Goal: Task Accomplishment & Management: Manage account settings

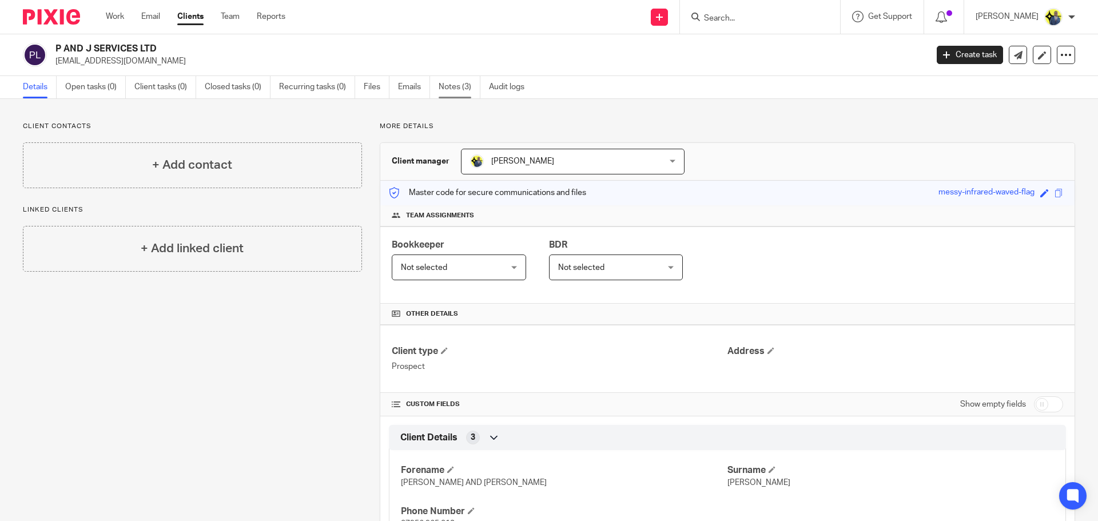
click at [457, 93] on link "Notes (3)" at bounding box center [460, 87] width 42 height 22
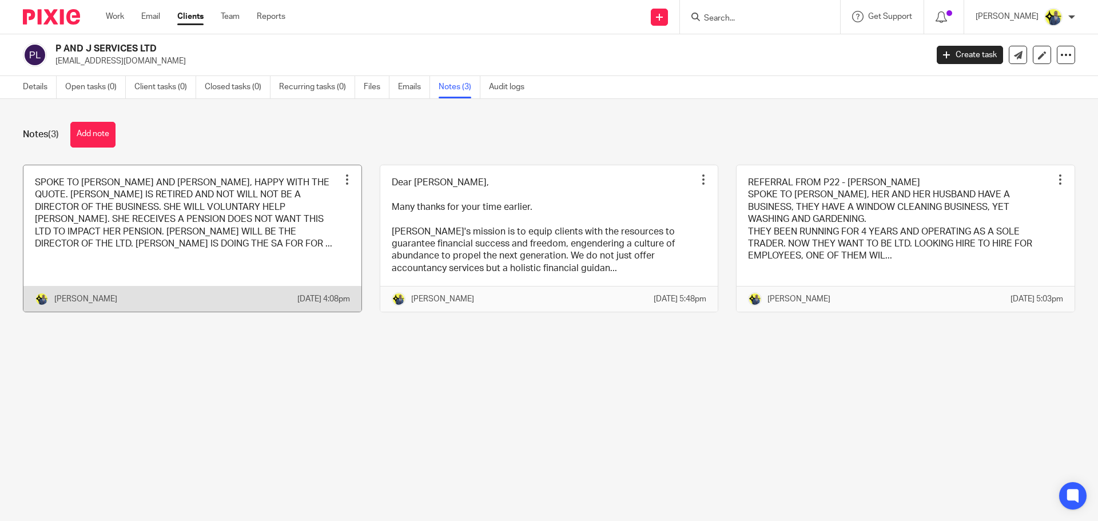
click at [226, 238] on link at bounding box center [192, 238] width 338 height 147
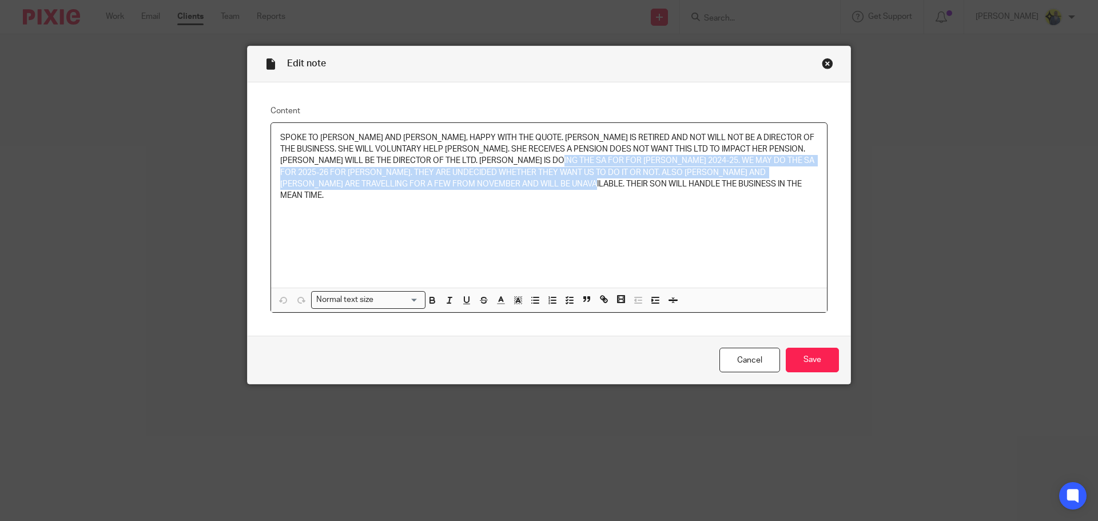
drag, startPoint x: 563, startPoint y: 185, endPoint x: 525, endPoint y: 159, distance: 45.7
click at [525, 159] on p "SPOKE TO JASMINE AND PHILLIP, HAPPY WITH THE QUOTE. JASMINE IS RETIRED AND NOT …" at bounding box center [548, 167] width 537 height 70
click at [575, 198] on div "SPOKE TO JASMINE AND PHILLIP, HAPPY WITH THE QUOTE. JASMINE IS RETIRED AND NOT …" at bounding box center [549, 205] width 556 height 165
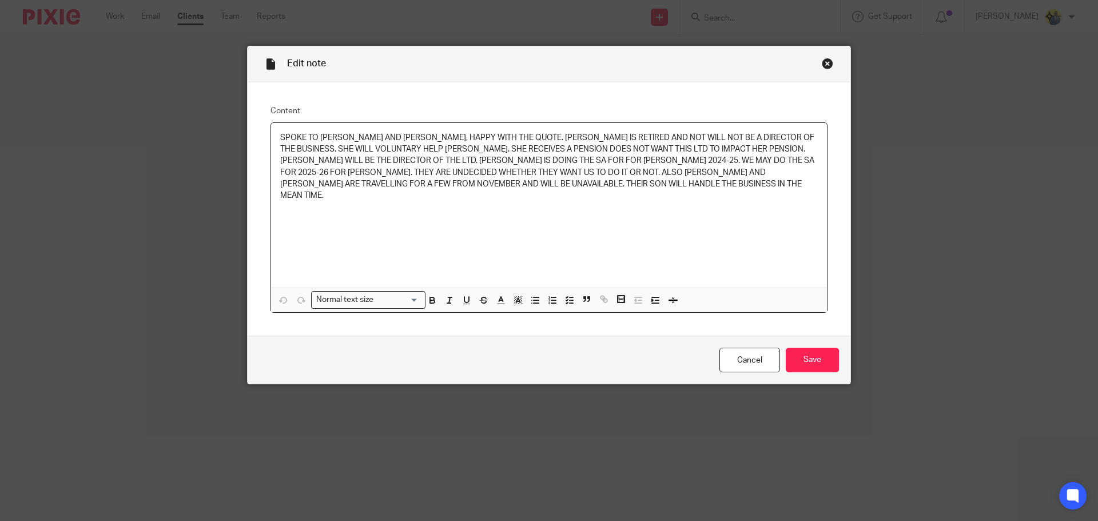
click at [572, 192] on div "SPOKE TO JASMINE AND PHILLIP, HAPPY WITH THE QUOTE. JASMINE IS RETIRED AND NOT …" at bounding box center [549, 205] width 556 height 165
click at [739, 352] on link "Cancel" at bounding box center [749, 360] width 61 height 25
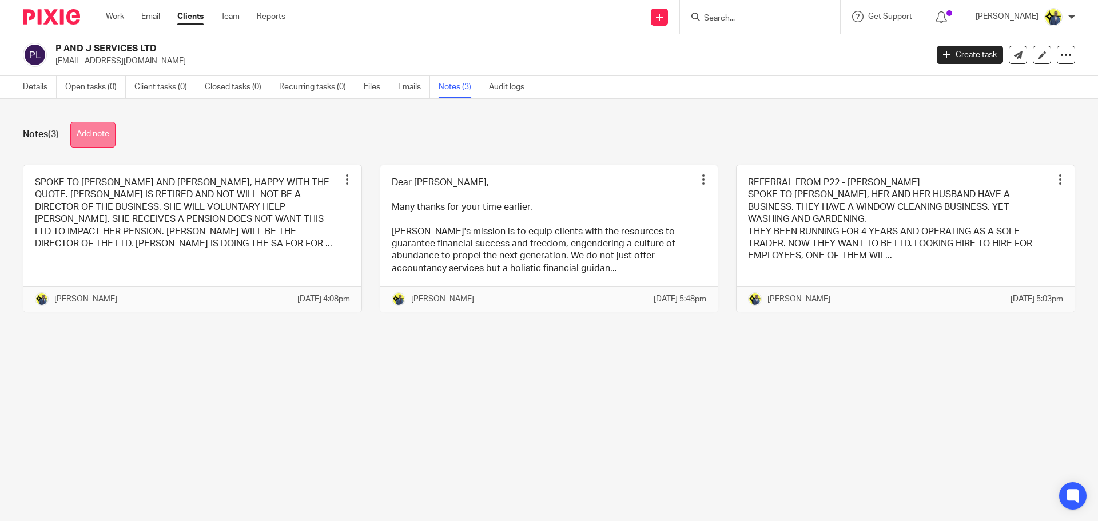
click at [96, 142] on button "Add note" at bounding box center [92, 135] width 45 height 26
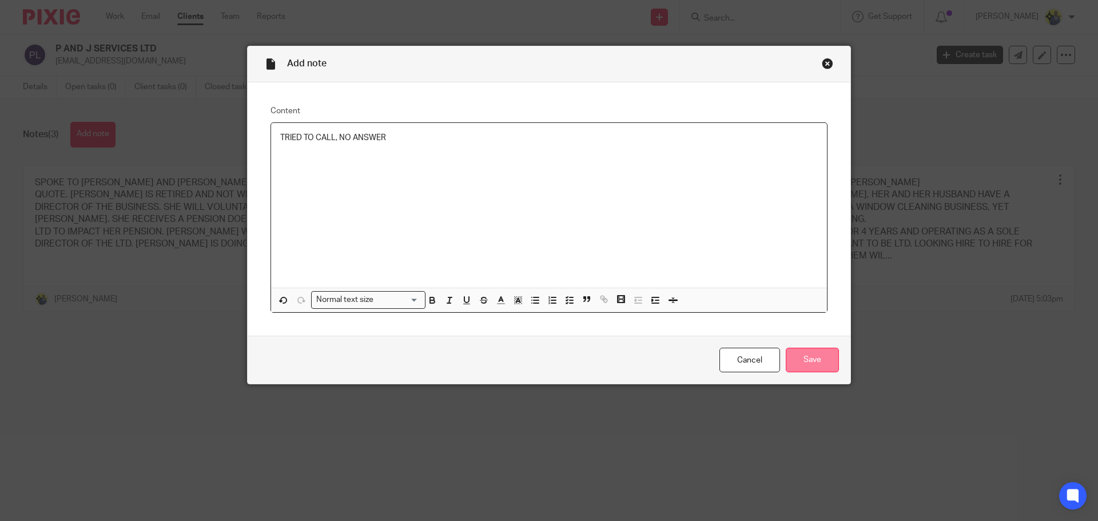
click at [790, 364] on input "Save" at bounding box center [812, 360] width 53 height 25
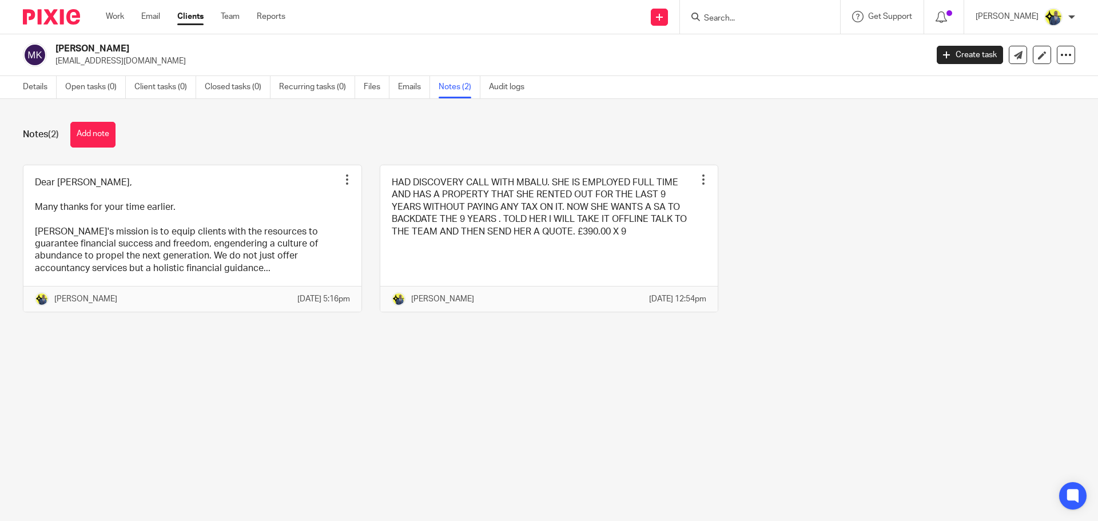
click at [193, 14] on link "Clients" at bounding box center [190, 16] width 26 height 11
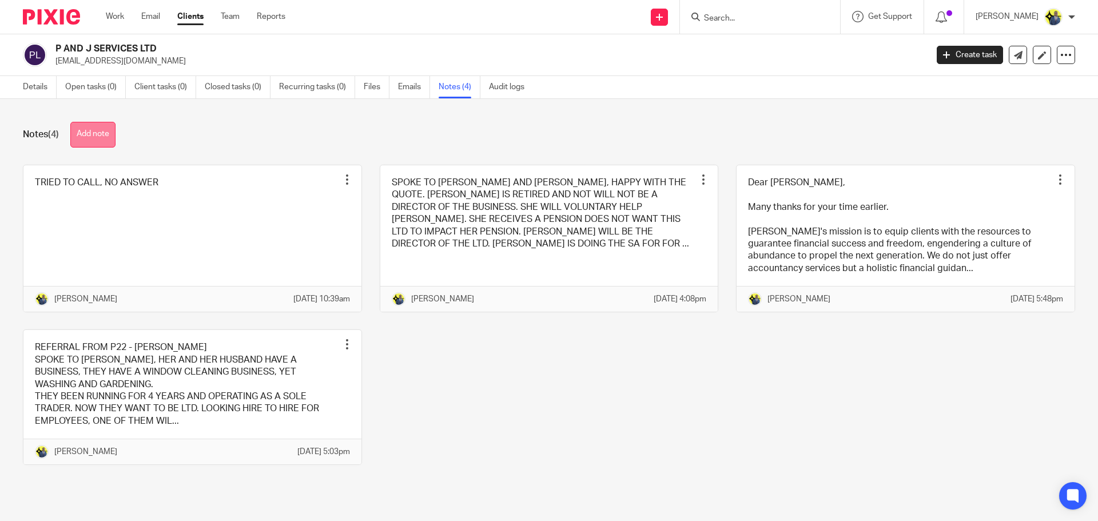
click at [107, 132] on button "Add note" at bounding box center [92, 135] width 45 height 26
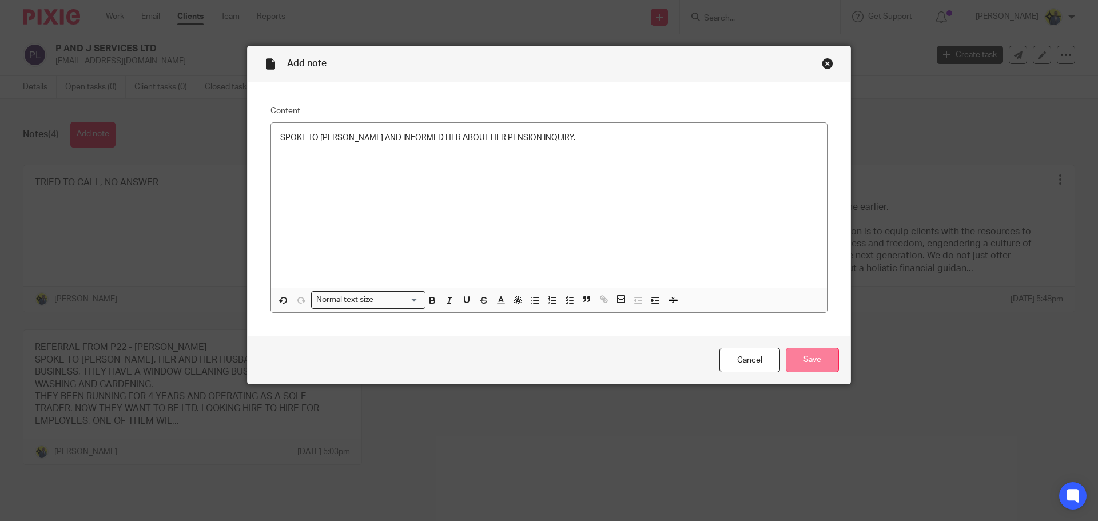
click at [823, 363] on input "Save" at bounding box center [812, 360] width 53 height 25
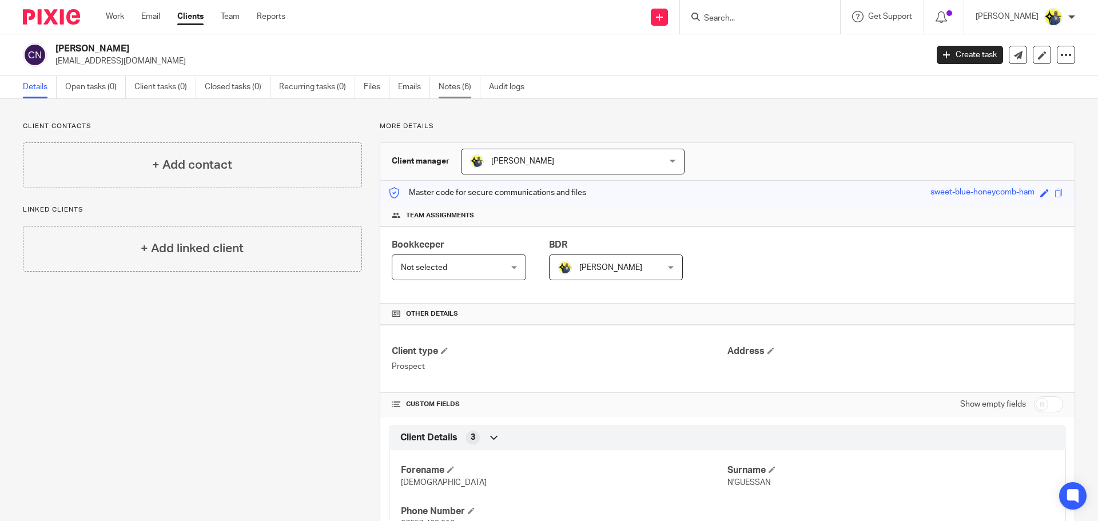
click at [455, 91] on link "Notes (6)" at bounding box center [460, 87] width 42 height 22
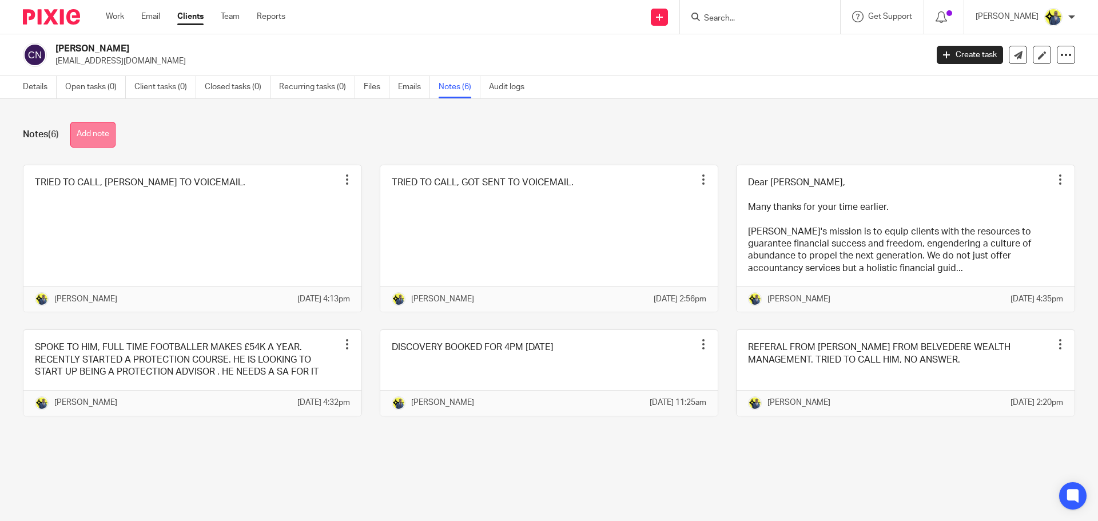
click at [85, 137] on button "Add note" at bounding box center [92, 135] width 45 height 26
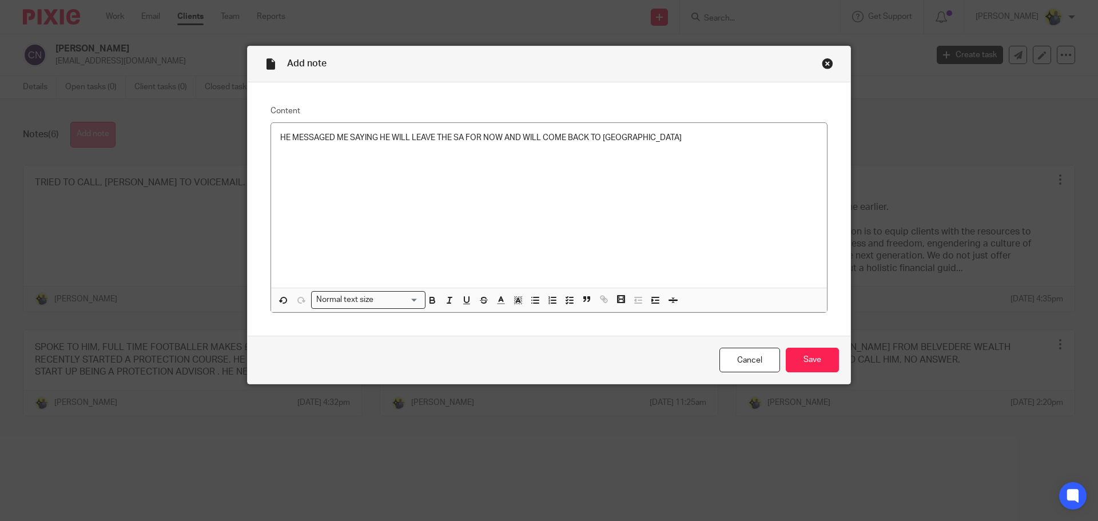
click at [85, 137] on div "Add note Content HE MESSAGED ME SAYING HE WILL LEAVE THE SA FOR NOW AND WILL CO…" at bounding box center [549, 260] width 1098 height 521
click at [626, 148] on div "HE MESSAGED ME SAYING HE WILL LEAVE THE SA FOR NOW AND WILL COME BACK TO US" at bounding box center [549, 205] width 556 height 165
click at [808, 368] on input "Save" at bounding box center [812, 360] width 53 height 25
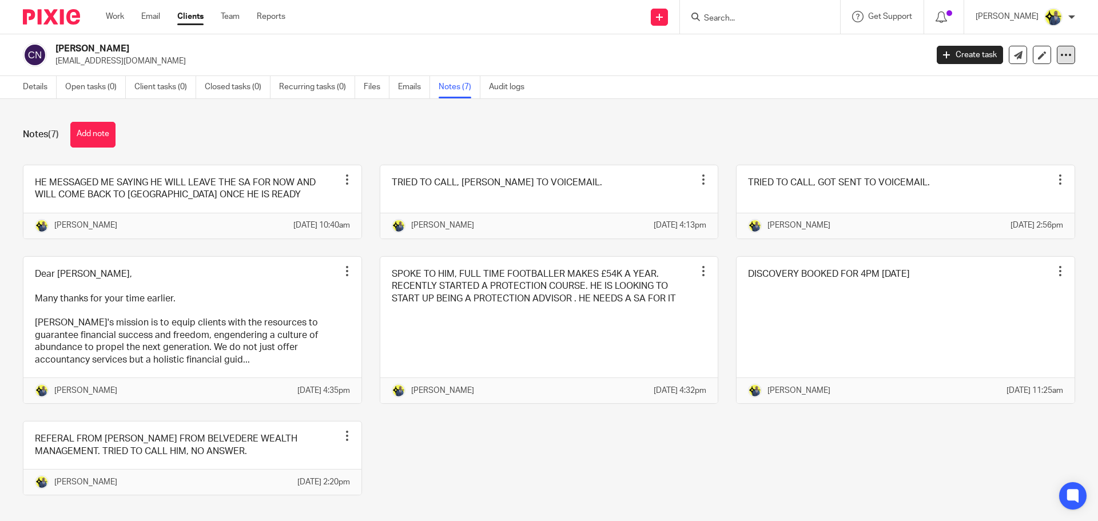
click at [1060, 56] on icon at bounding box center [1065, 54] width 11 height 11
click at [748, 69] on div "CHRISTIAN N'GUESSAN cnguessan@hotmail.com Create task Update from Companies Hou…" at bounding box center [549, 55] width 1098 height 42
click at [1038, 51] on icon at bounding box center [1042, 55] width 9 height 9
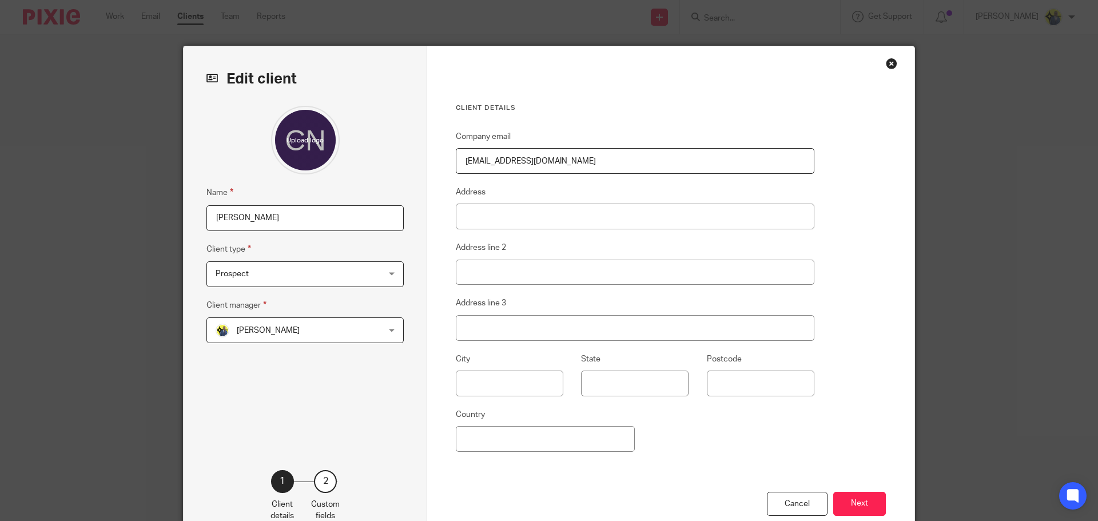
click at [316, 219] on input "[PERSON_NAME]" at bounding box center [304, 218] width 197 height 26
type input "[PERSON_NAME] - CLOSURE"
click at [865, 511] on button "Next" at bounding box center [859, 504] width 53 height 25
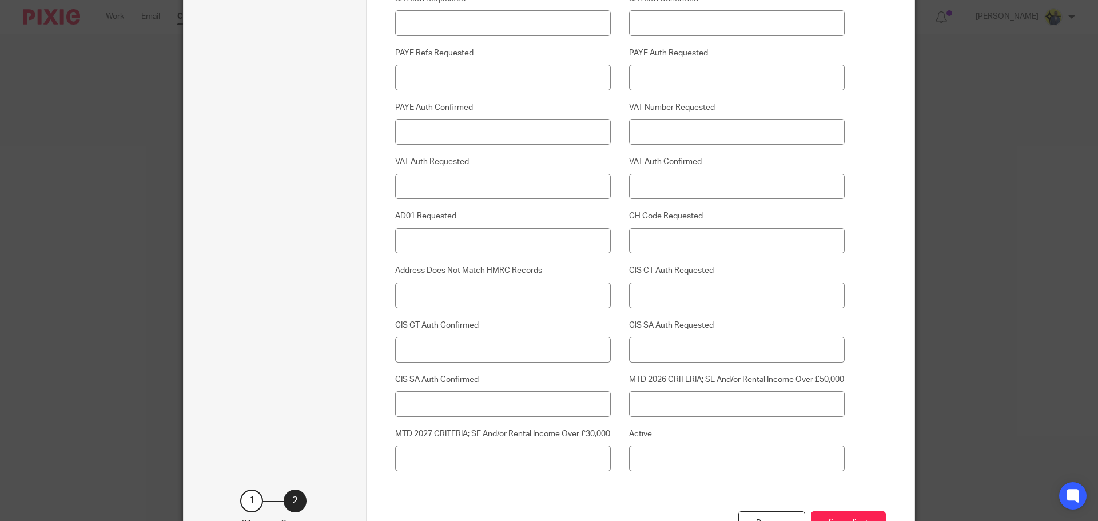
scroll to position [2914, 0]
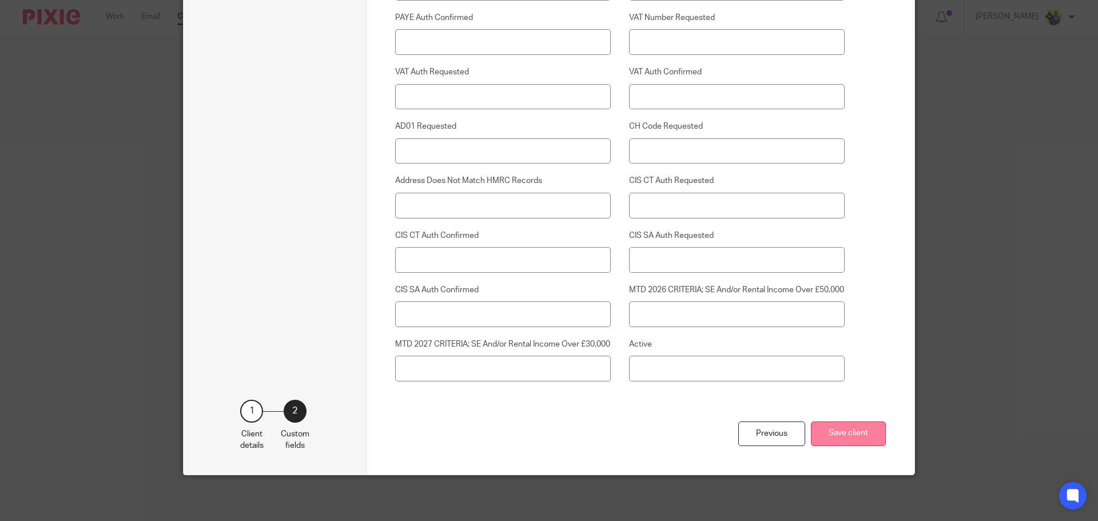
click at [834, 429] on button "Save client" at bounding box center [848, 433] width 75 height 25
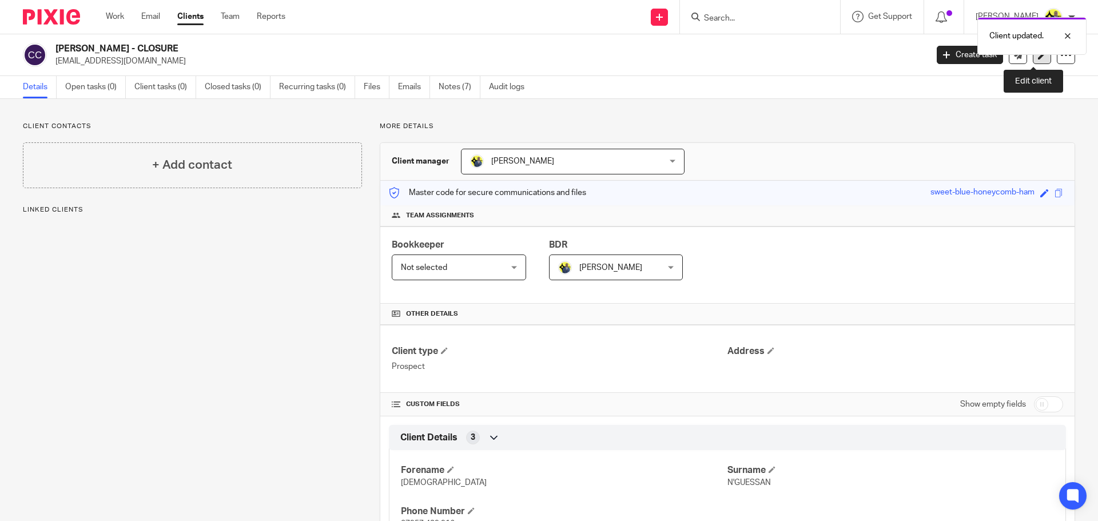
click at [1038, 58] on icon at bounding box center [1042, 55] width 9 height 9
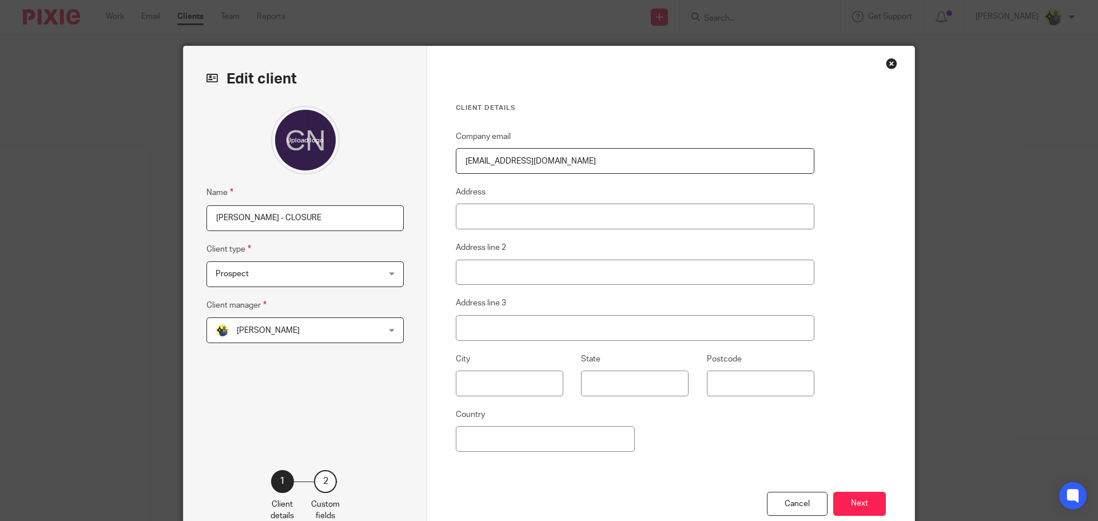
click at [886, 69] on div "Close this dialog window" at bounding box center [891, 63] width 11 height 11
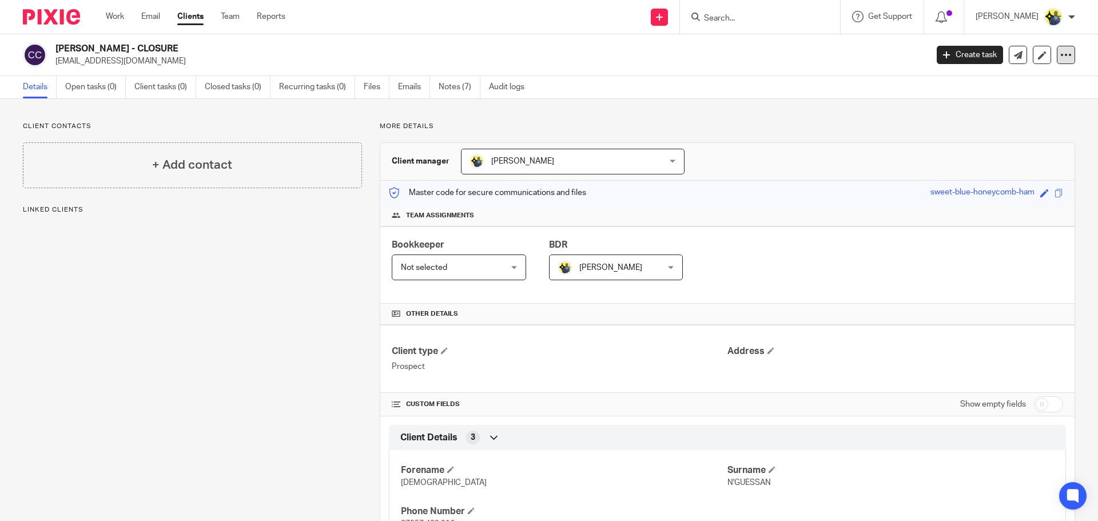
click at [1059, 61] on div at bounding box center [1066, 55] width 18 height 18
click at [969, 130] on button "Archive client" at bounding box center [994, 133] width 126 height 15
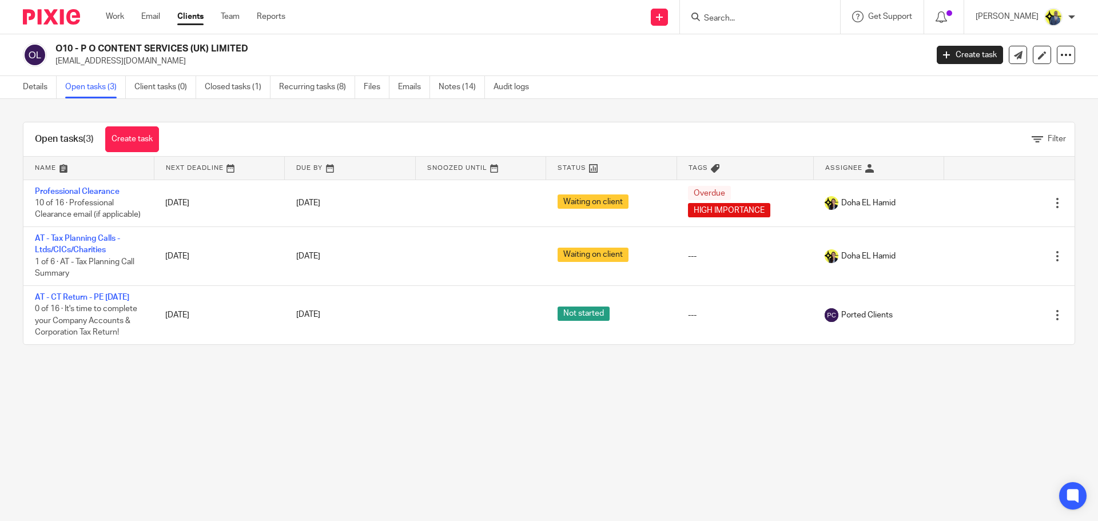
click at [343, 27] on div "Send new email Create task Add client Request signature Get Support Contact Sup…" at bounding box center [699, 17] width 795 height 34
click at [189, 15] on link "Clients" at bounding box center [190, 16] width 26 height 11
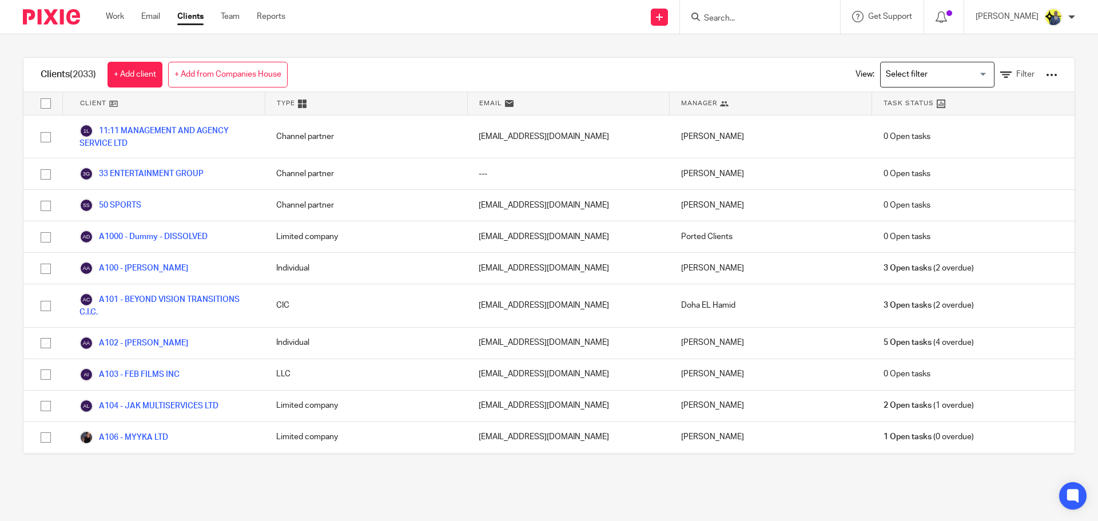
click at [1043, 79] on div "View: Loading... Filter" at bounding box center [947, 75] width 253 height 34
click at [1017, 74] on span "Filter" at bounding box center [1025, 74] width 18 height 8
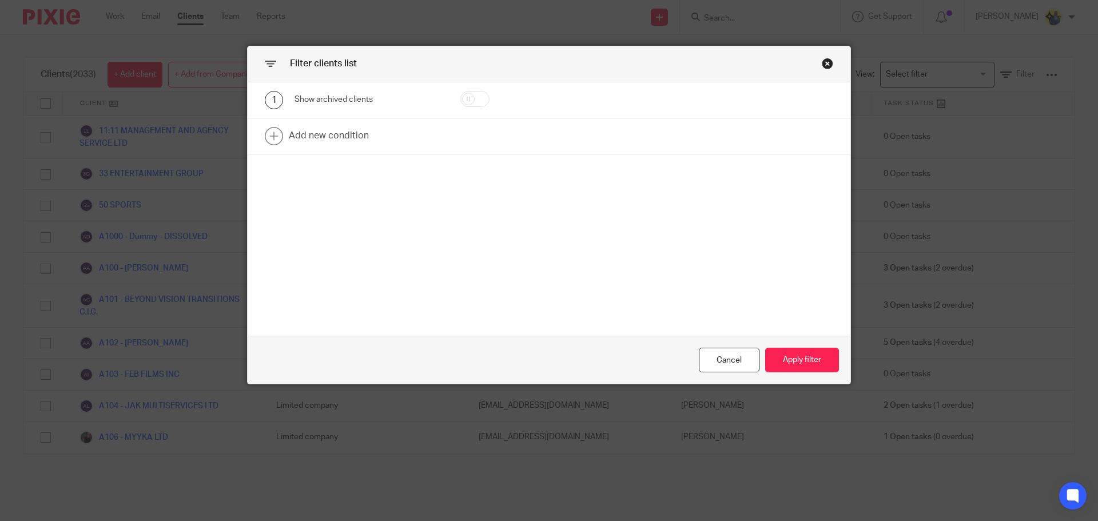
click at [698, 97] on div at bounding box center [638, 100] width 196 height 18
click at [445, 98] on div at bounding box center [492, 100] width 98 height 18
click at [461, 98] on input "checkbox" at bounding box center [474, 99] width 29 height 16
checkbox input "true"
click at [780, 360] on button "Apply filter" at bounding box center [802, 360] width 74 height 25
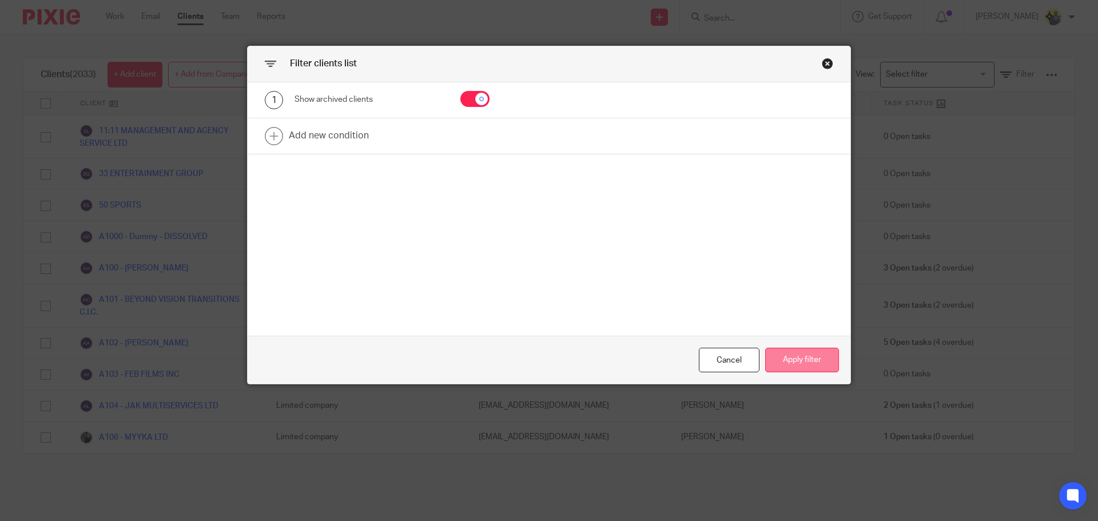
click at [802, 363] on button "Apply filter" at bounding box center [802, 360] width 74 height 25
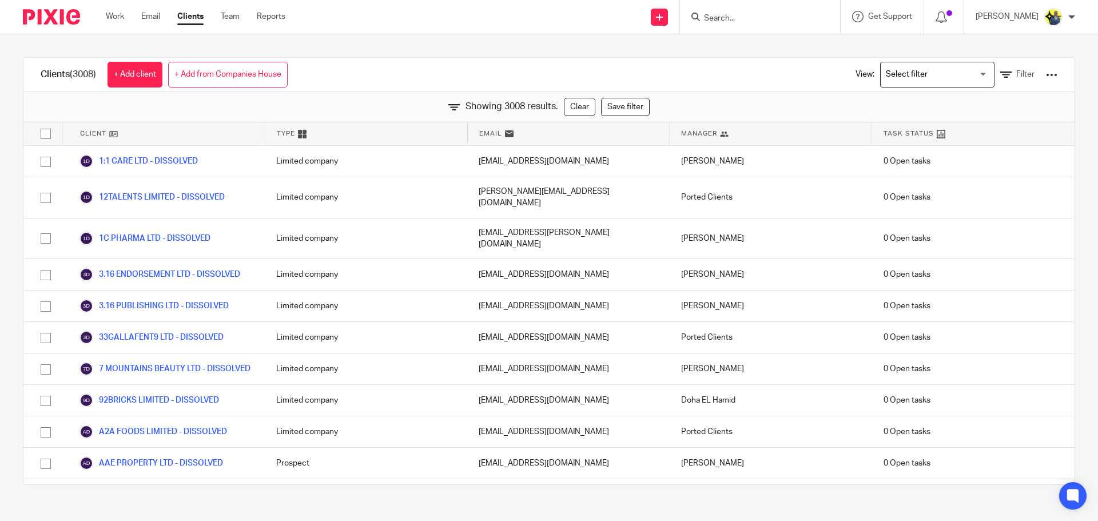
scroll to position [3445, 0]
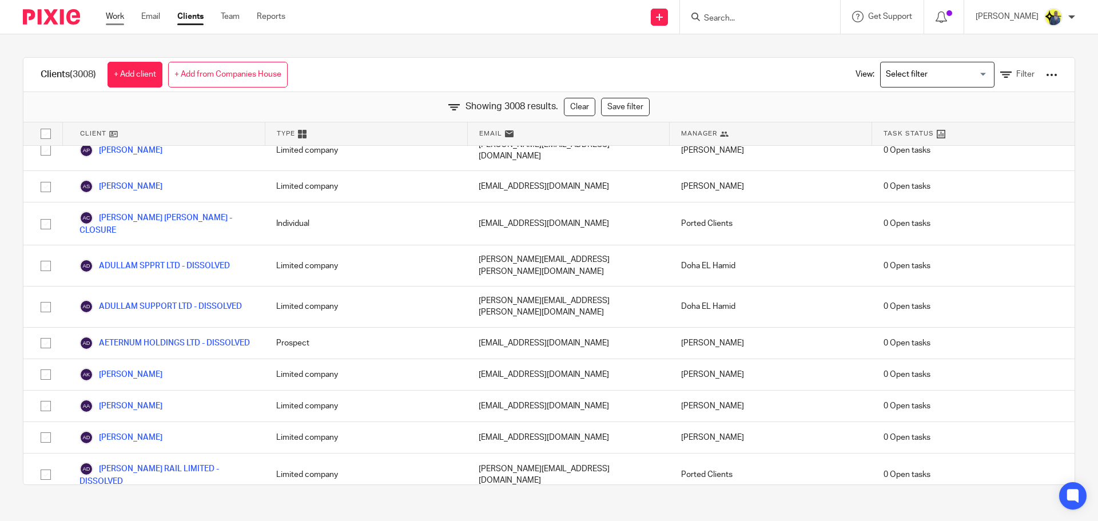
click at [115, 11] on link "Work" at bounding box center [115, 16] width 18 height 11
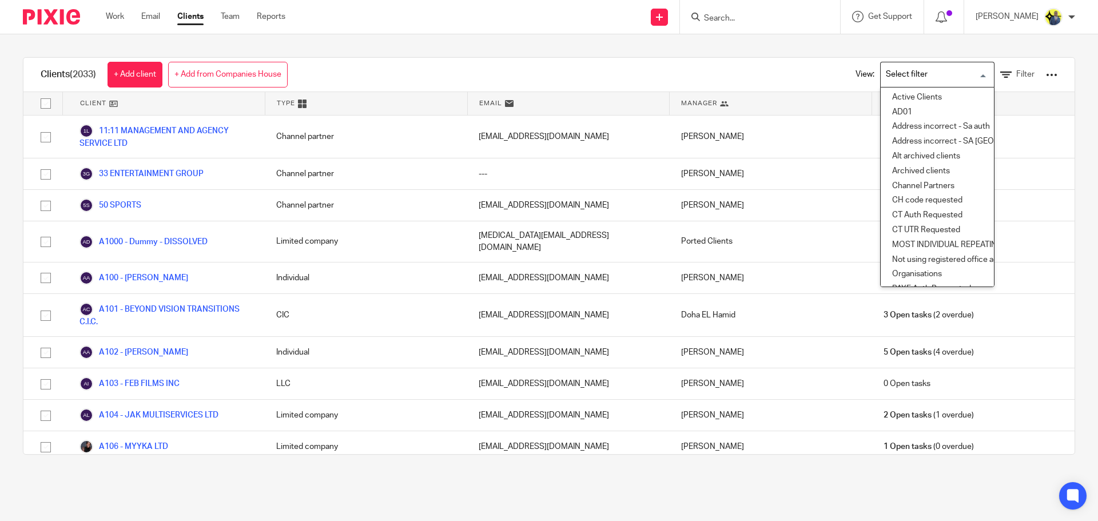
click at [964, 71] on input "Search for option" at bounding box center [935, 75] width 106 height 20
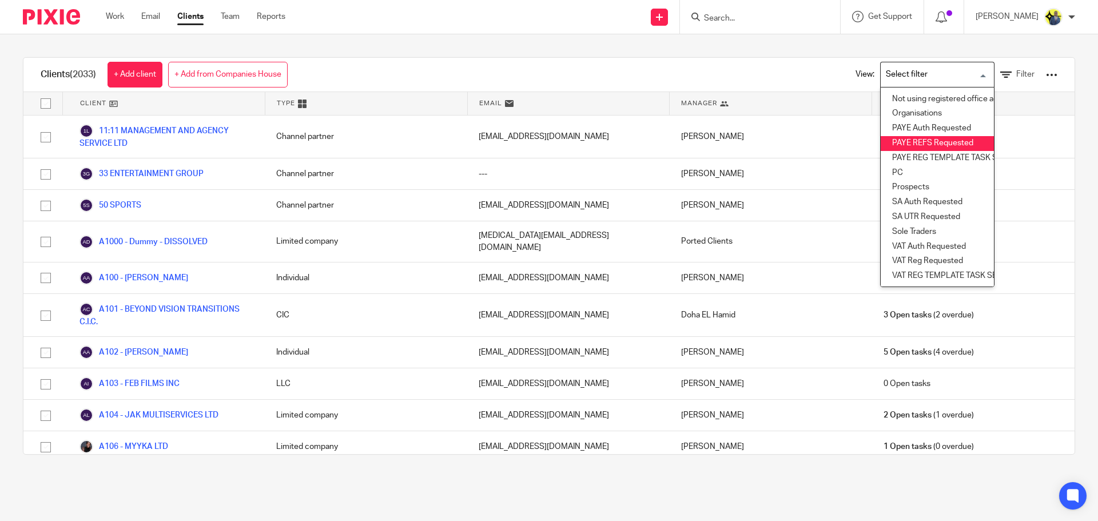
scroll to position [169, 0]
click at [893, 180] on li "Prospects" at bounding box center [937, 187] width 113 height 15
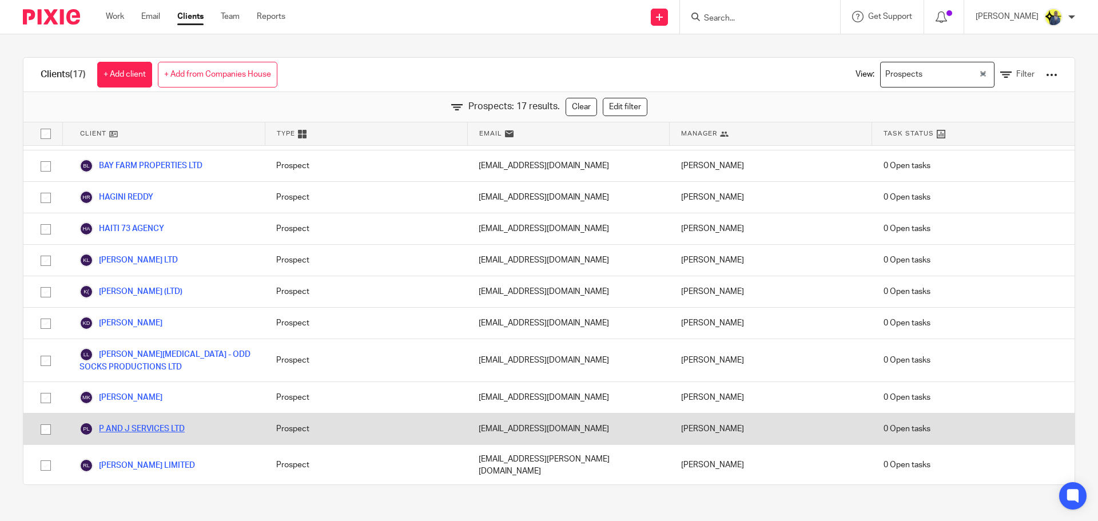
scroll to position [0, 0]
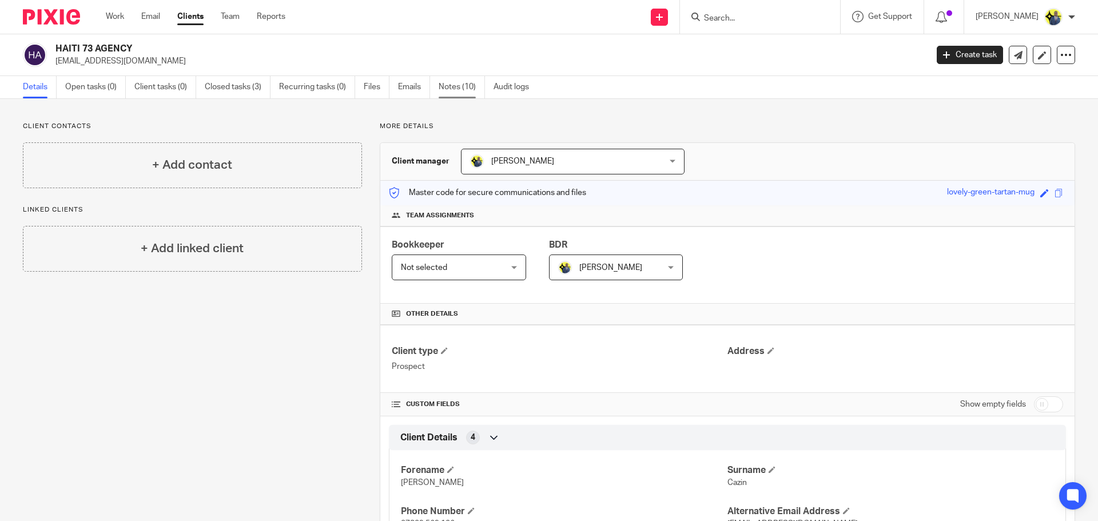
click at [456, 79] on link "Notes (10)" at bounding box center [462, 87] width 46 height 22
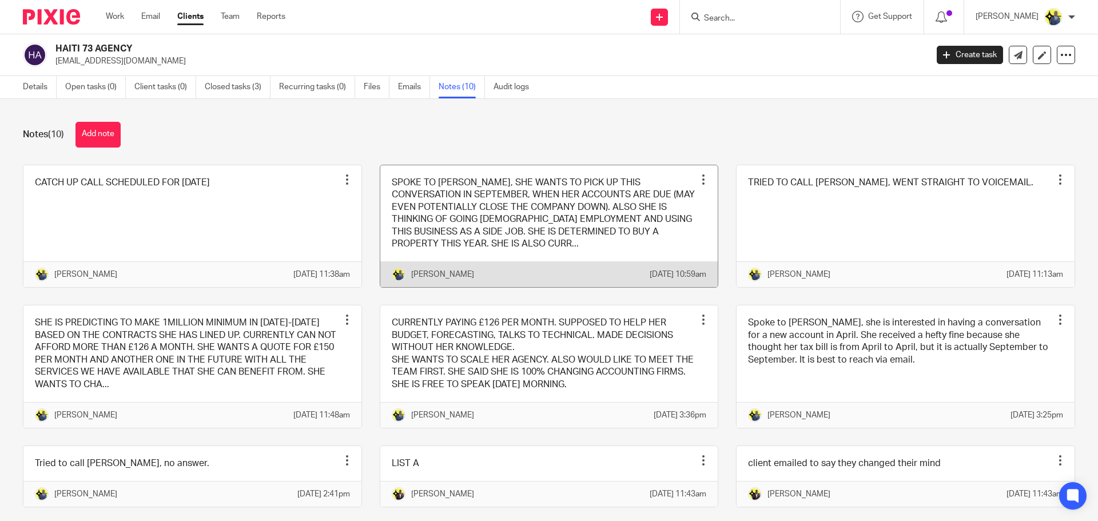
click at [501, 222] on link at bounding box center [549, 226] width 338 height 122
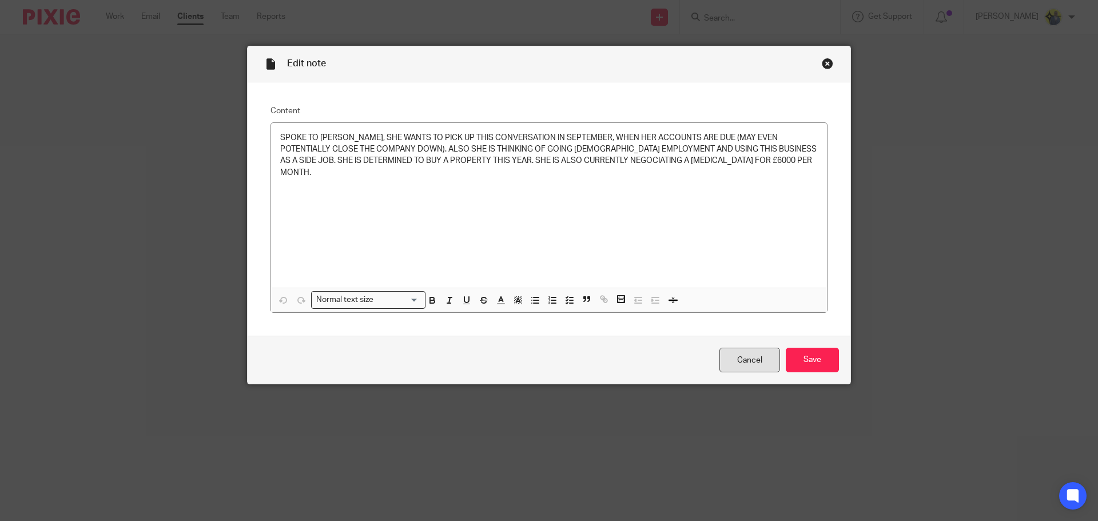
click at [739, 364] on link "Cancel" at bounding box center [749, 360] width 61 height 25
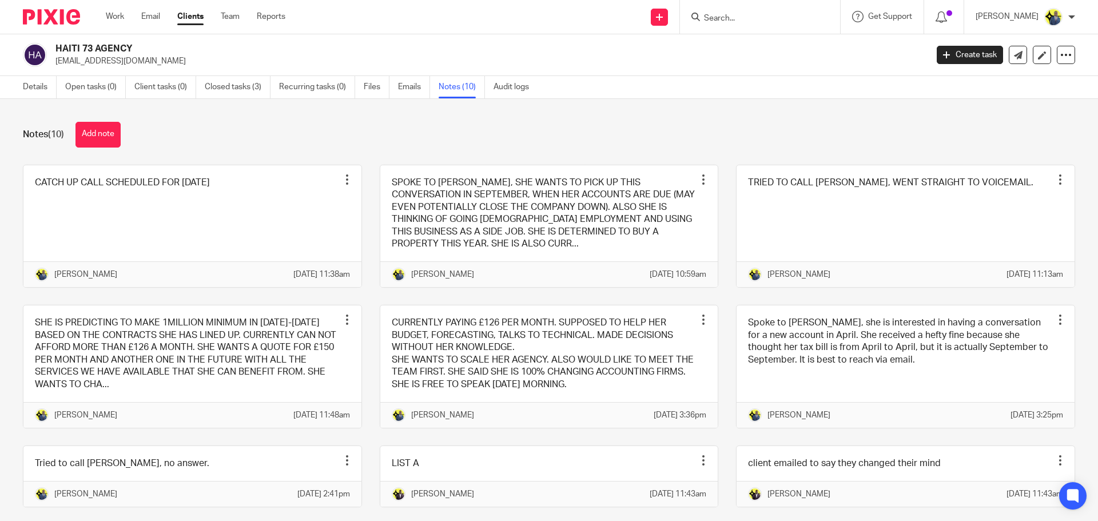
click at [101, 54] on h2 "HAITI 73 AGENCY" at bounding box center [400, 49] width 691 height 12
click at [98, 45] on h2 "HAITI 73 AGENCY" at bounding box center [400, 49] width 691 height 12
click at [98, 42] on div "HAITI 73 AGENCY haiti73agency@gmail.com Create task Update from Companies House…" at bounding box center [549, 55] width 1098 height 42
click at [97, 41] on div "HAITI 73 AGENCY haiti73agency@gmail.com Create task Update from Companies House…" at bounding box center [549, 55] width 1098 height 42
click at [98, 42] on div "HAITI 73 AGENCY haiti73agency@gmail.com Create task Update from Companies House…" at bounding box center [549, 55] width 1098 height 42
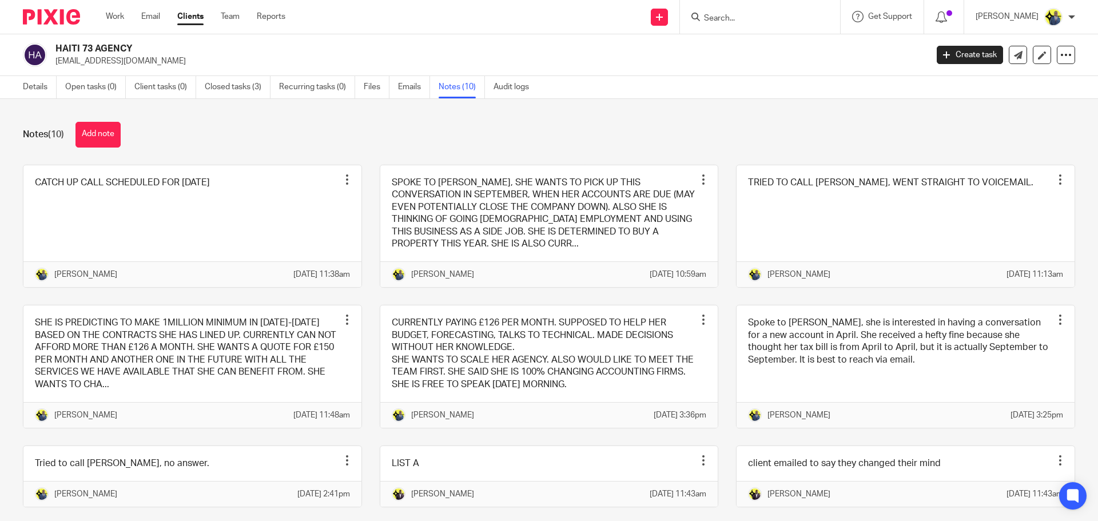
copy div "HAITI 73 AGENCY"
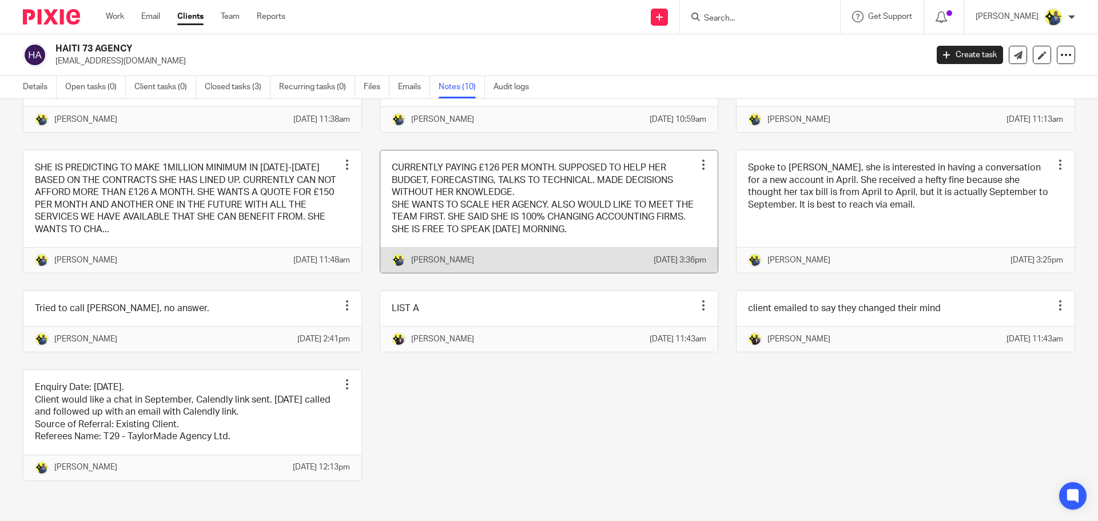
scroll to position [70, 0]
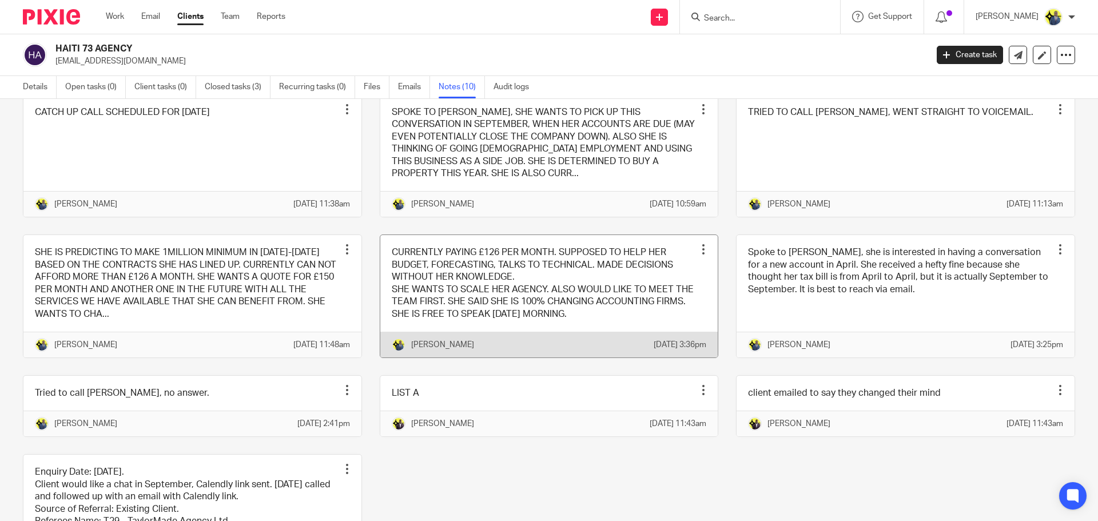
click at [499, 302] on link at bounding box center [549, 296] width 338 height 122
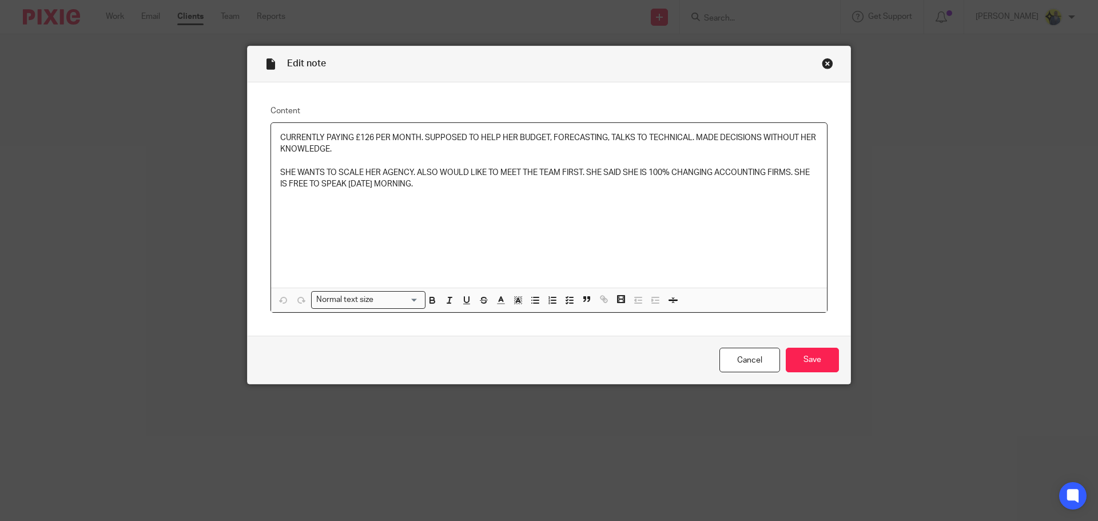
click at [822, 60] on div "Close this dialog window" at bounding box center [827, 63] width 11 height 11
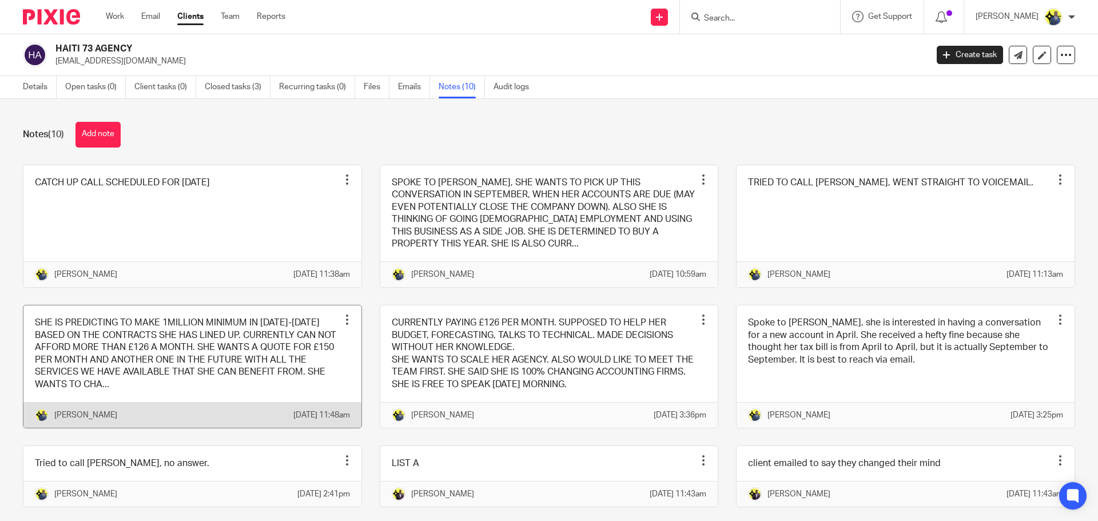
click at [130, 365] on link at bounding box center [192, 366] width 338 height 122
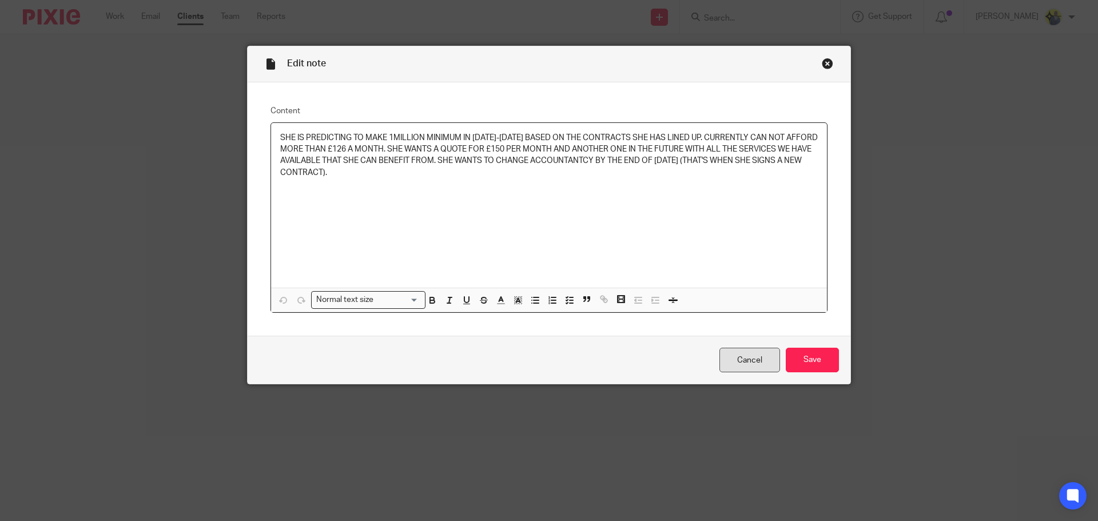
click at [754, 365] on link "Cancel" at bounding box center [749, 360] width 61 height 25
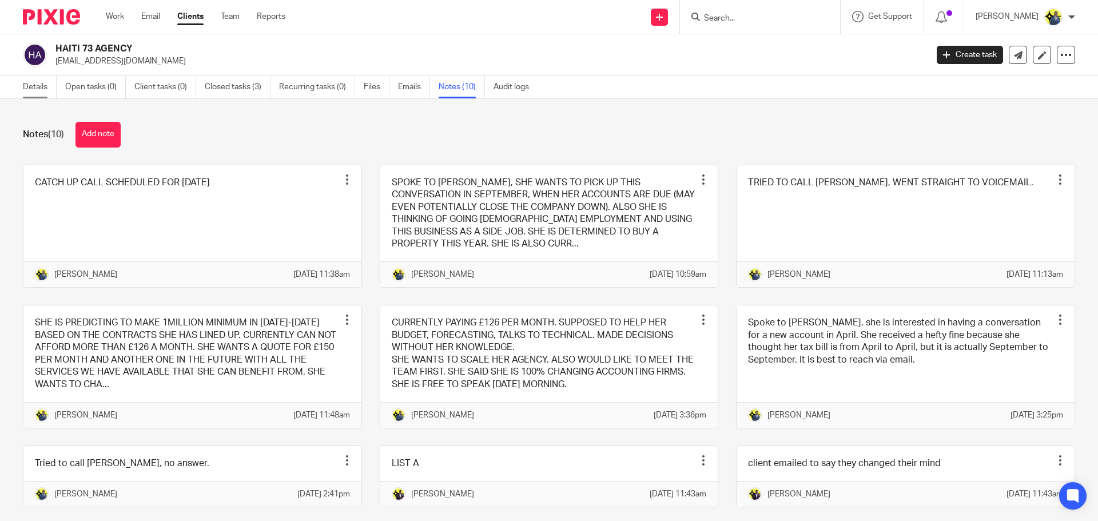
click at [44, 87] on link "Details" at bounding box center [40, 87] width 34 height 22
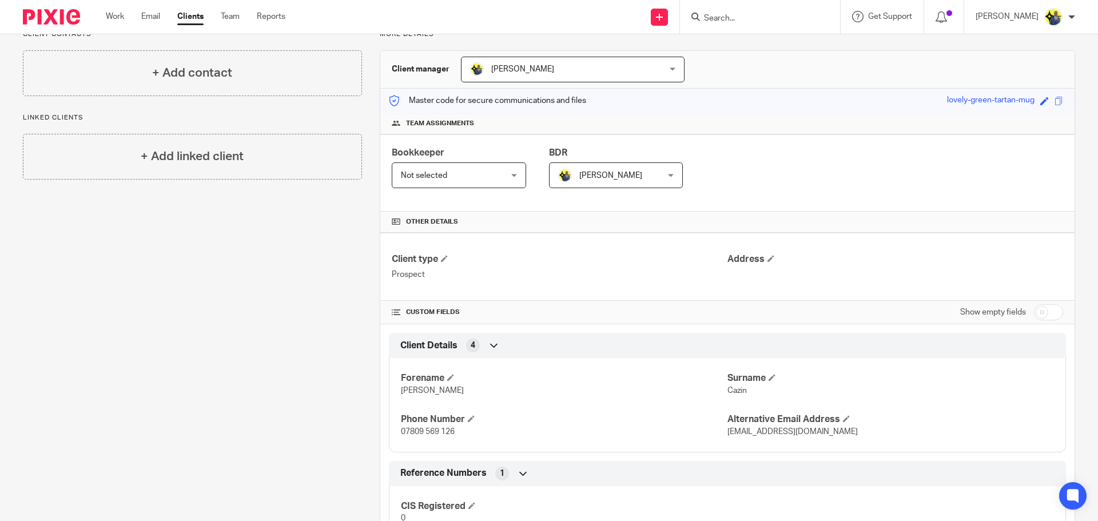
scroll to position [142, 0]
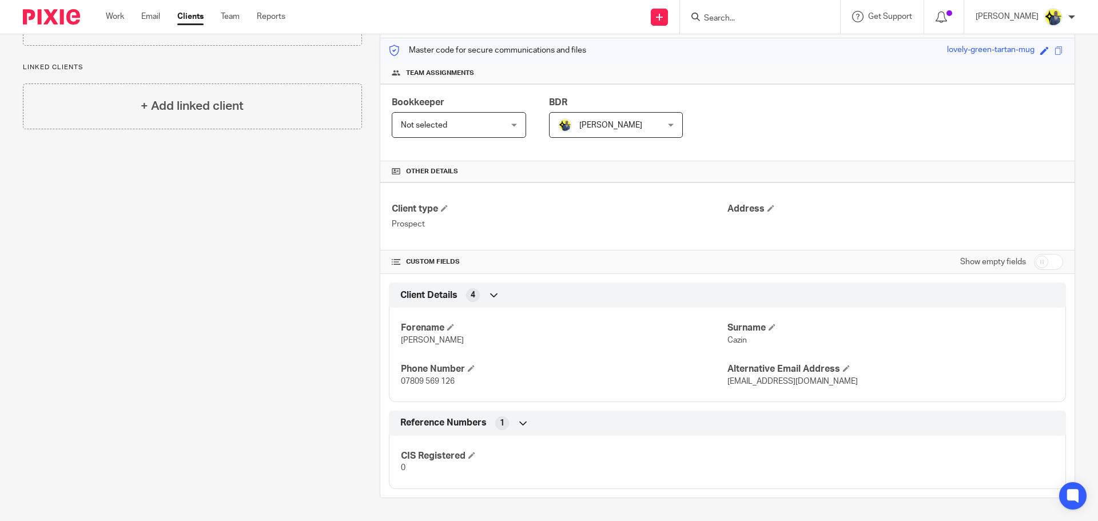
drag, startPoint x: 460, startPoint y: 381, endPoint x: 356, endPoint y: 381, distance: 104.1
click at [356, 381] on div "Client contacts + Add contact Linked clients + Add linked client More details C…" at bounding box center [540, 238] width 1070 height 519
click at [472, 385] on p "07809 569 126" at bounding box center [564, 381] width 326 height 11
drag, startPoint x: 479, startPoint y: 389, endPoint x: 383, endPoint y: 388, distance: 96.1
click at [383, 388] on div "Client Details 4 Forename Agnes Surname Cazin Phone Number 07809 569 126 Altern…" at bounding box center [727, 342] width 694 height 120
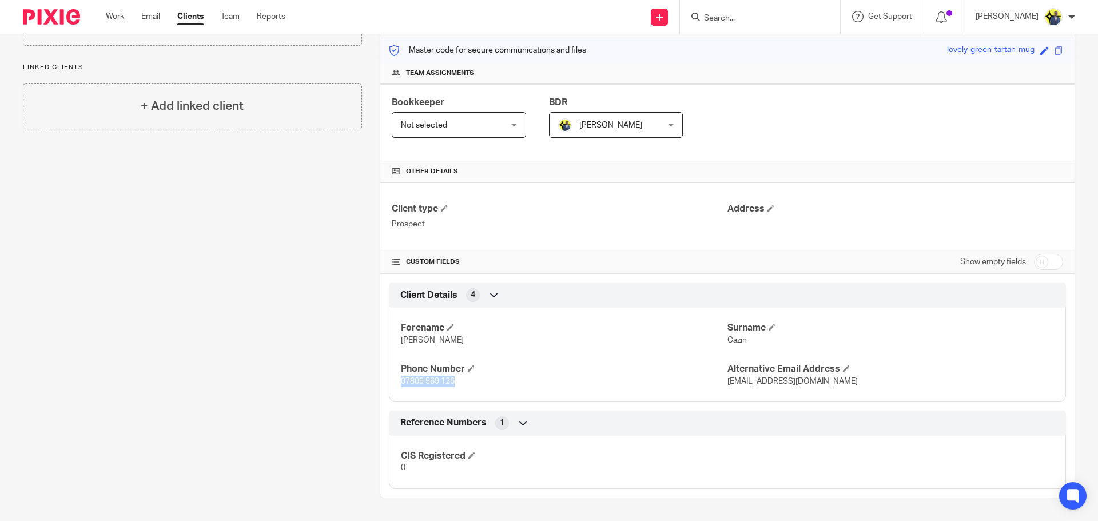
copy span "07809 569 126"
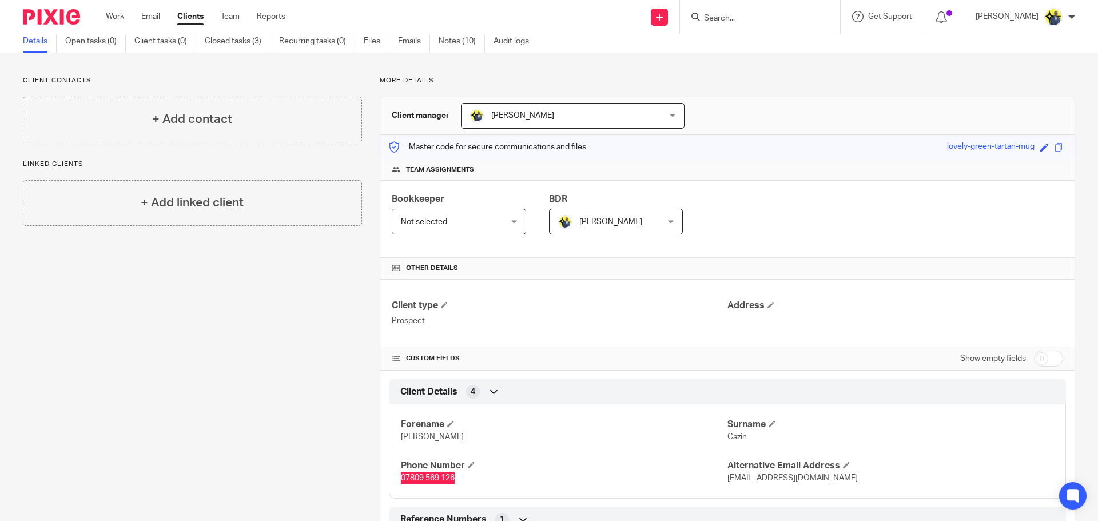
scroll to position [0, 0]
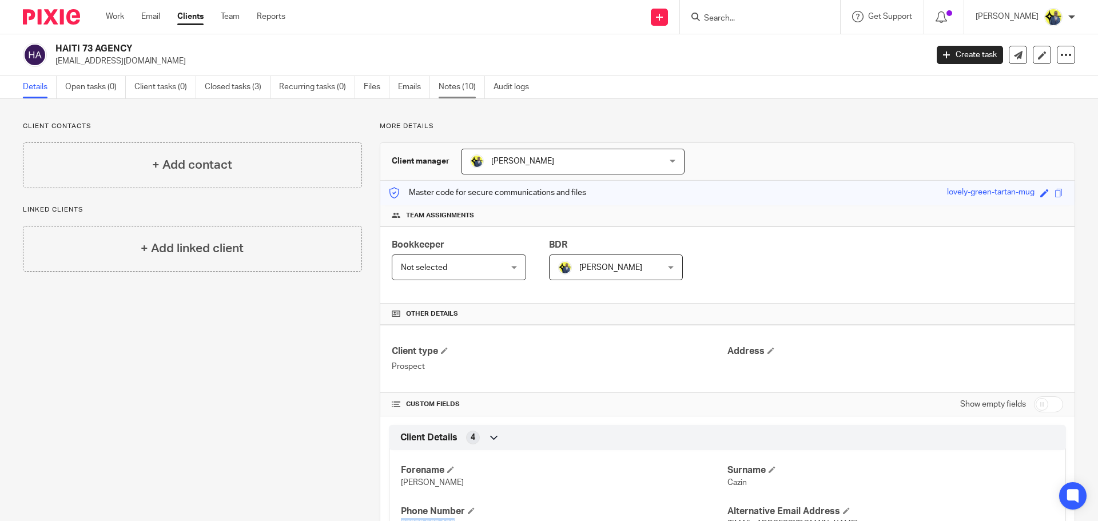
click at [457, 90] on link "Notes (10)" at bounding box center [462, 87] width 46 height 22
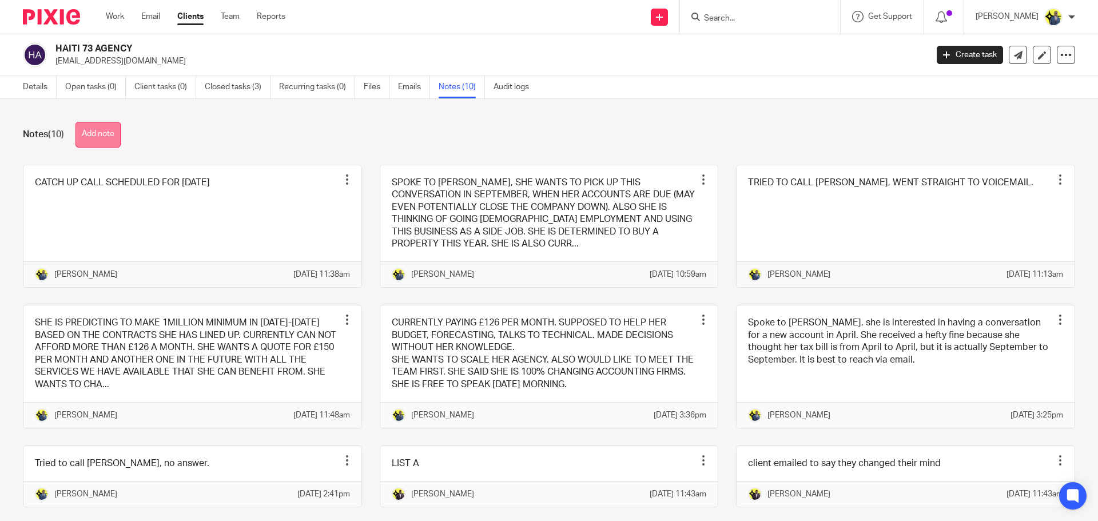
click at [101, 137] on button "Add note" at bounding box center [97, 135] width 45 height 26
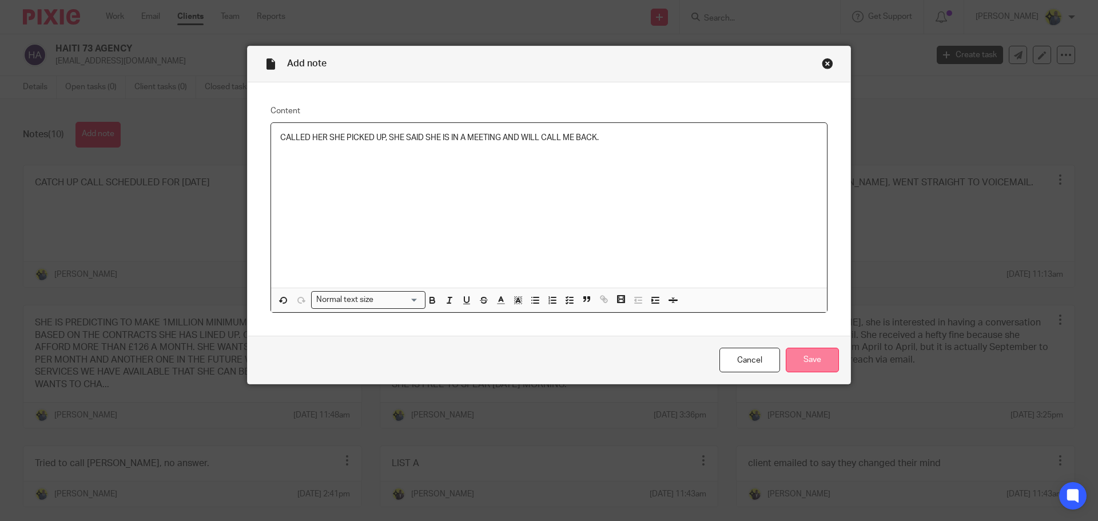
click at [834, 350] on input "Save" at bounding box center [812, 360] width 53 height 25
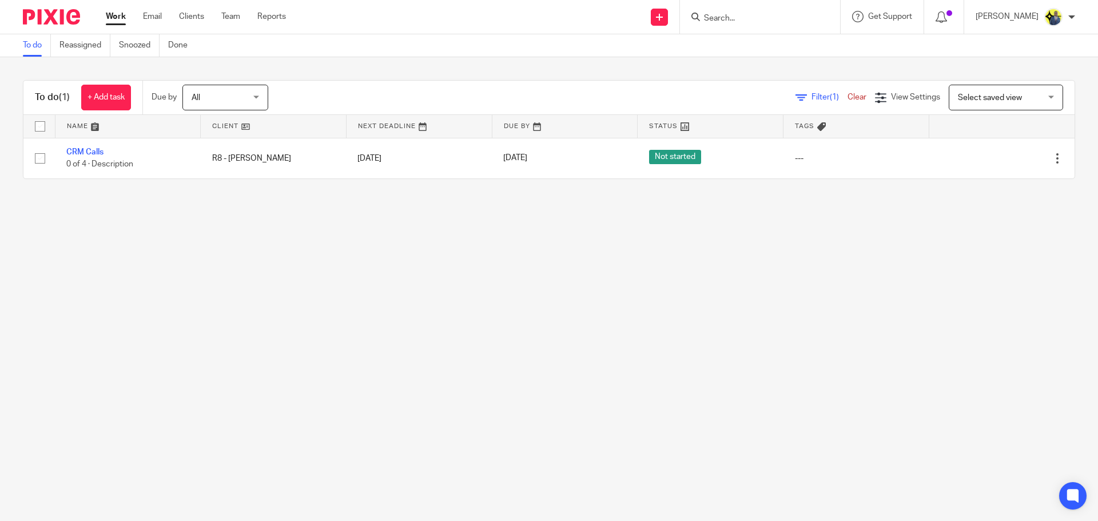
click at [736, 15] on input "Search" at bounding box center [754, 19] width 103 height 10
type input "R8"
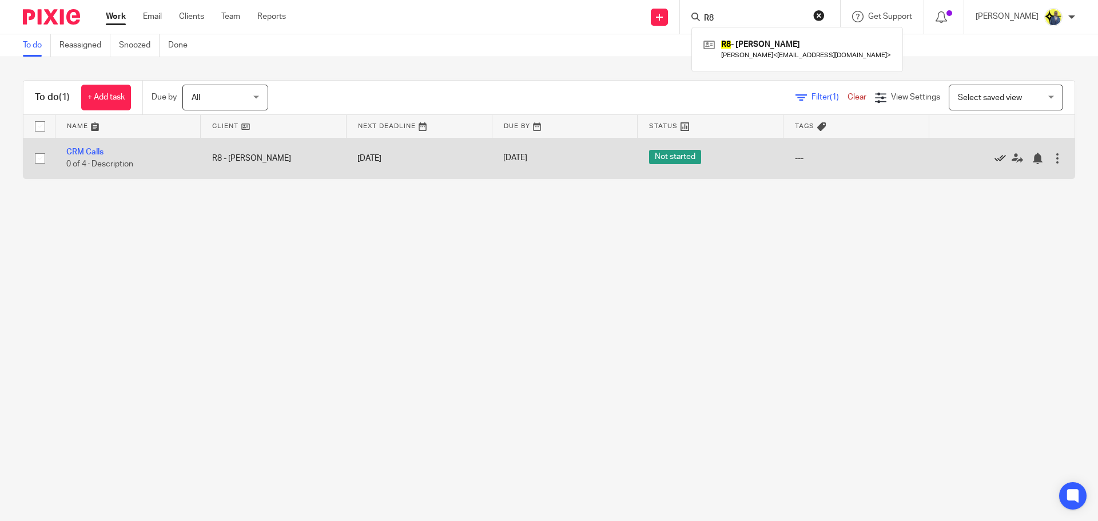
click at [994, 157] on icon at bounding box center [999, 158] width 11 height 11
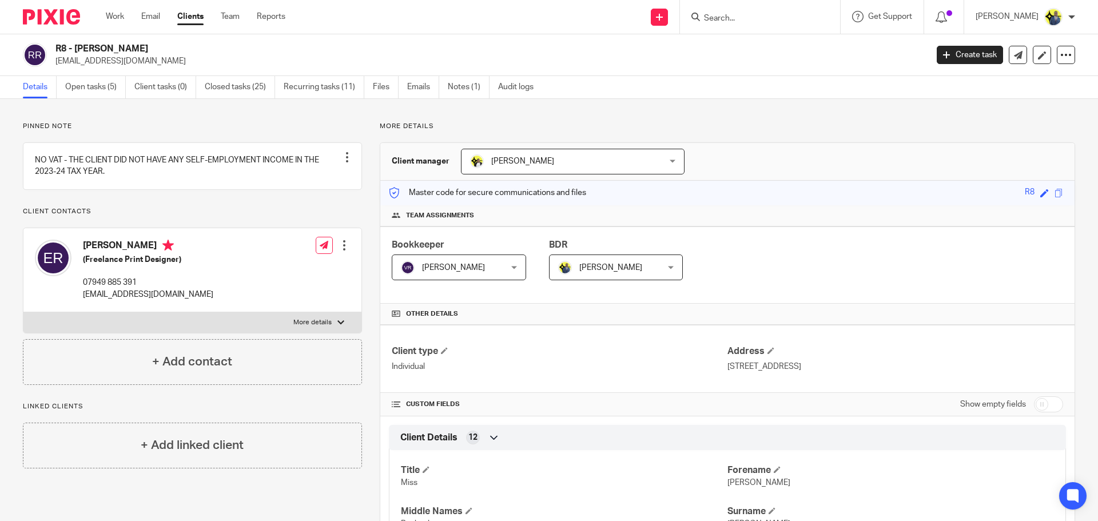
drag, startPoint x: 176, startPoint y: 51, endPoint x: 73, endPoint y: 47, distance: 103.0
click at [73, 47] on h2 "R8 - [PERSON_NAME]" at bounding box center [400, 49] width 691 height 12
copy h2 "ELIZABETH REID"
click at [461, 91] on link "Notes (1)" at bounding box center [469, 87] width 42 height 22
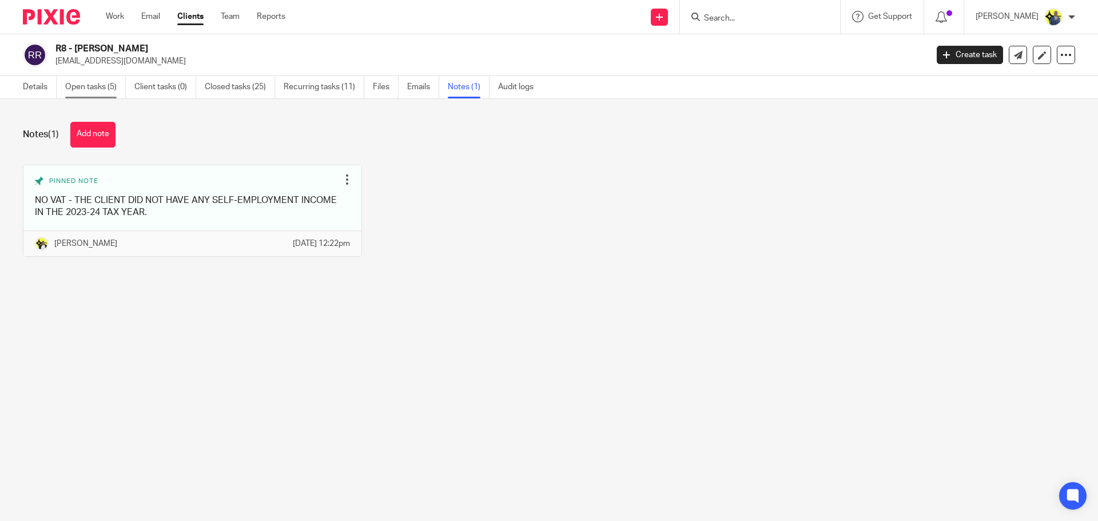
click at [97, 90] on link "Open tasks (5)" at bounding box center [95, 87] width 61 height 22
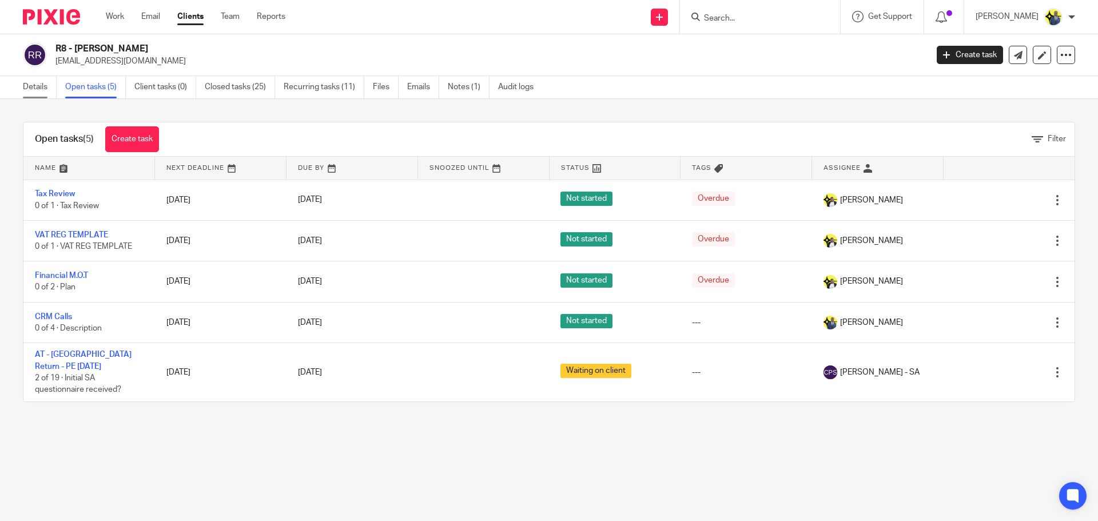
click at [34, 89] on link "Details" at bounding box center [40, 87] width 34 height 22
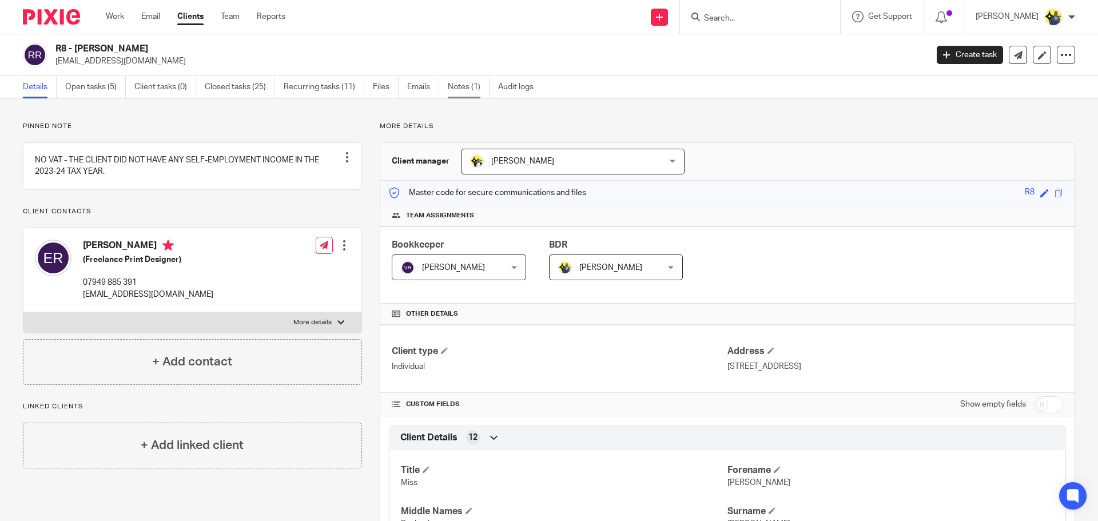
click at [463, 86] on link "Notes (1)" at bounding box center [469, 87] width 42 height 22
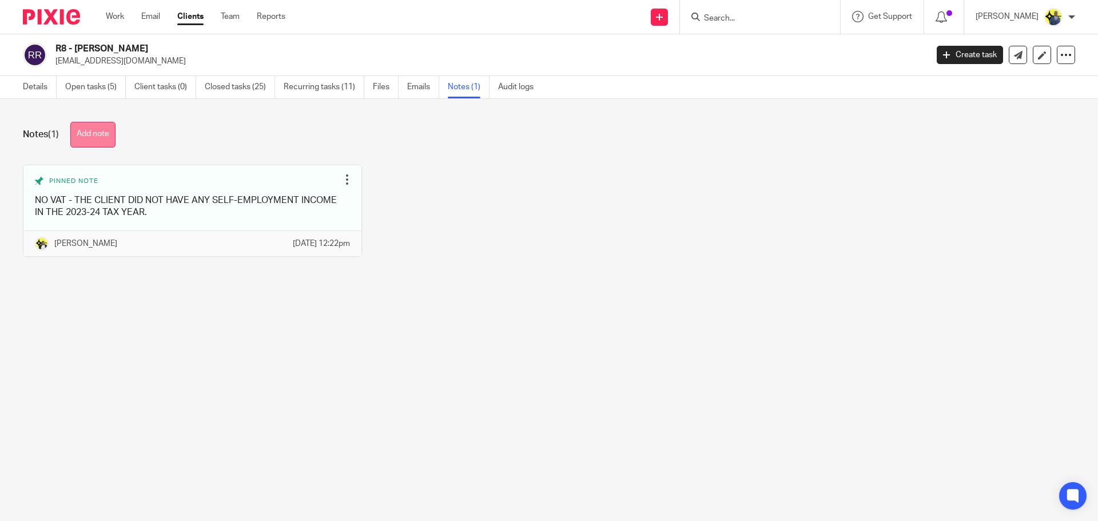
click at [81, 137] on button "Add note" at bounding box center [92, 135] width 45 height 26
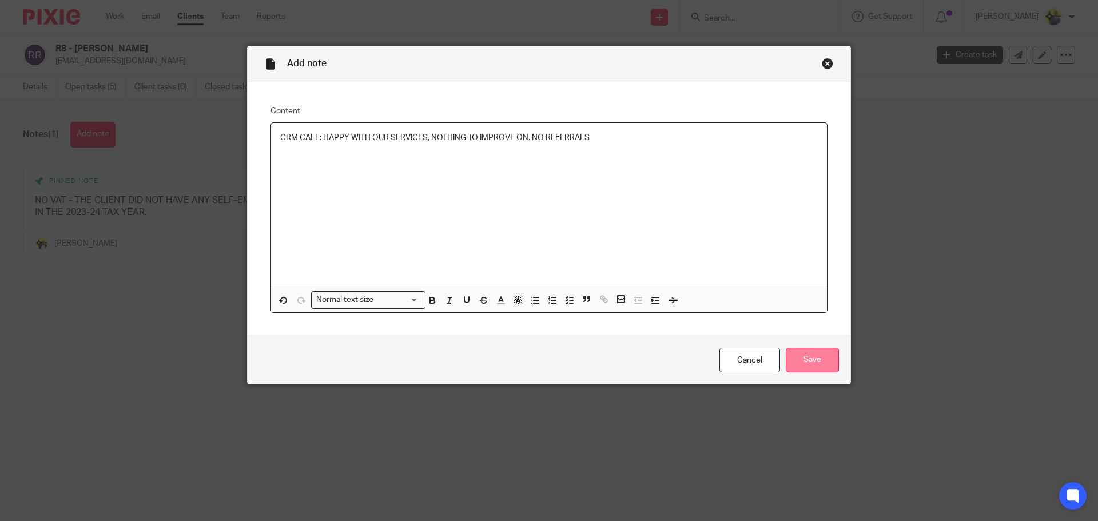
click at [796, 352] on input "Save" at bounding box center [812, 360] width 53 height 25
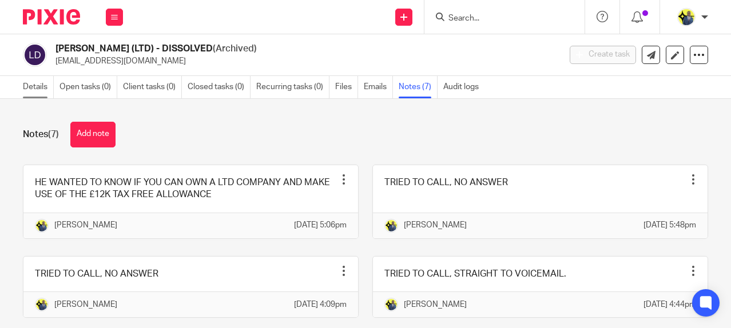
click at [26, 91] on link "Details" at bounding box center [38, 87] width 31 height 22
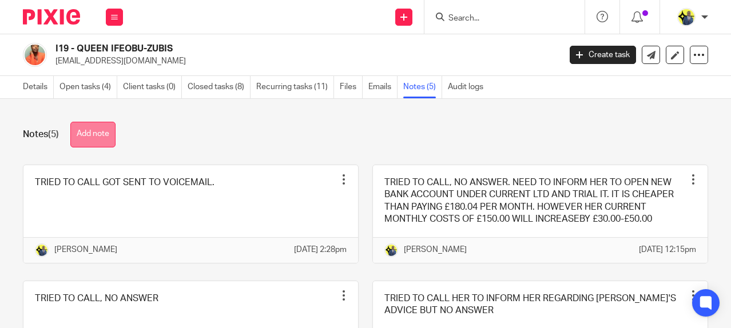
click at [101, 135] on button "Add note" at bounding box center [92, 135] width 45 height 26
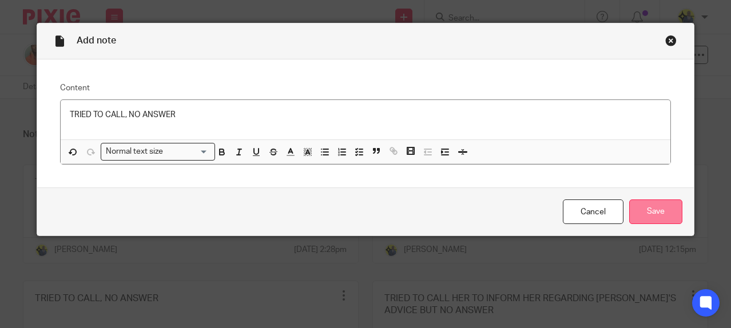
click at [650, 212] on input "Save" at bounding box center [655, 212] width 53 height 25
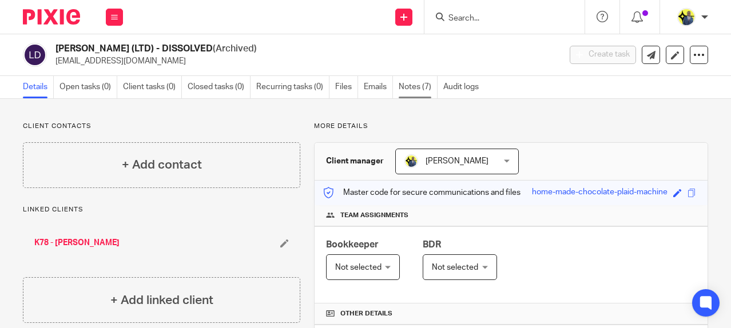
click at [405, 89] on link "Notes (7)" at bounding box center [418, 87] width 39 height 22
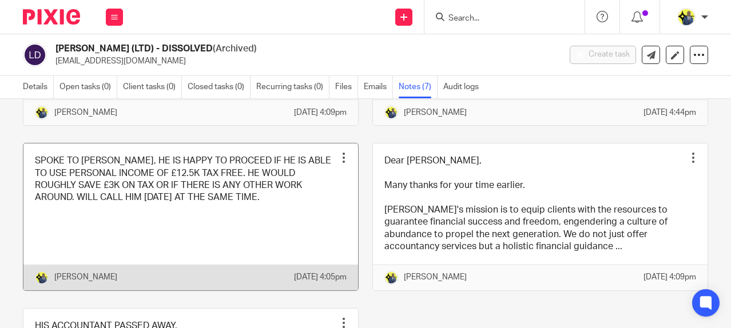
scroll to position [267, 0]
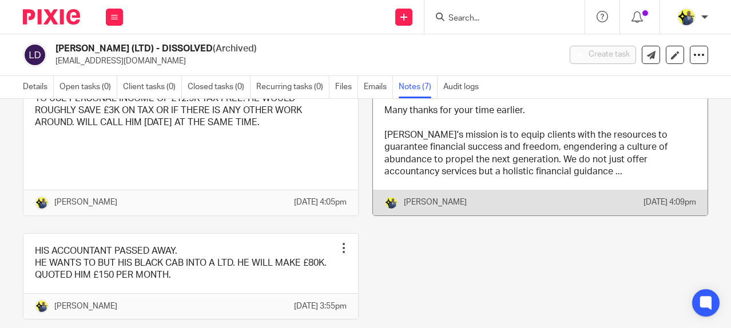
click at [418, 177] on link at bounding box center [540, 142] width 334 height 147
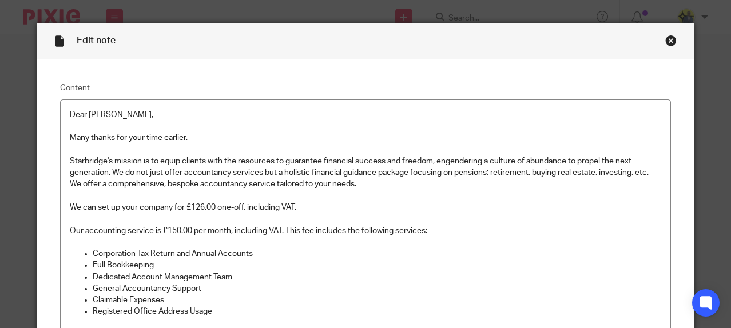
click at [669, 36] on div "Close this dialog window" at bounding box center [670, 40] width 11 height 11
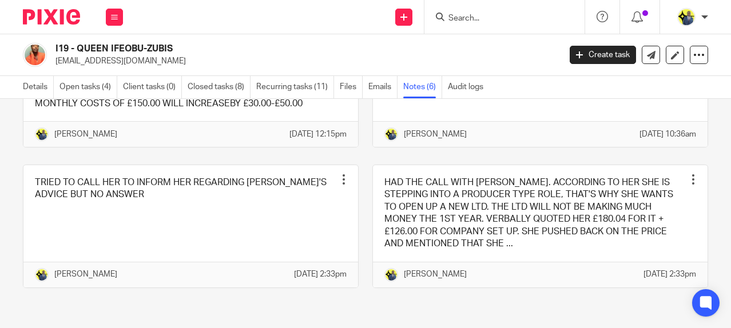
scroll to position [232, 0]
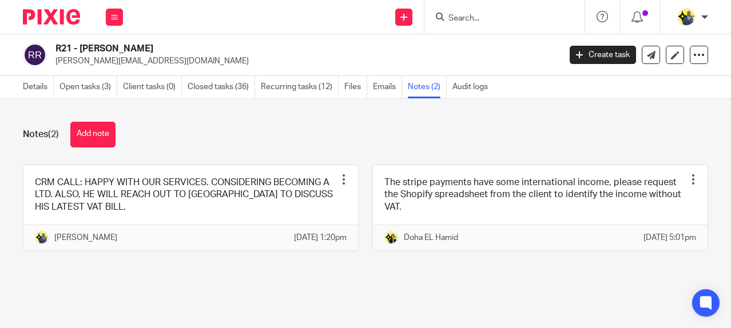
click at [77, 283] on div "Notes (2) Add note CRM CALL: HAPPY WITH OUR SERVICES. CONSIDERING BECOMING A LT…" at bounding box center [365, 195] width 731 height 192
click at [39, 89] on link "Details" at bounding box center [38, 87] width 31 height 22
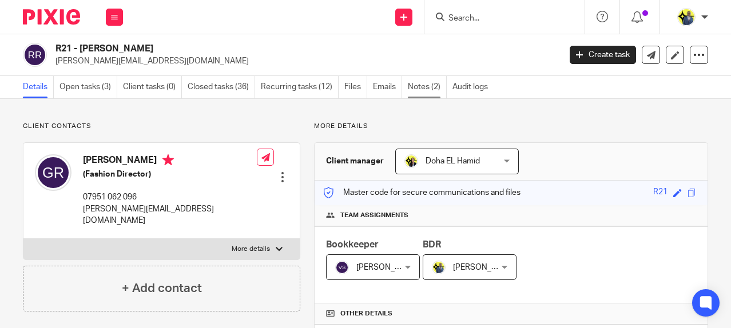
click at [418, 82] on link "Notes (2)" at bounding box center [427, 87] width 39 height 22
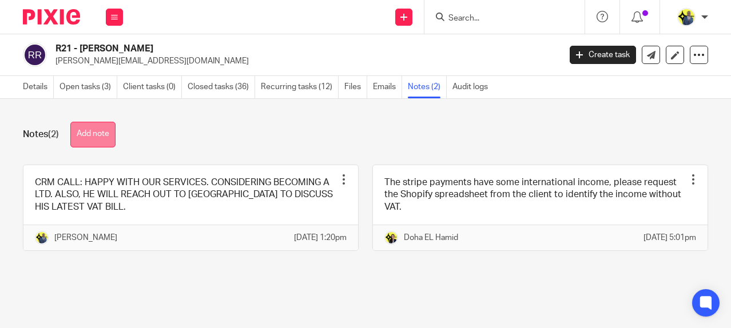
click at [94, 130] on button "Add note" at bounding box center [92, 135] width 45 height 26
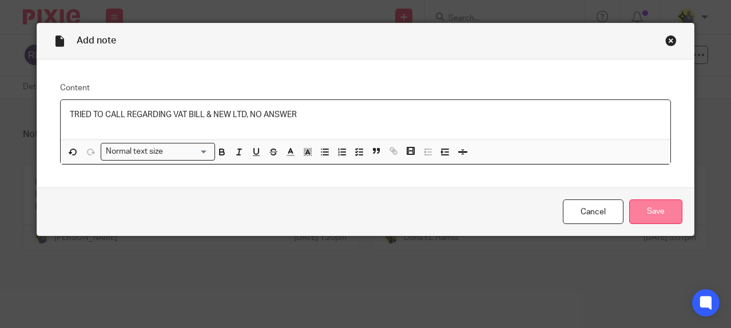
click at [639, 213] on input "Save" at bounding box center [655, 212] width 53 height 25
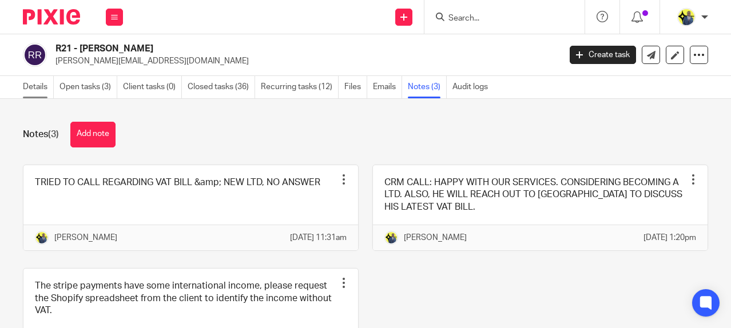
click at [29, 90] on link "Details" at bounding box center [38, 87] width 31 height 22
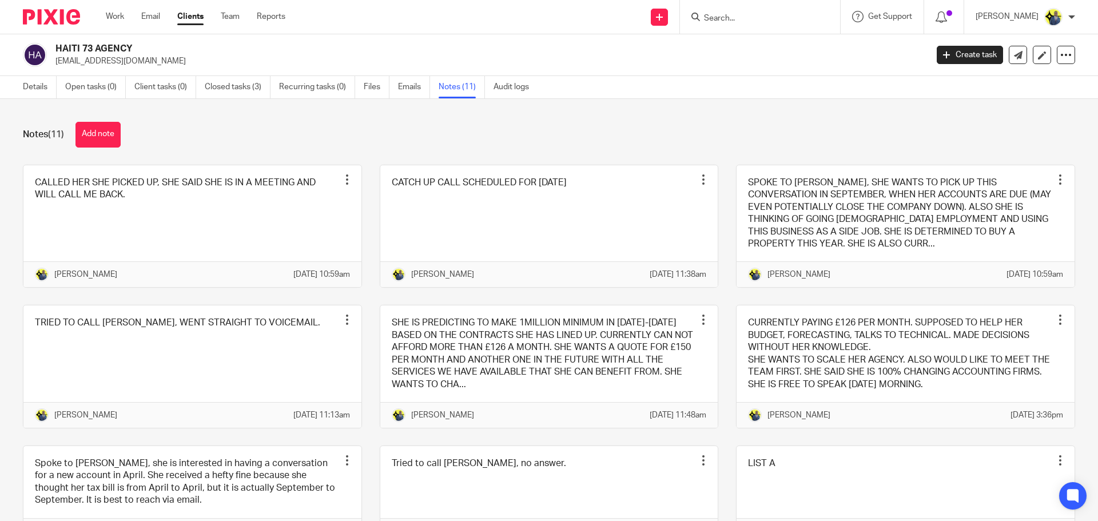
click at [736, 17] on input "Search" at bounding box center [754, 19] width 103 height 10
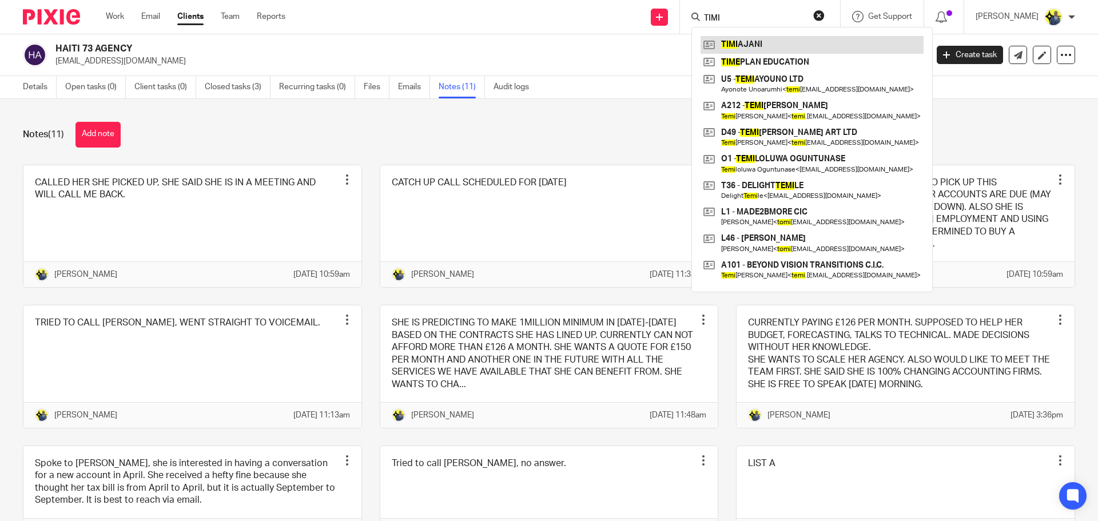
type input "TIMI"
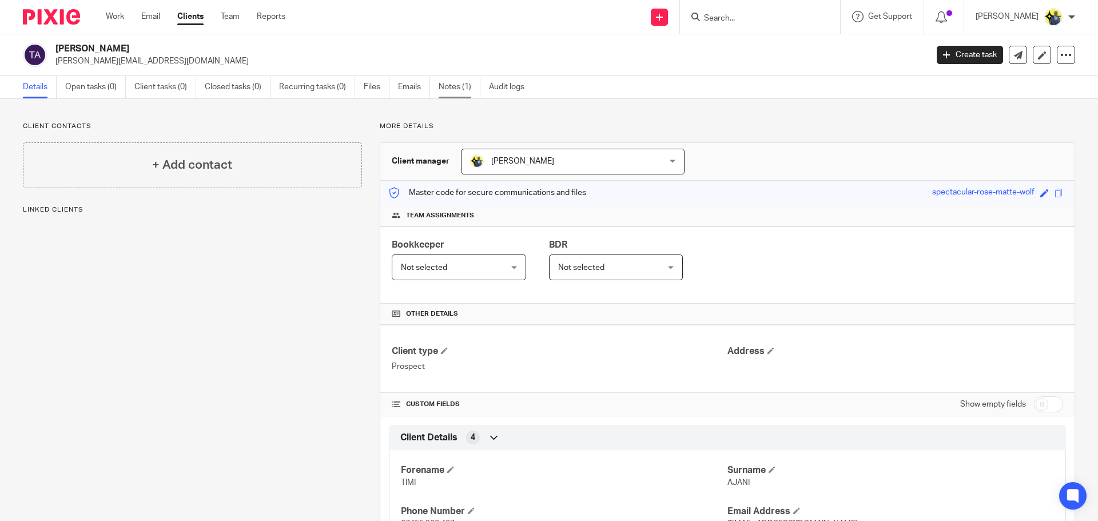
click at [453, 94] on link "Notes (1)" at bounding box center [460, 87] width 42 height 22
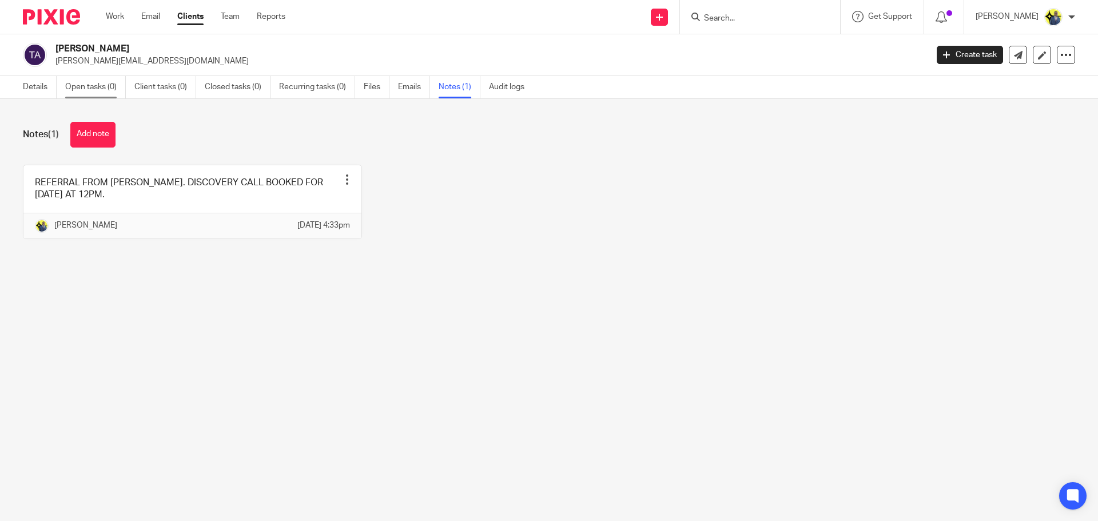
click at [97, 87] on link "Open tasks (0)" at bounding box center [95, 87] width 61 height 22
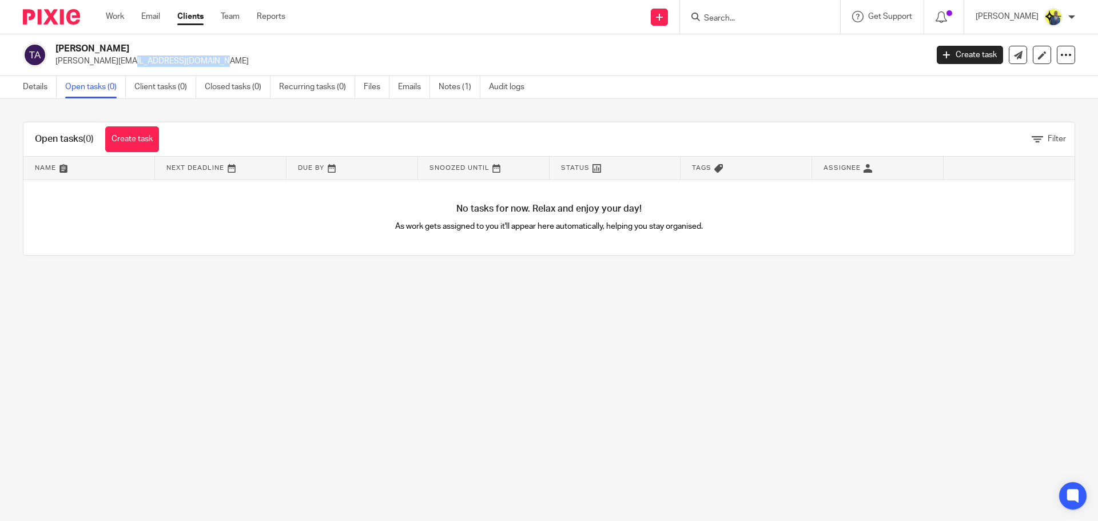
drag, startPoint x: 147, startPoint y: 67, endPoint x: 57, endPoint y: 68, distance: 90.3
click at [57, 68] on div "TIMI AJANI timi@borroweddog.com Create task Update from Companies House Export …" at bounding box center [549, 55] width 1098 height 42
click at [140, 141] on link "Create task" at bounding box center [132, 139] width 54 height 26
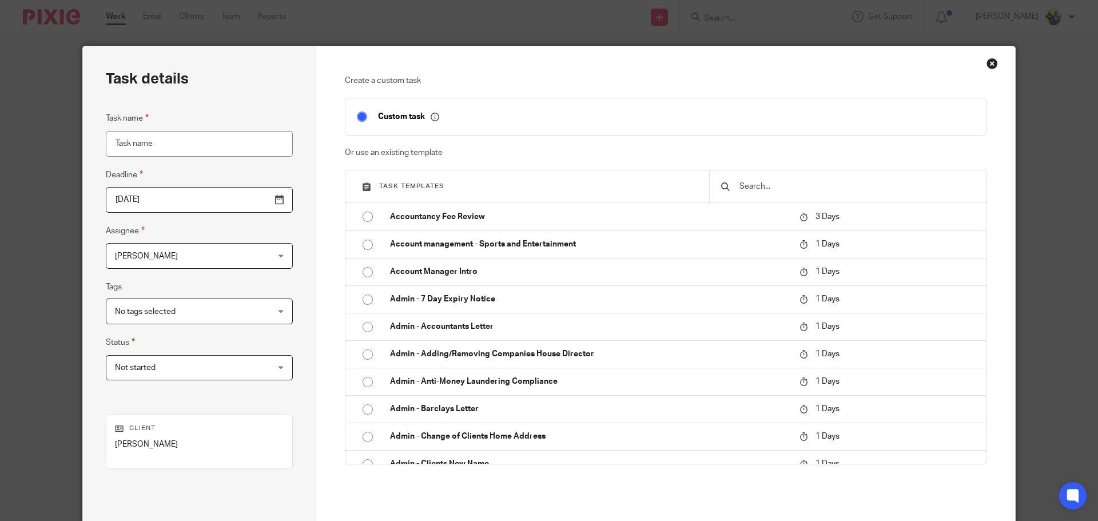
click at [754, 197] on div at bounding box center [847, 186] width 277 height 32
click at [753, 185] on input "text" at bounding box center [856, 186] width 236 height 13
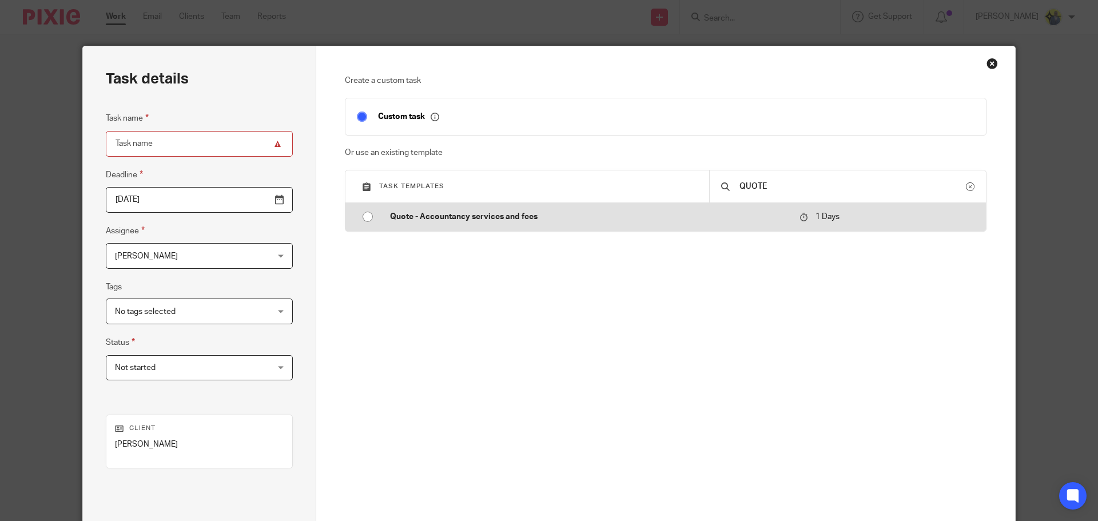
type input "QUOTE"
click at [550, 226] on td "Quote - Accountancy services and fees" at bounding box center [586, 216] width 415 height 27
type input "2025-09-17"
type input "Quote - Accountancy services and fees"
checkbox input "false"
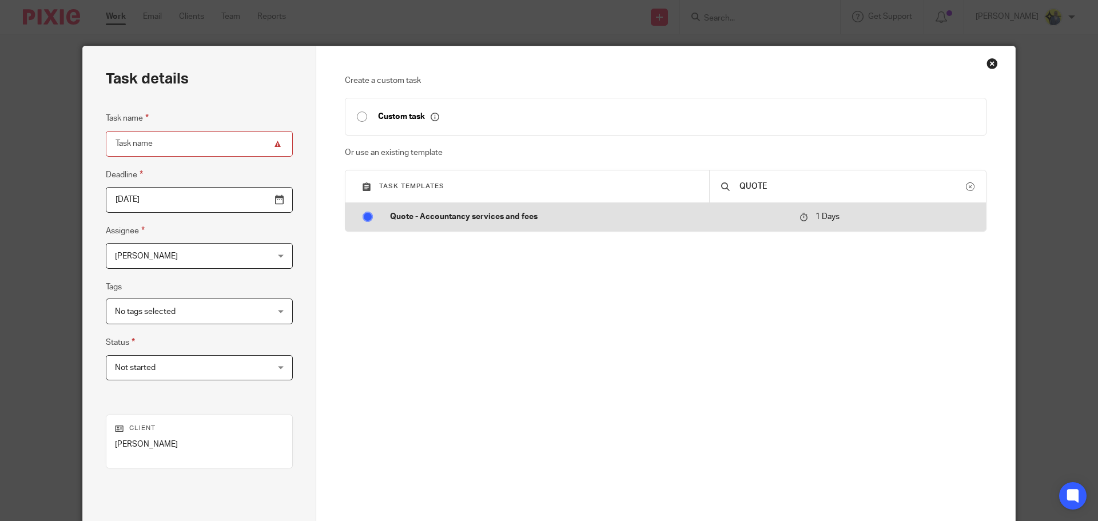
radio input "true"
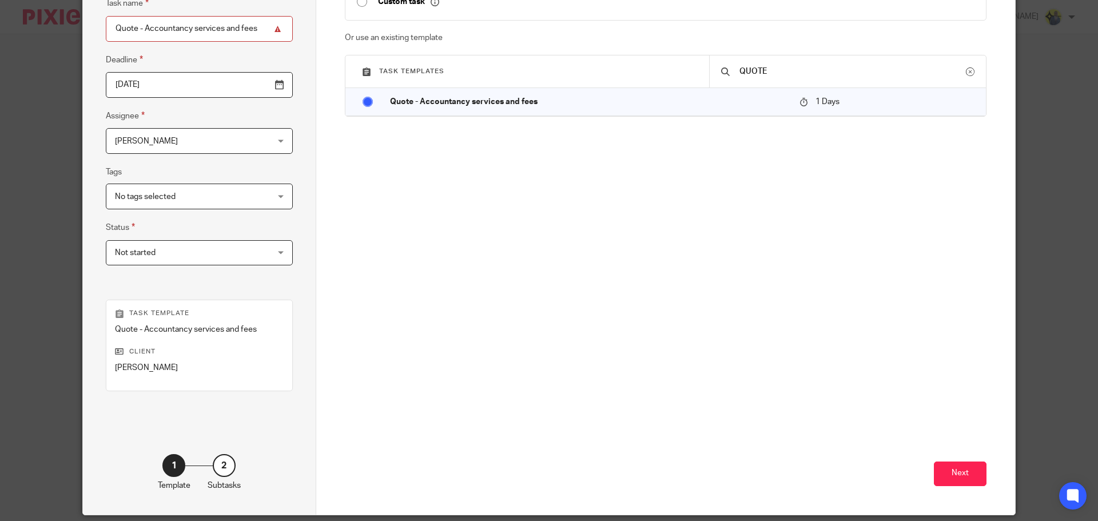
scroll to position [155, 0]
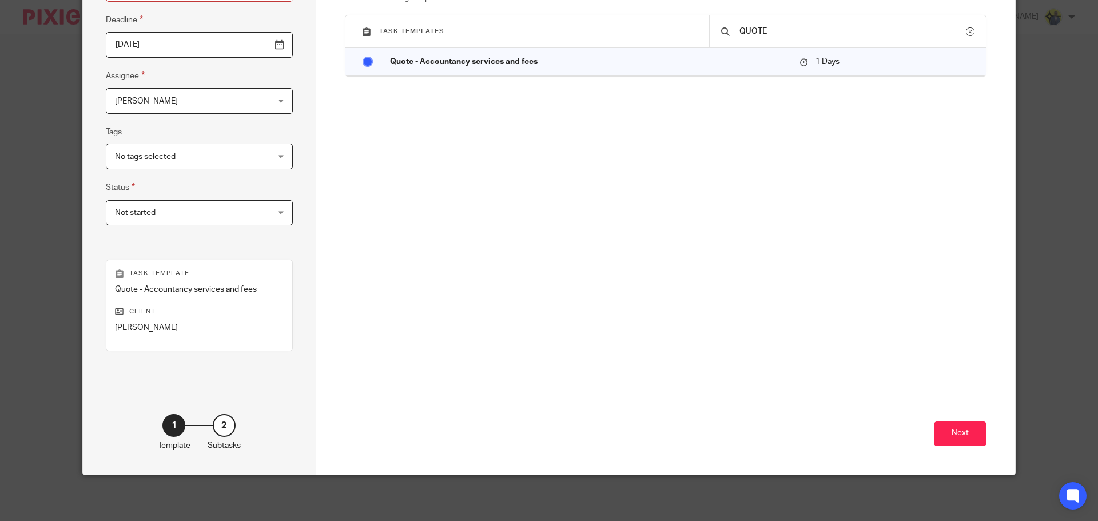
click at [957, 447] on div "Next" at bounding box center [666, 364] width 642 height 220
click at [952, 427] on button "Next" at bounding box center [960, 433] width 53 height 25
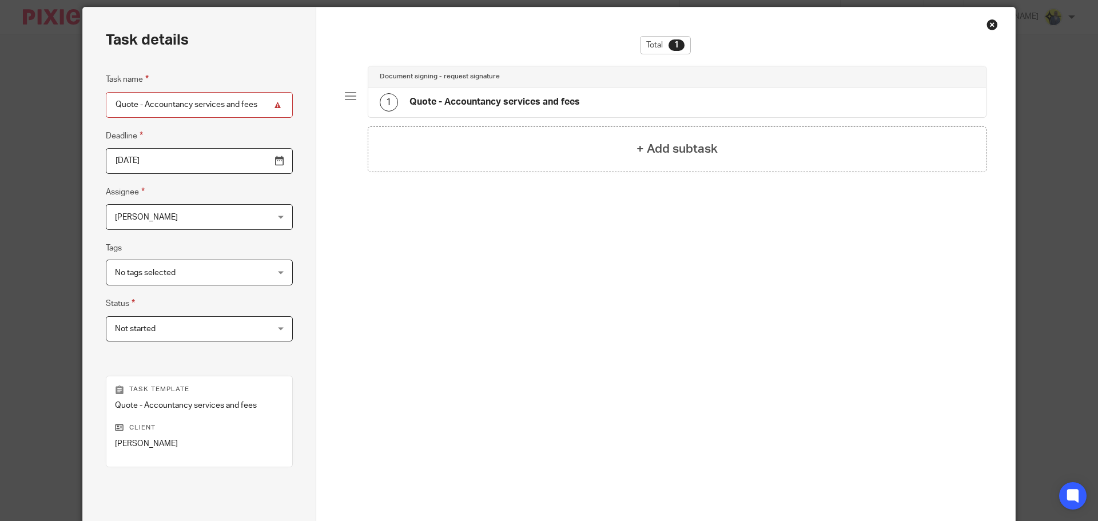
scroll to position [0, 0]
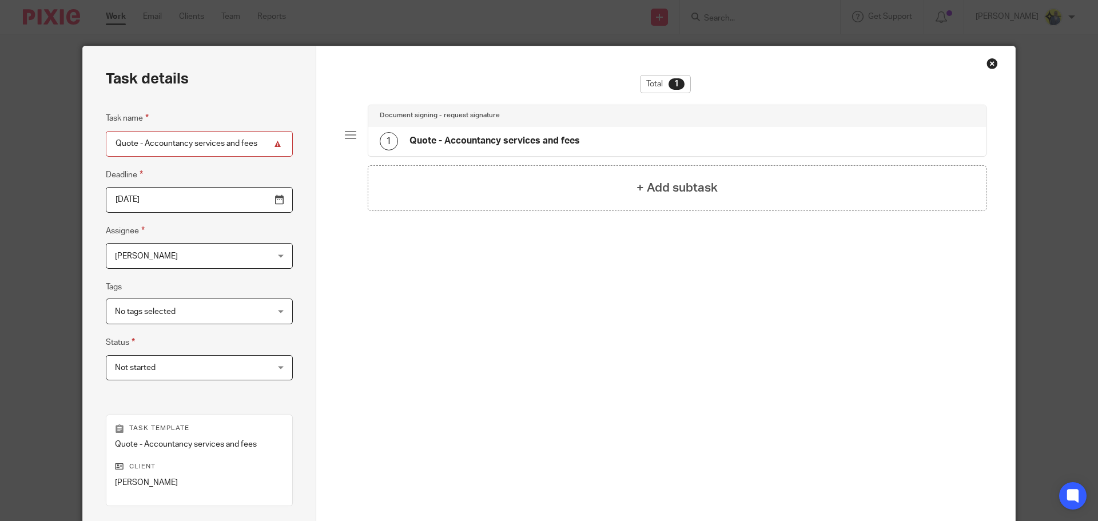
click at [488, 148] on div "1 Quote - Accountancy services and fees" at bounding box center [480, 141] width 200 height 18
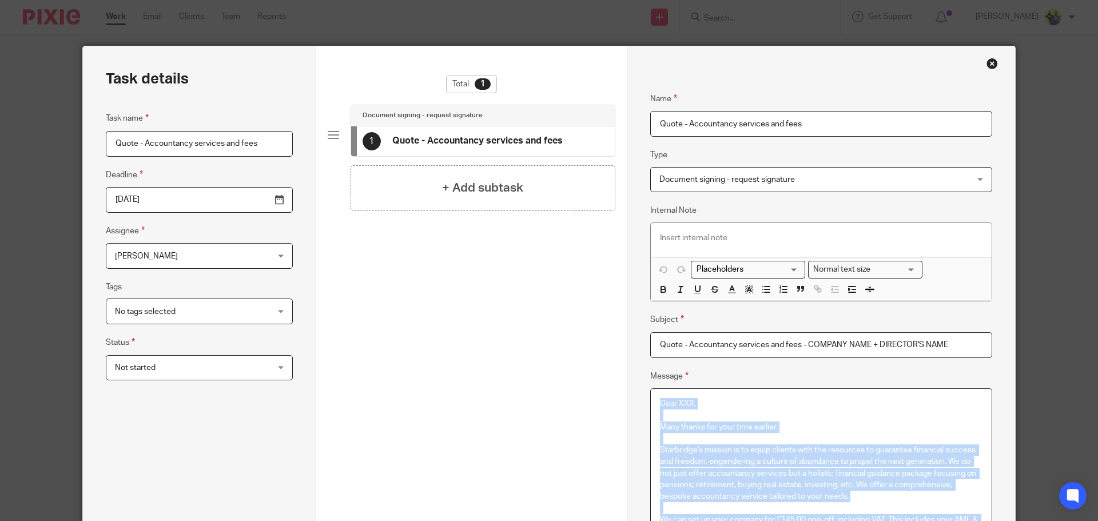
drag, startPoint x: 711, startPoint y: 326, endPoint x: 658, endPoint y: -26, distance: 356.2
click at [658, 0] on html "Work Email Clients Team Reports Work Email Clients Team Reports Settings Send n…" at bounding box center [549, 260] width 1098 height 521
copy div "Dear XXX, Many thanks for your time earlier. Starbridge's mission is to equip c…"
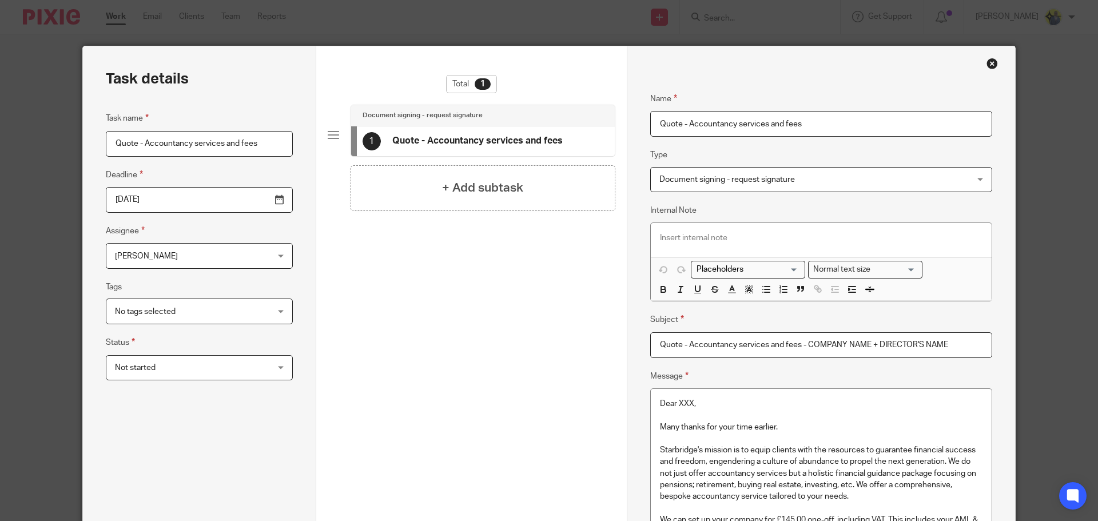
click at [822, 353] on input "Quote - Accountancy services and fees - COMPANY NAME + DIRECTOR'S NAME" at bounding box center [821, 345] width 342 height 26
click at [990, 66] on div "Close this dialog window" at bounding box center [991, 63] width 11 height 11
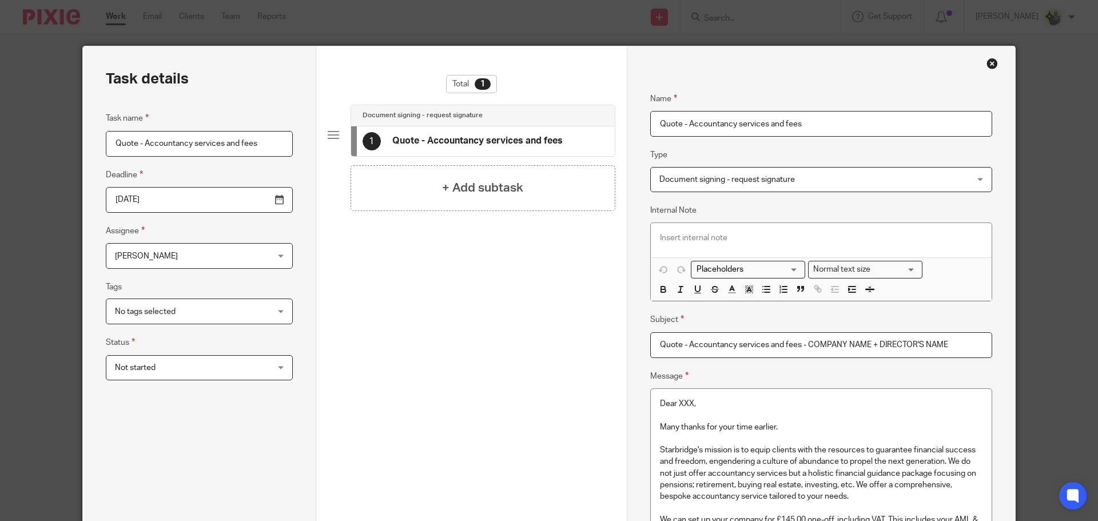
click at [986, 66] on div "Close this dialog window" at bounding box center [991, 63] width 11 height 11
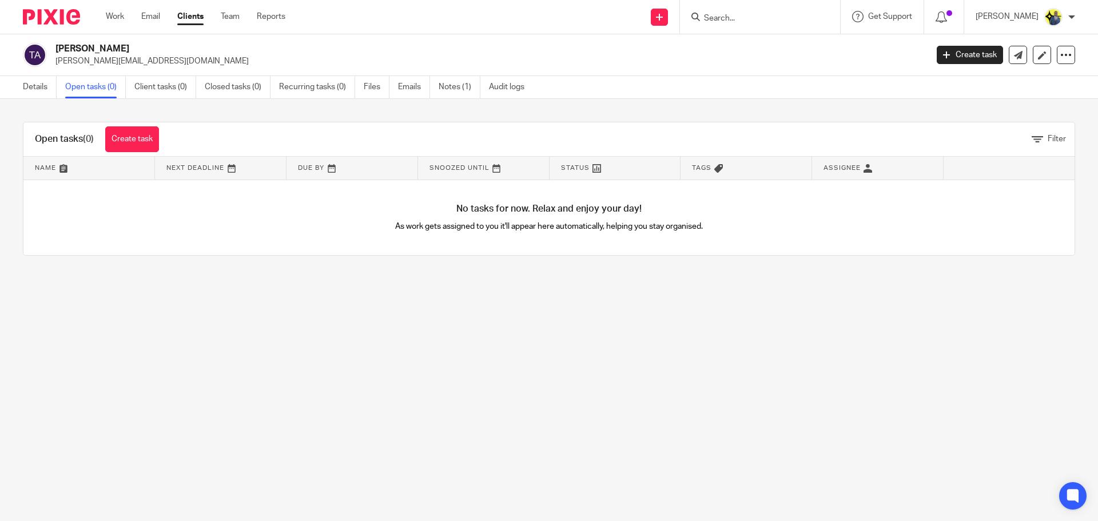
drag, startPoint x: 118, startPoint y: 41, endPoint x: 54, endPoint y: 47, distance: 64.9
click at [54, 47] on div "[PERSON_NAME] [EMAIL_ADDRESS][DOMAIN_NAME] Create task Update from Companies Ho…" at bounding box center [549, 55] width 1098 height 42
copy h2 "[PERSON_NAME]"
click at [39, 89] on link "Details" at bounding box center [40, 87] width 34 height 22
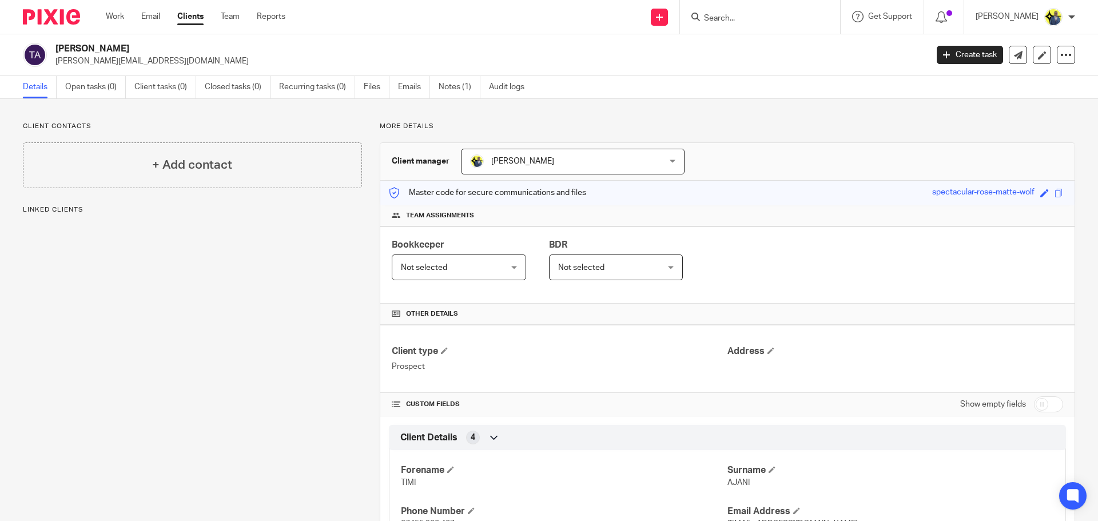
scroll to position [55, 0]
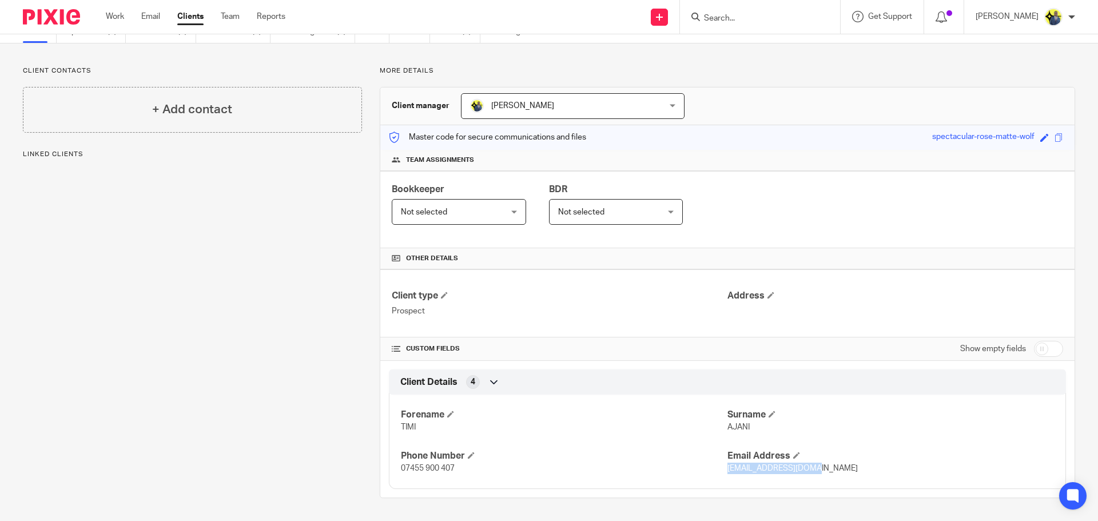
drag, startPoint x: 808, startPoint y: 470, endPoint x: 723, endPoint y: 470, distance: 85.8
click at [727, 470] on p "timiaajani@gmail.com" at bounding box center [890, 468] width 326 height 11
copy span "timiaajani@gmail.com"
drag, startPoint x: 466, startPoint y: 473, endPoint x: 365, endPoint y: 473, distance: 100.6
click at [365, 473] on div "More details Client manager Dennis Roehr Dennis Roehr Abhay Jayswal Akhil Siby …" at bounding box center [718, 282] width 713 height 432
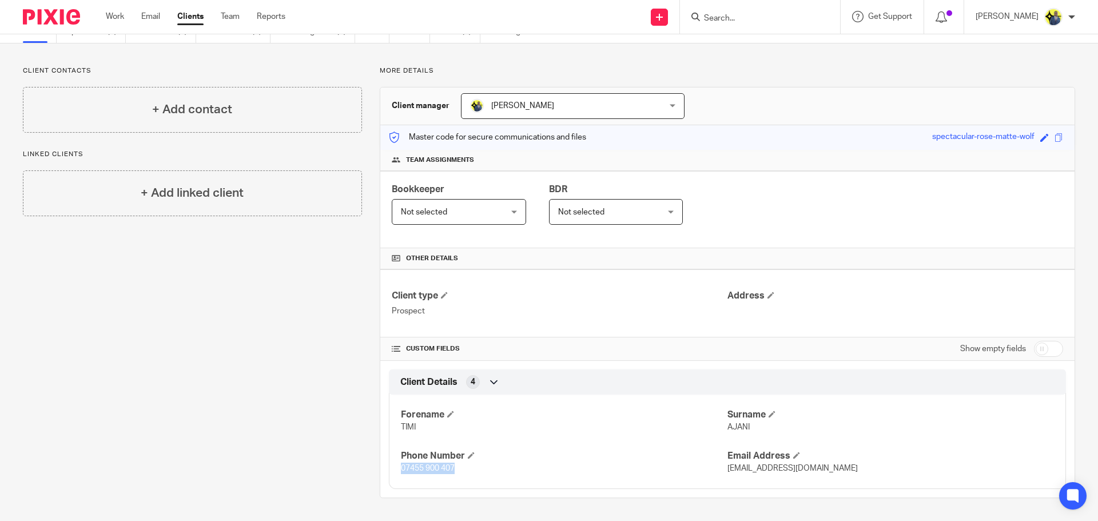
copy span "07455 900 407"
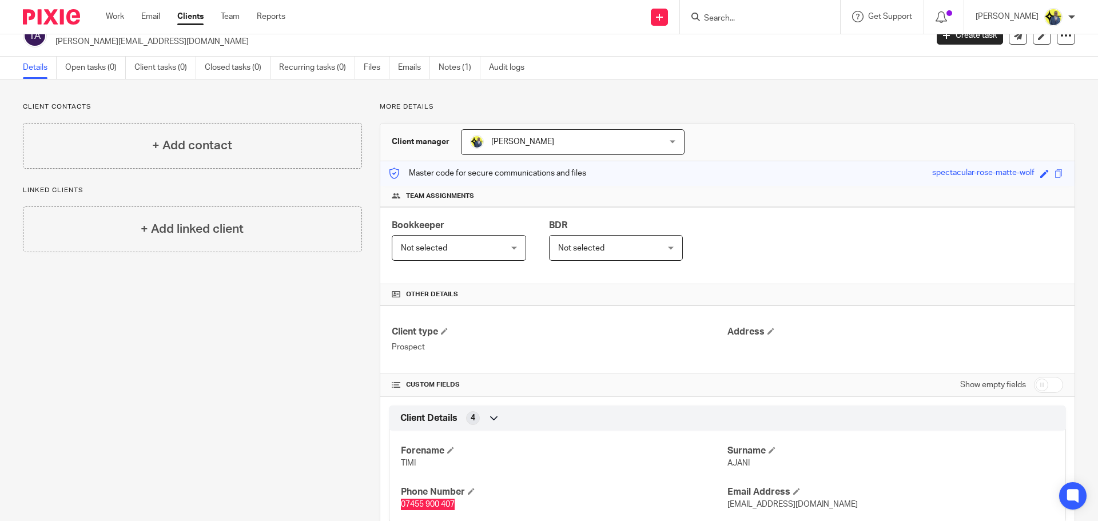
scroll to position [0, 0]
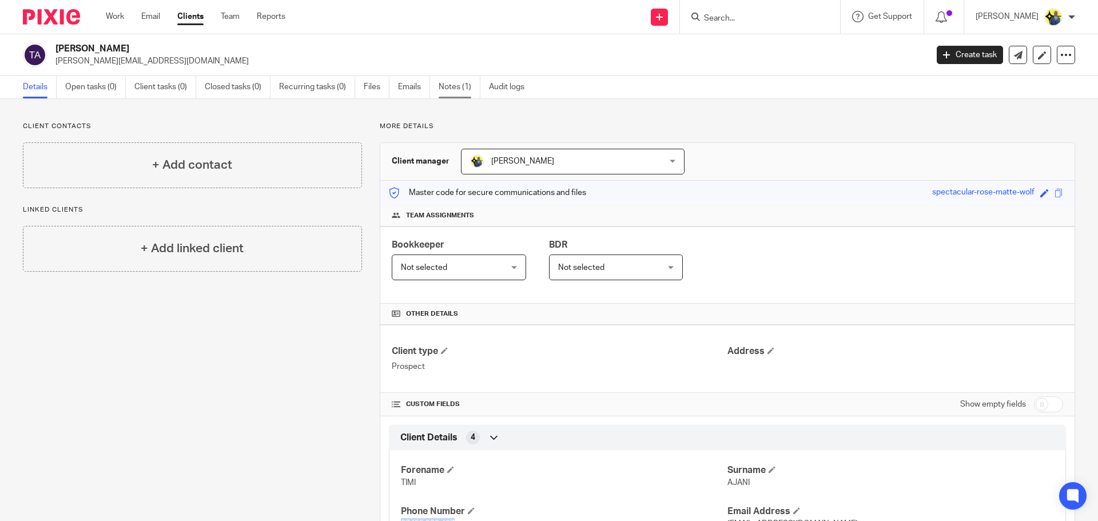
click at [456, 89] on link "Notes (1)" at bounding box center [460, 87] width 42 height 22
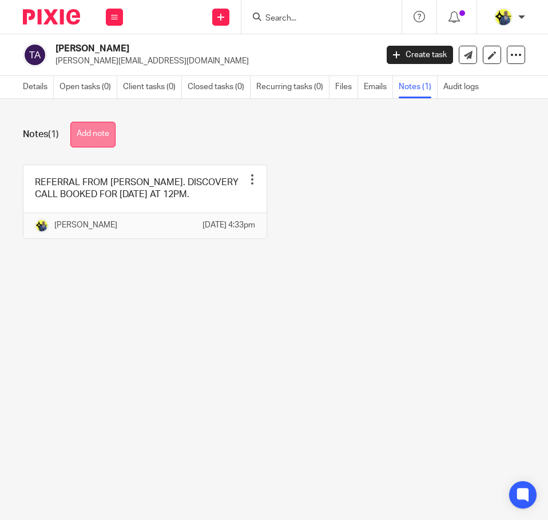
click at [79, 133] on button "Add note" at bounding box center [92, 135] width 45 height 26
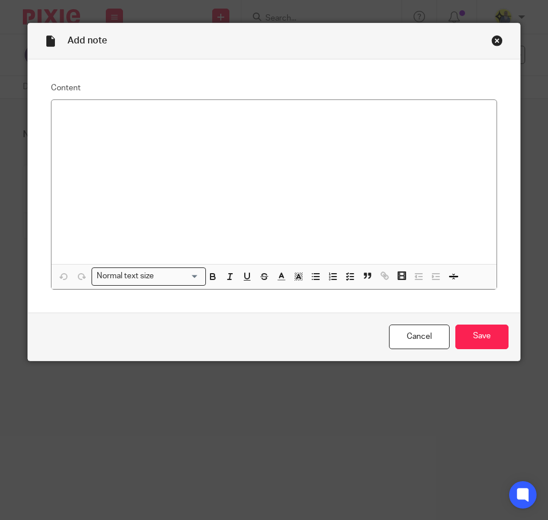
click at [187, 127] on div at bounding box center [273, 182] width 445 height 165
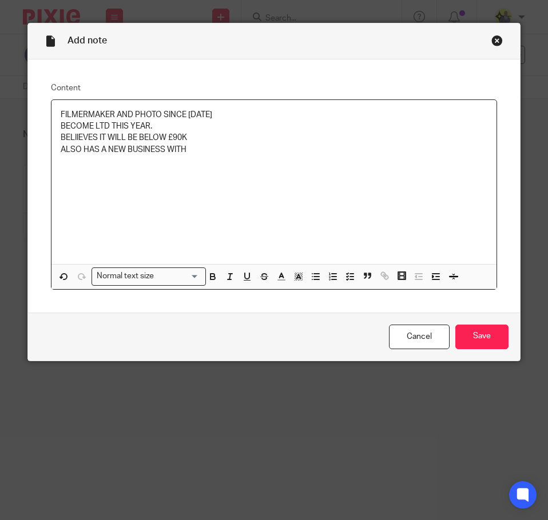
click at [192, 136] on p "BELIIEVES IT WILL BE BELOW £90K" at bounding box center [274, 137] width 427 height 11
click at [205, 161] on div "FILMERMAKER AND PHOTO SINCE [DATE] BECOME LTD THIS YEAR. BELIIEVES IT WILL BE B…" at bounding box center [273, 182] width 445 height 165
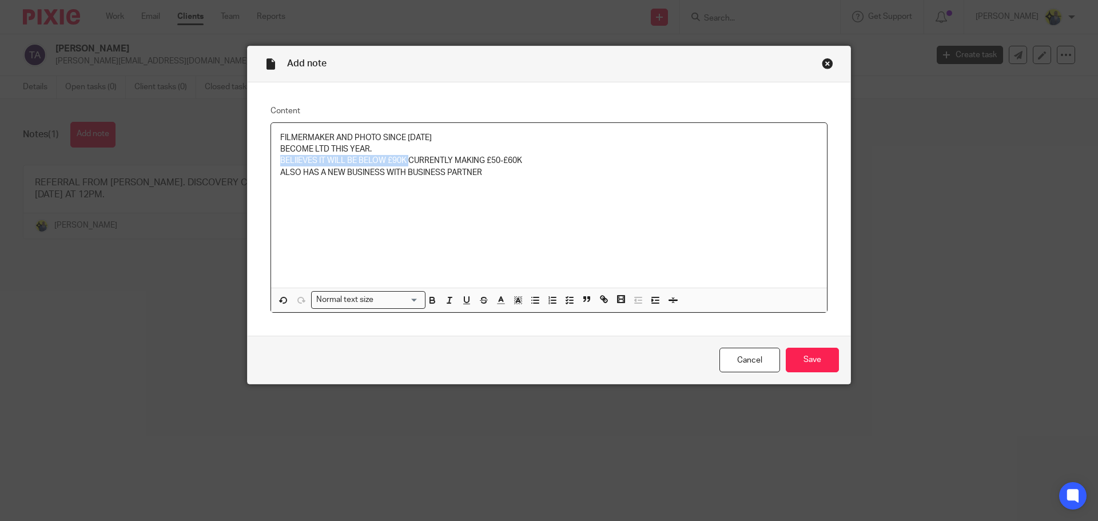
drag, startPoint x: 405, startPoint y: 161, endPoint x: 265, endPoint y: 163, distance: 140.1
click at [265, 163] on div "Content FILMERMAKER AND PHOTO SINCE 2018 BECOME LTD THIS YEAR. BELIIEVES IT WIL…" at bounding box center [549, 209] width 603 height 254
click at [408, 159] on p "CURRENTLY MAKING £50-£60K" at bounding box center [548, 160] width 537 height 11
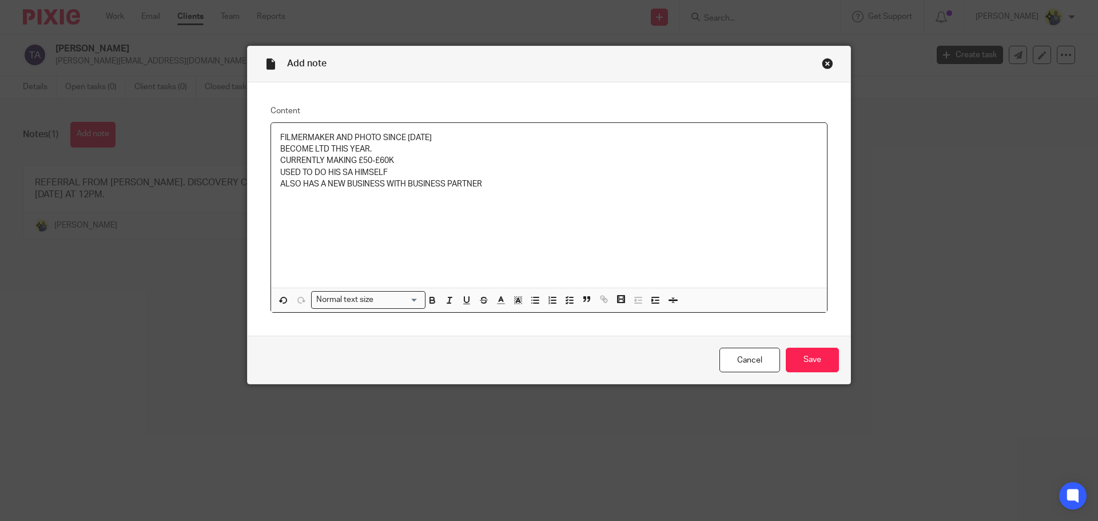
click at [478, 185] on p "ALSO HAS A NEW BUSINESS WITH BUSINESS PARTNER" at bounding box center [548, 183] width 537 height 11
click at [808, 360] on input "Save" at bounding box center [812, 360] width 53 height 25
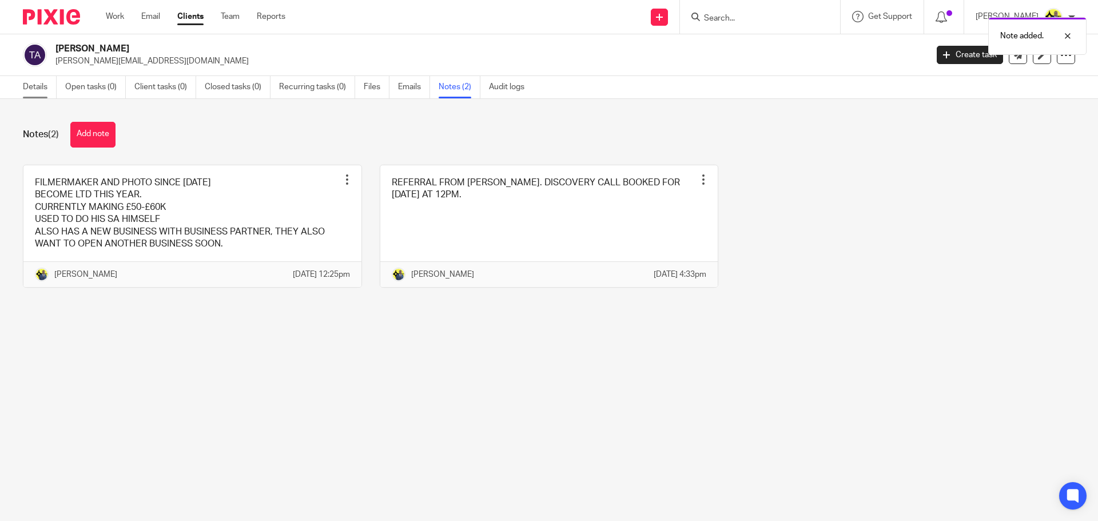
click at [28, 94] on link "Details" at bounding box center [40, 87] width 34 height 22
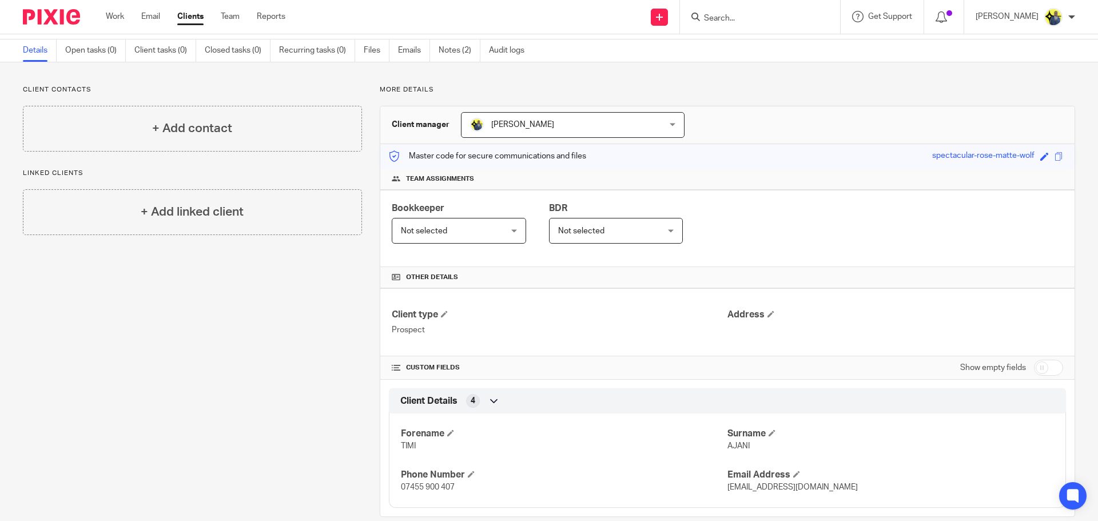
scroll to position [55, 0]
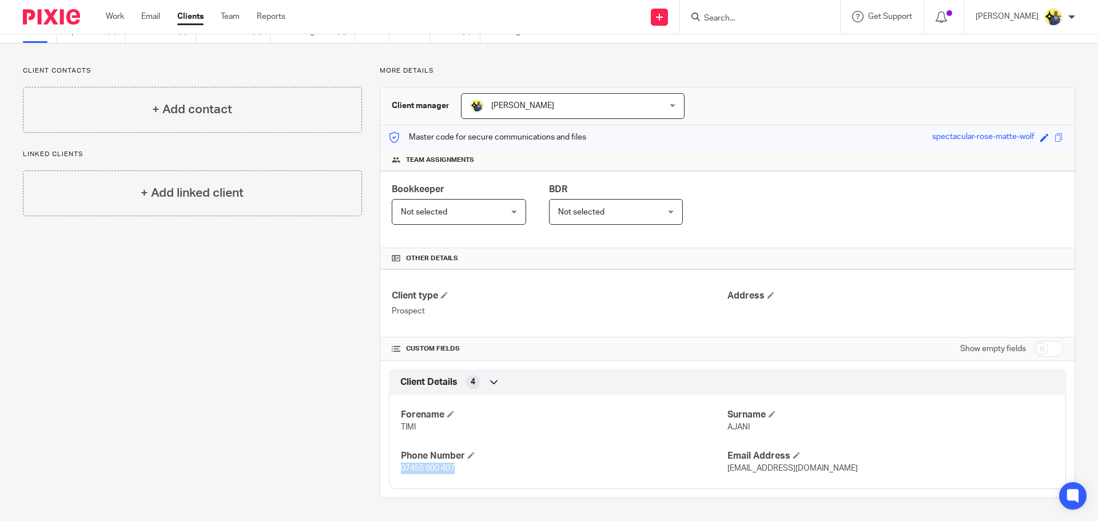
drag, startPoint x: 474, startPoint y: 469, endPoint x: 374, endPoint y: 465, distance: 100.2
click at [374, 465] on div "More details Client manager Dennis Roehr Dennis Roehr Abhay Jayswal Akhil Siby …" at bounding box center [718, 282] width 713 height 432
copy span "07455 900 407"
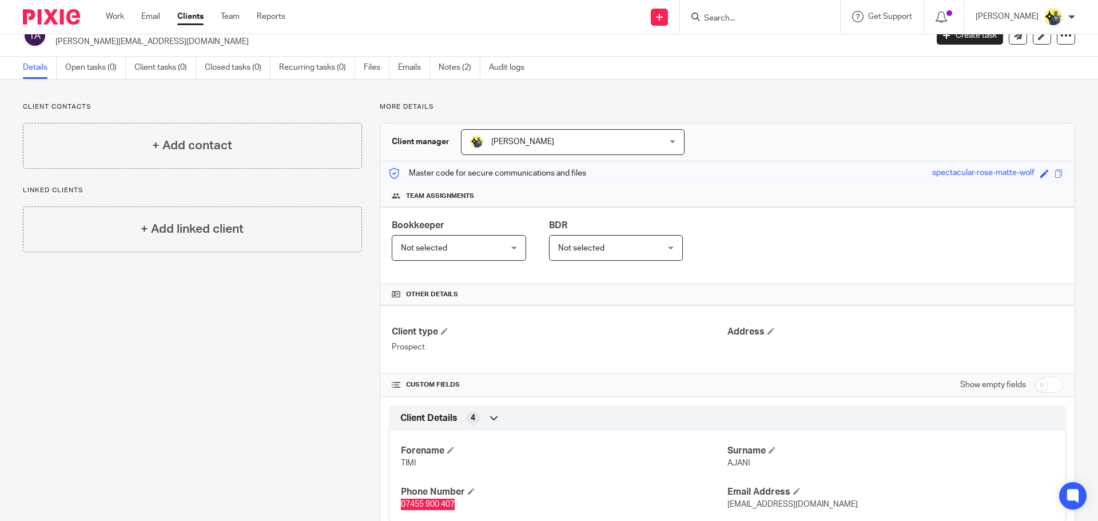
scroll to position [0, 0]
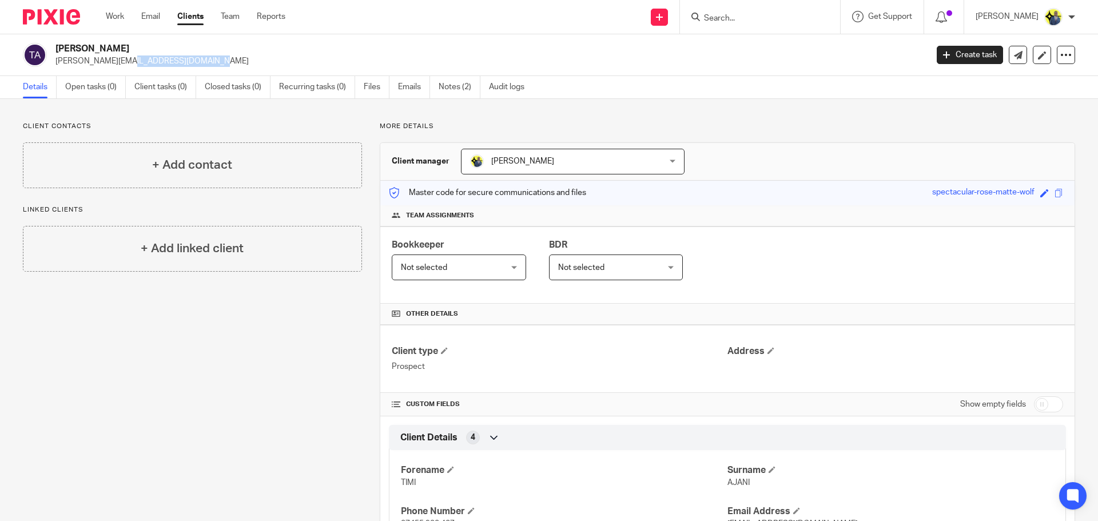
drag, startPoint x: 154, startPoint y: 69, endPoint x: 53, endPoint y: 67, distance: 101.2
click at [53, 67] on div "TIMI AJANI timi@borroweddog.com Create task Update from Companies House Export …" at bounding box center [549, 55] width 1098 height 42
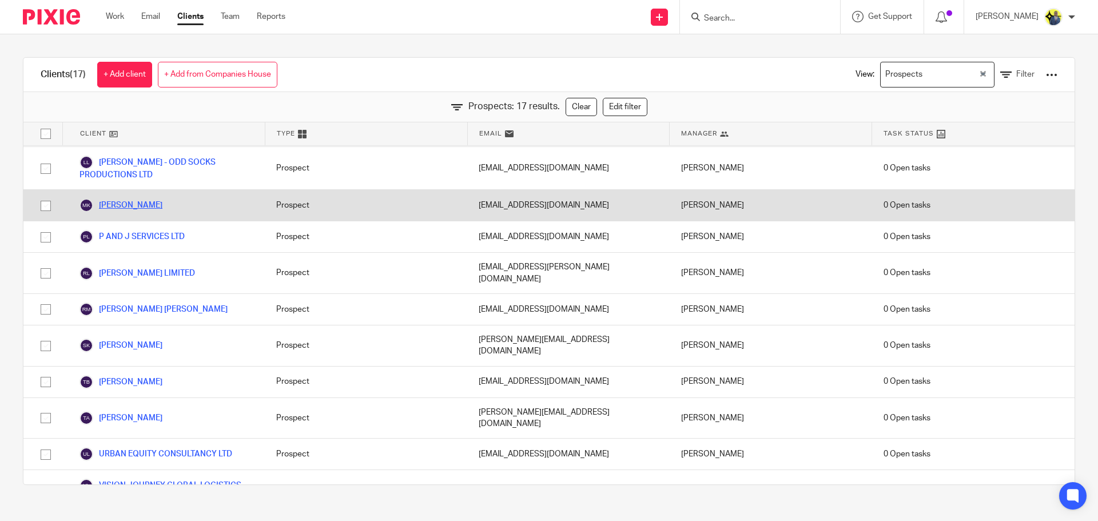
scroll to position [86, 0]
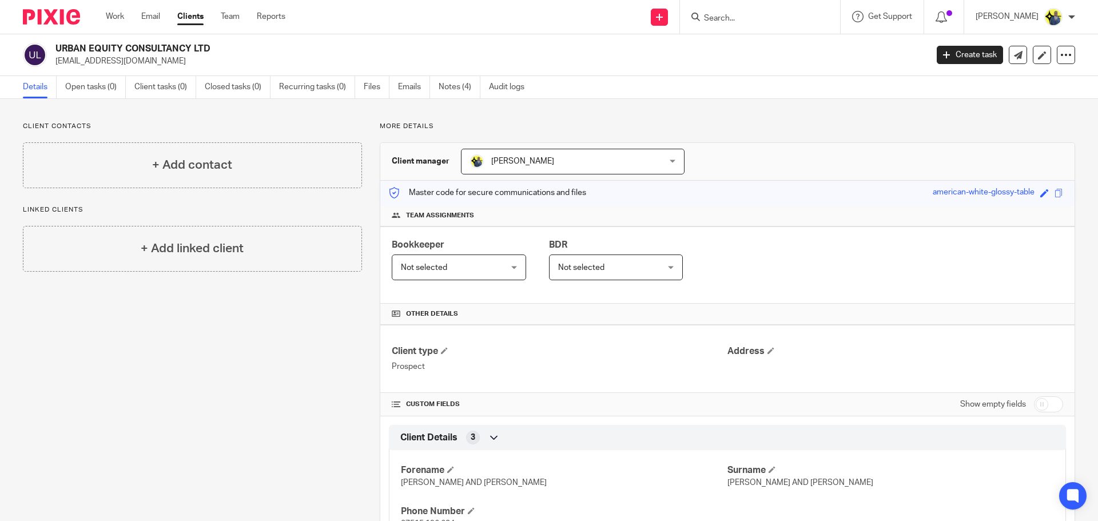
click at [439, 89] on ul "Details Open tasks (0) Client tasks (0) Closed tasks (0) Recurring tasks (0) Fi…" at bounding box center [282, 87] width 519 height 22
click at [445, 87] on link "Notes (4)" at bounding box center [460, 87] width 42 height 22
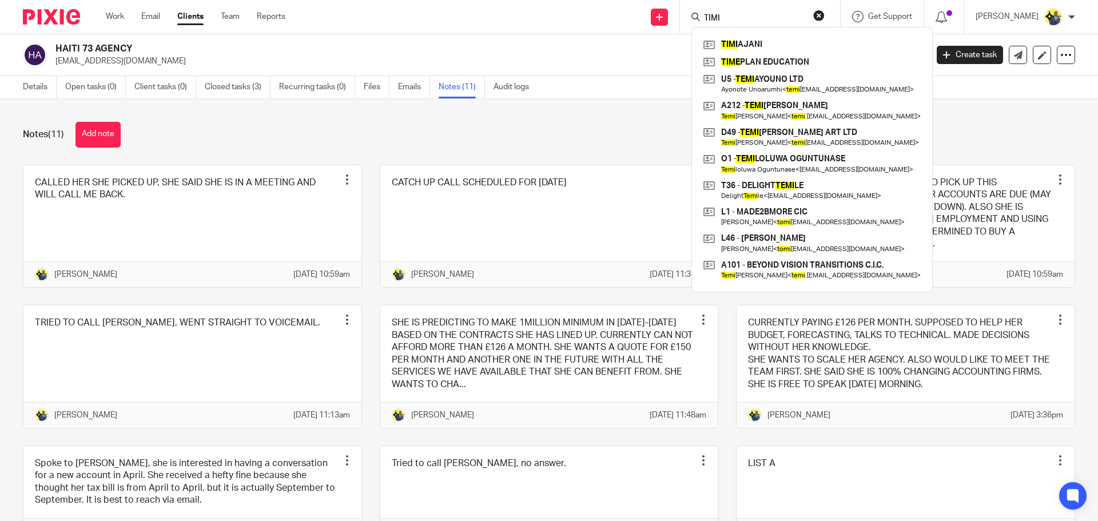
click at [311, 125] on div "Notes (11) Add note" at bounding box center [549, 135] width 1052 height 26
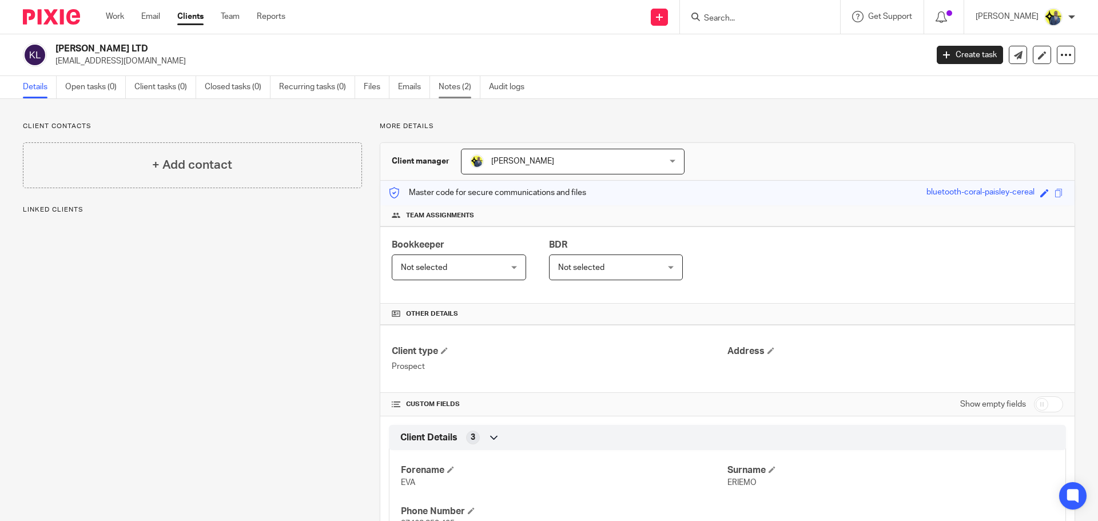
click at [459, 79] on link "Notes (2)" at bounding box center [460, 87] width 42 height 22
click at [460, 62] on p "[PERSON_NAME][EMAIL_ADDRESS][DOMAIN_NAME]" at bounding box center [487, 60] width 864 height 11
click at [445, 87] on link "Notes (2)" at bounding box center [460, 87] width 42 height 22
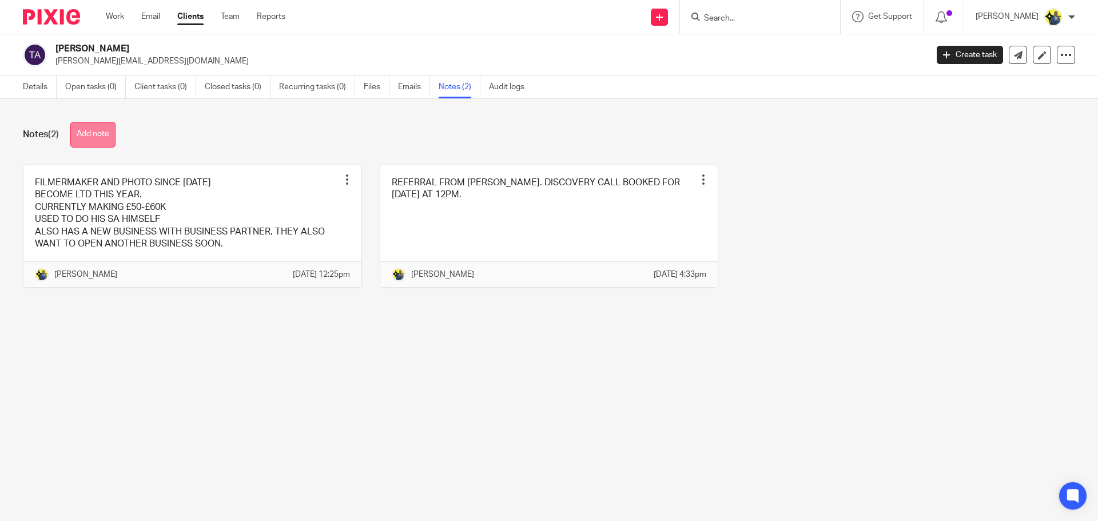
click at [99, 136] on button "Add note" at bounding box center [92, 135] width 45 height 26
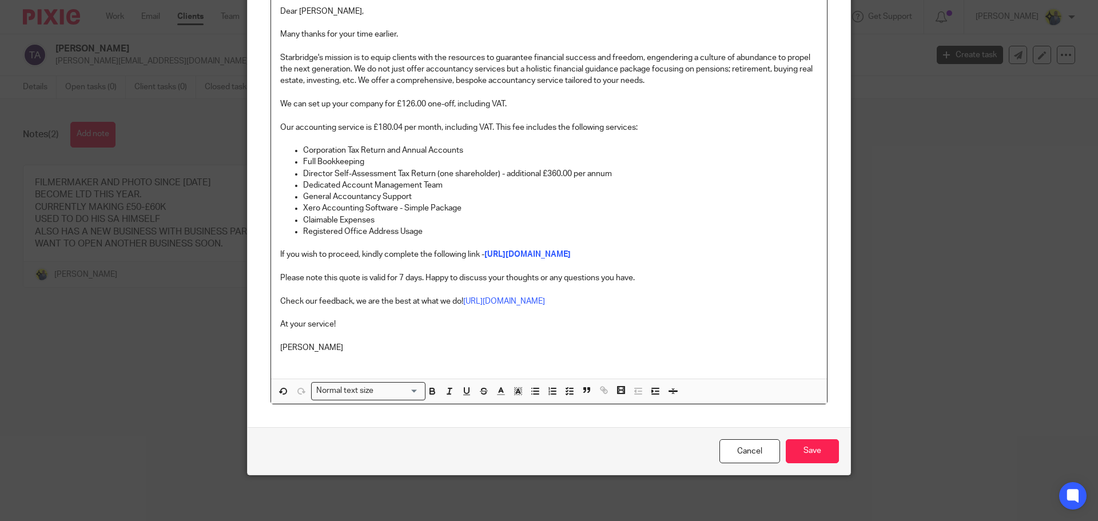
scroll to position [184, 0]
click at [802, 445] on input "Save" at bounding box center [812, 451] width 53 height 25
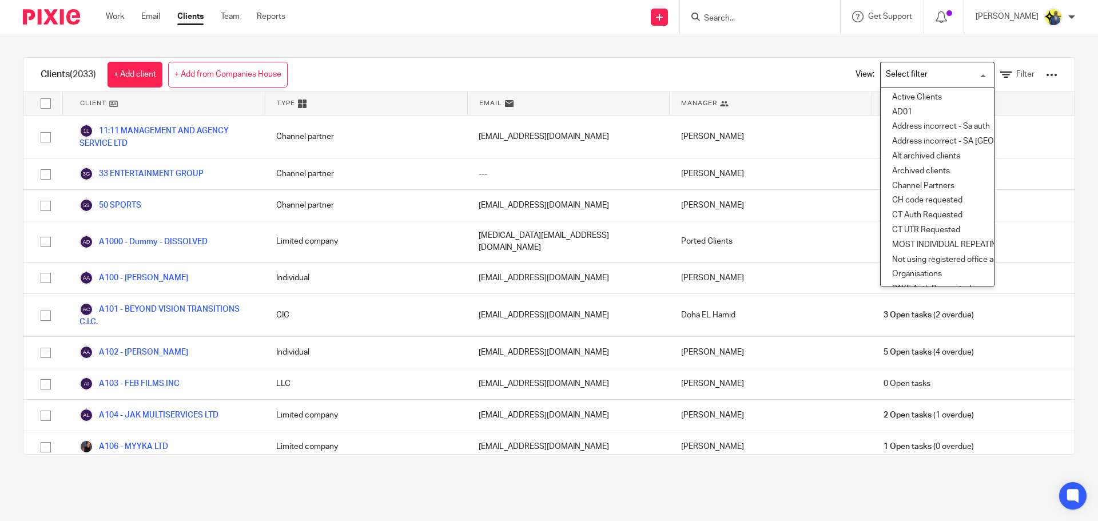
click at [970, 73] on input "Search for option" at bounding box center [935, 75] width 106 height 20
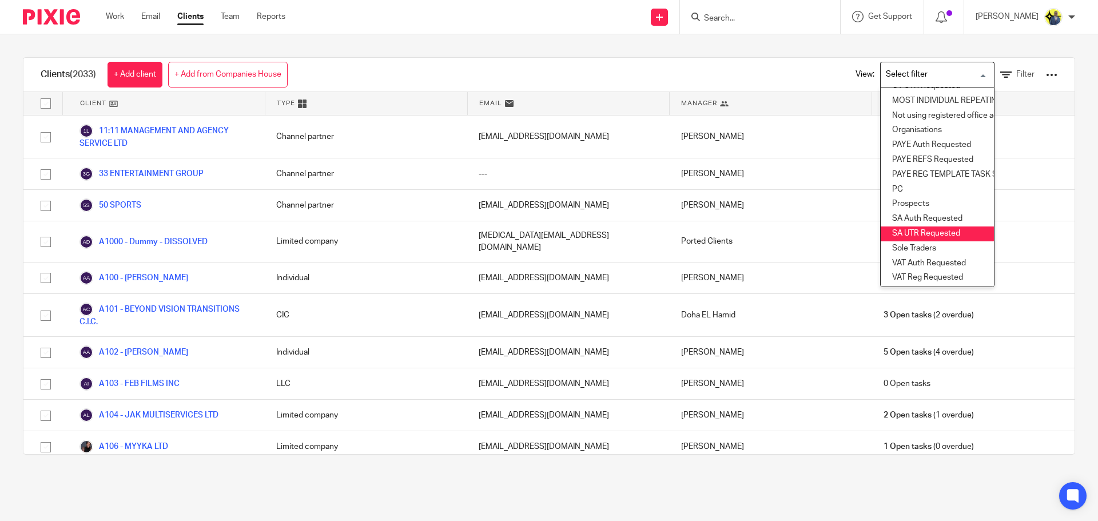
scroll to position [169, 0]
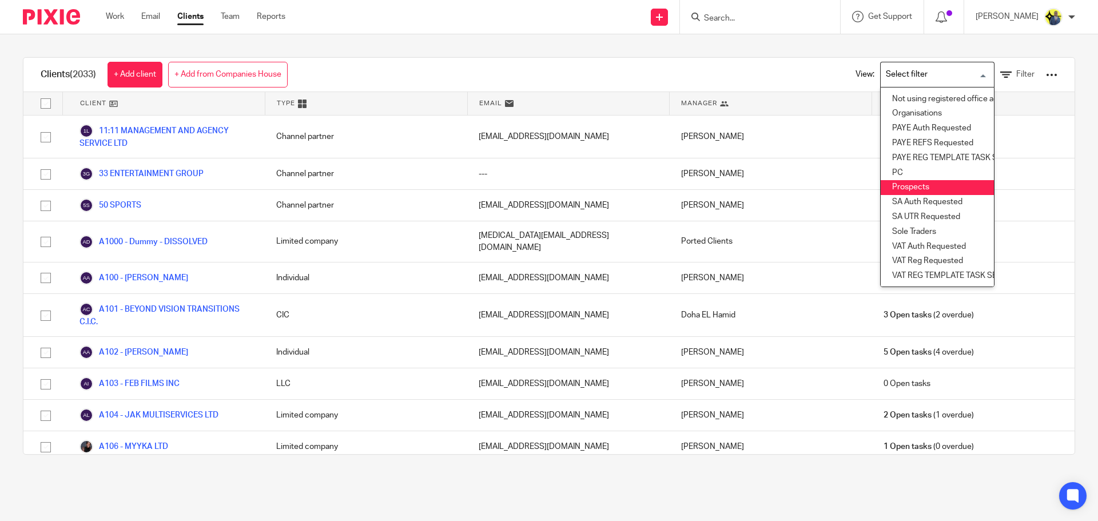
click at [901, 180] on li "Prospects" at bounding box center [937, 187] width 113 height 15
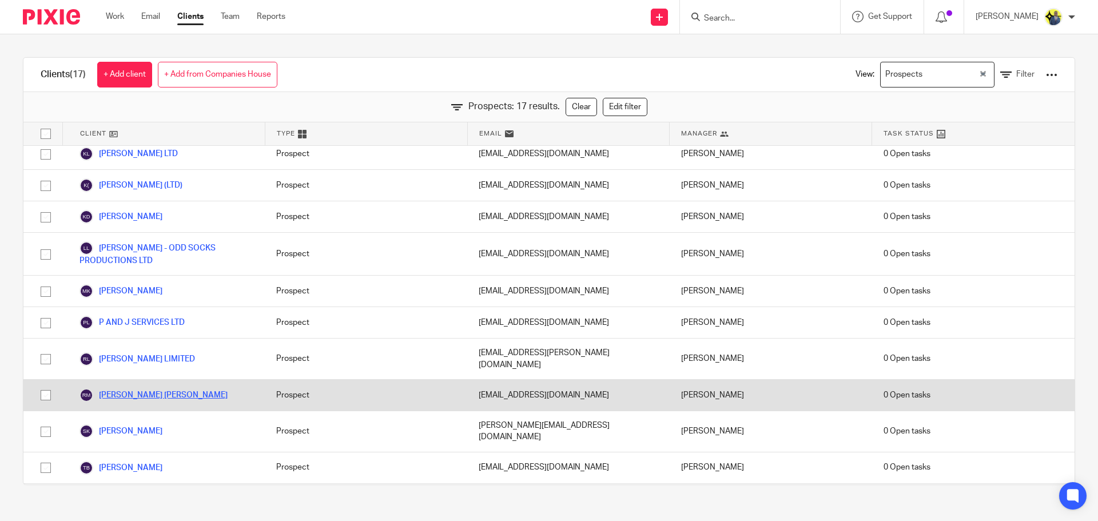
scroll to position [219, 0]
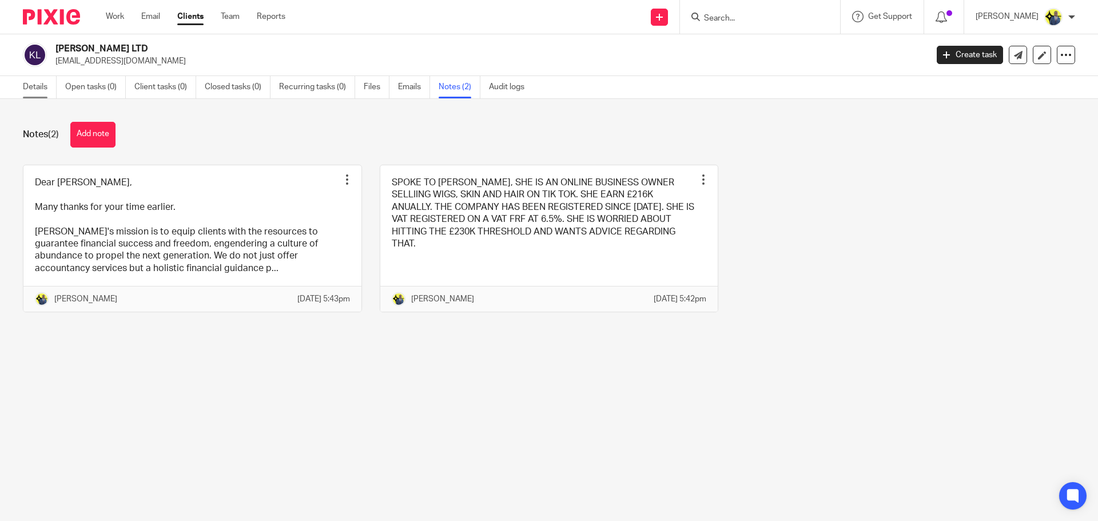
click at [38, 85] on link "Details" at bounding box center [40, 87] width 34 height 22
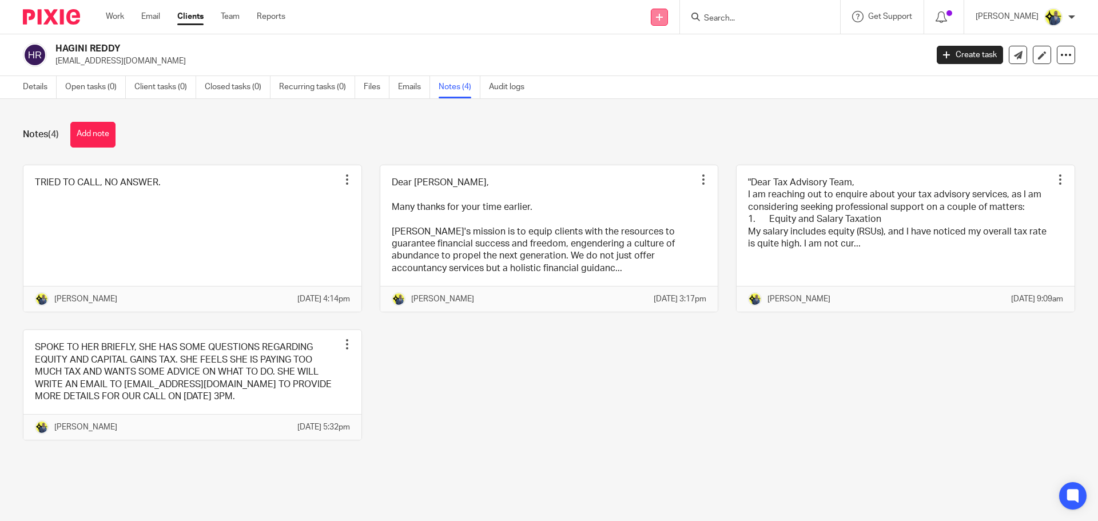
click at [667, 18] on link at bounding box center [659, 17] width 17 height 17
click at [662, 89] on link "Add client" at bounding box center [674, 87] width 80 height 17
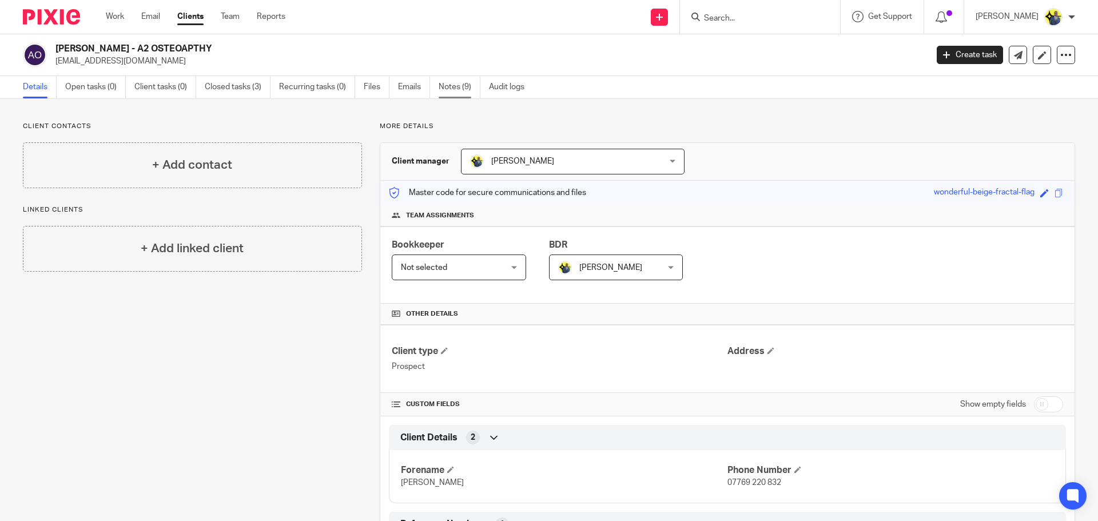
click at [455, 87] on link "Notes (9)" at bounding box center [460, 87] width 42 height 22
drag, startPoint x: 138, startPoint y: 62, endPoint x: 54, endPoint y: 58, distance: 84.1
click at [54, 58] on div "KLOE DEAN kloe@kloedean.com" at bounding box center [471, 55] width 897 height 24
copy p "[EMAIL_ADDRESS][DOMAIN_NAME]"
click at [1060, 58] on icon at bounding box center [1065, 54] width 11 height 11
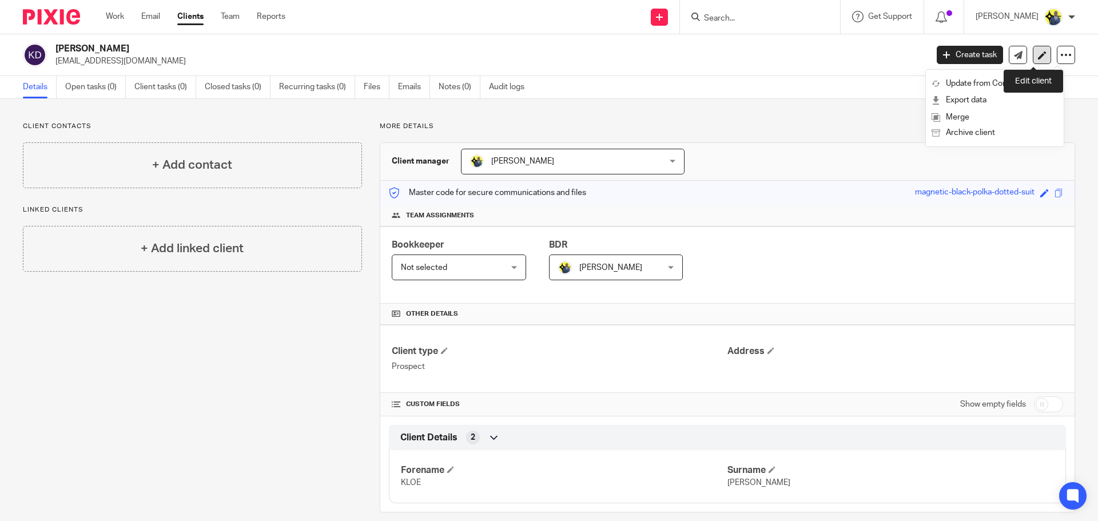
click at [1033, 49] on link at bounding box center [1042, 55] width 18 height 18
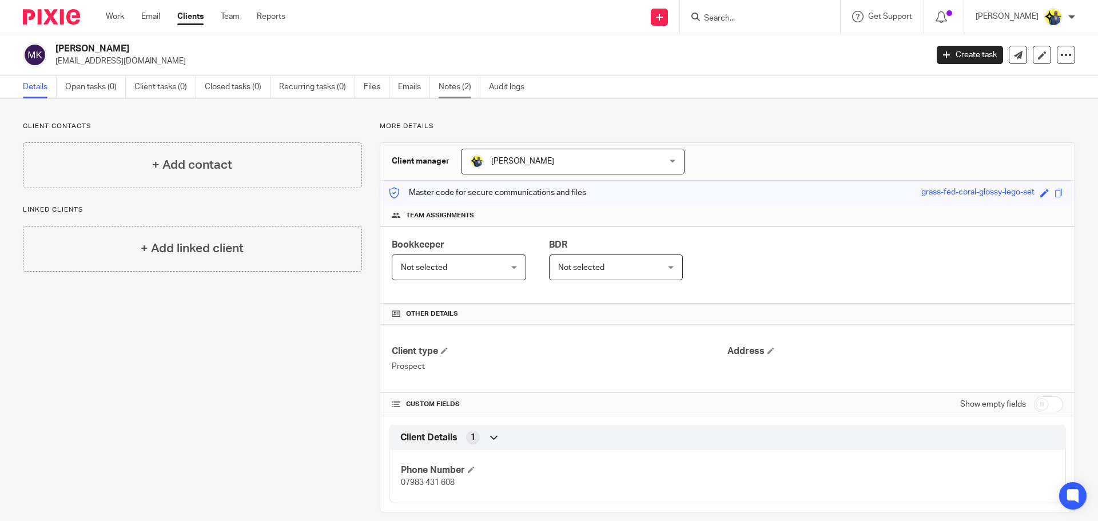
click at [447, 78] on link "Notes (2)" at bounding box center [460, 87] width 42 height 22
click at [453, 90] on link "Notes (10)" at bounding box center [462, 87] width 46 height 22
click at [469, 89] on link "Notes (1)" at bounding box center [460, 87] width 42 height 22
click at [464, 90] on link "Notes (4)" at bounding box center [460, 87] width 42 height 22
click at [463, 90] on link "Notes (10)" at bounding box center [462, 87] width 46 height 22
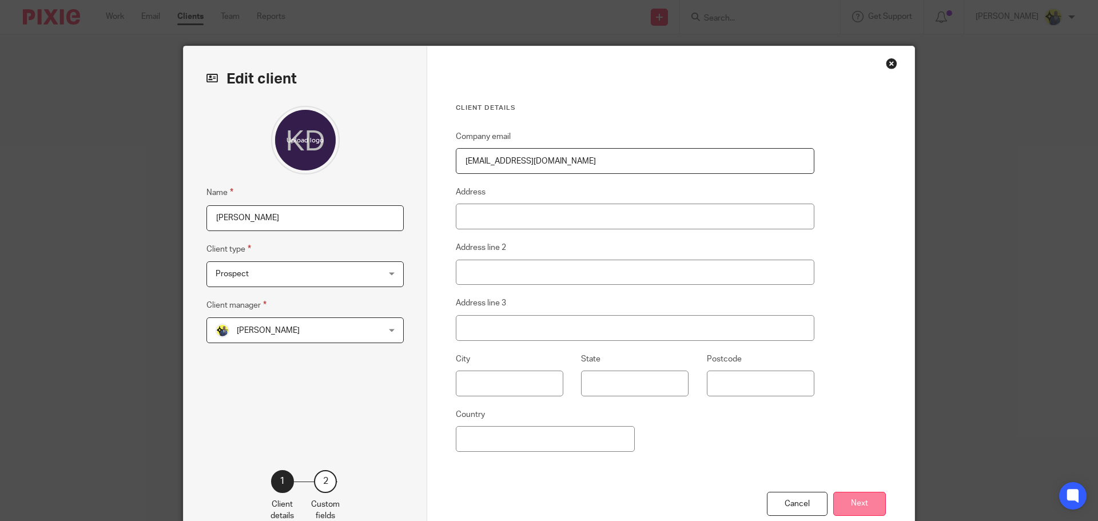
click at [853, 493] on button "Next" at bounding box center [859, 504] width 53 height 25
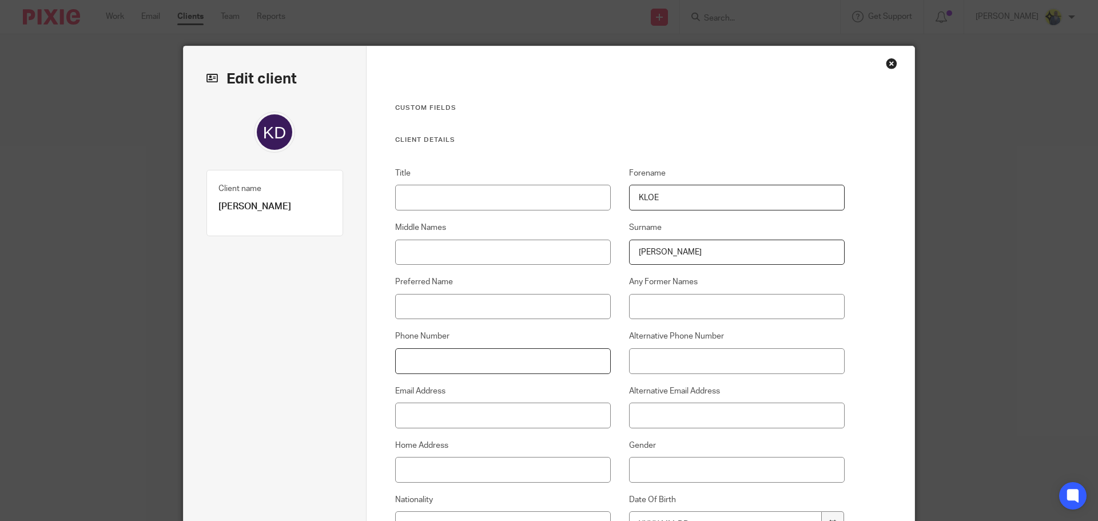
click at [446, 350] on input "Phone Number" at bounding box center [503, 361] width 216 height 26
paste input "0)786 386 8925"
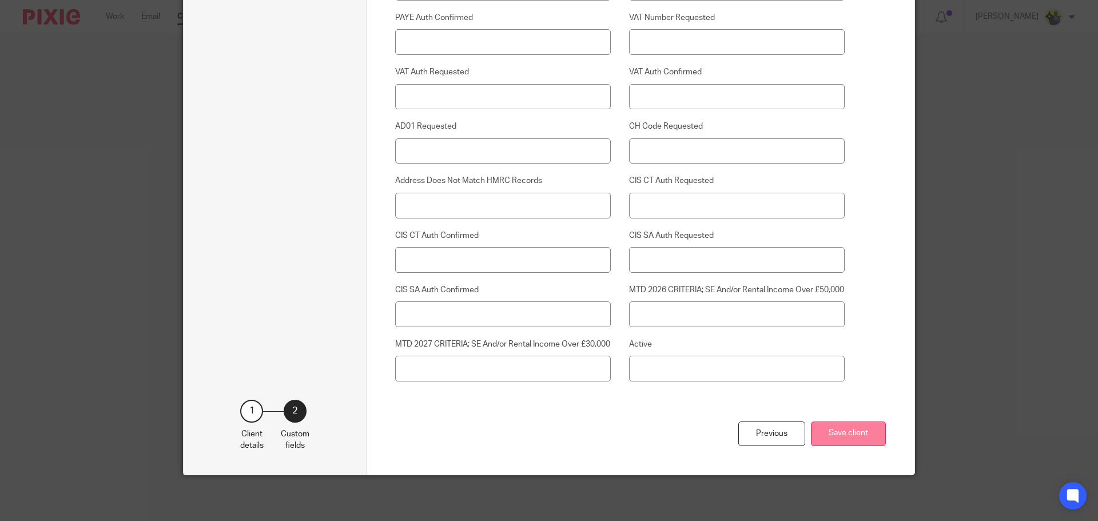
scroll to position [2914, 0]
type input "07863 868 925"
click at [854, 439] on button "Save client" at bounding box center [848, 433] width 75 height 25
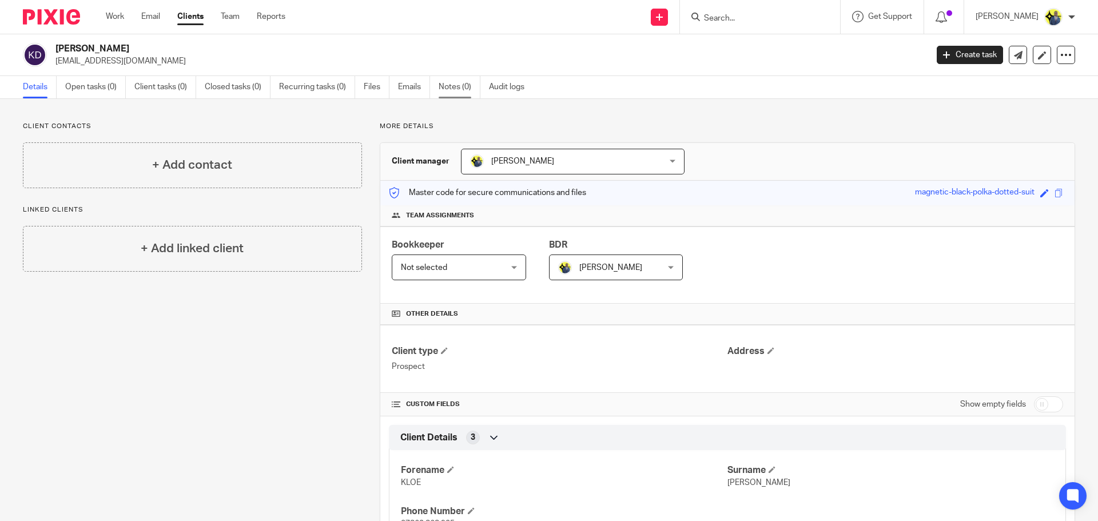
click at [448, 85] on link "Notes (0)" at bounding box center [460, 87] width 42 height 22
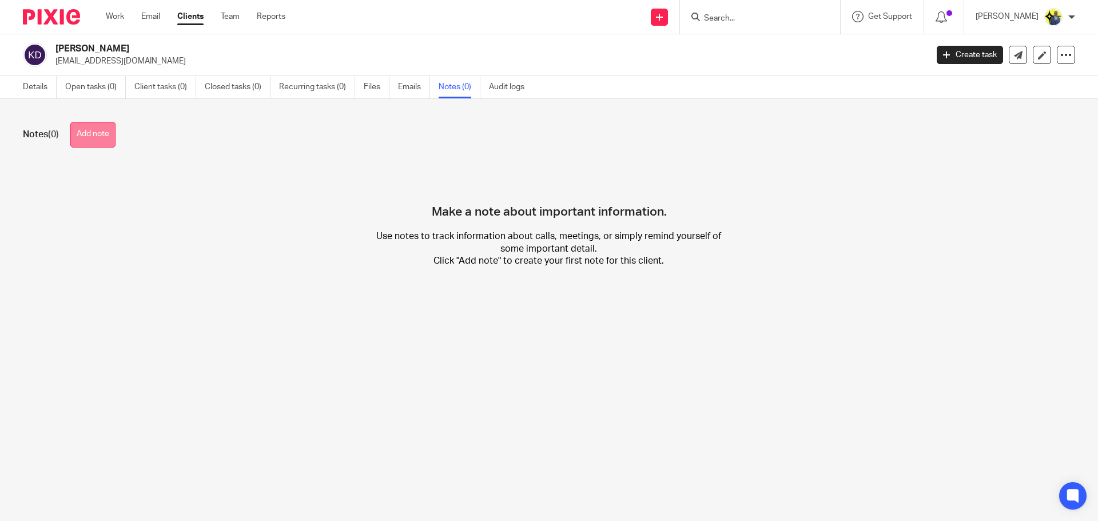
click at [108, 129] on button "Add note" at bounding box center [92, 135] width 45 height 26
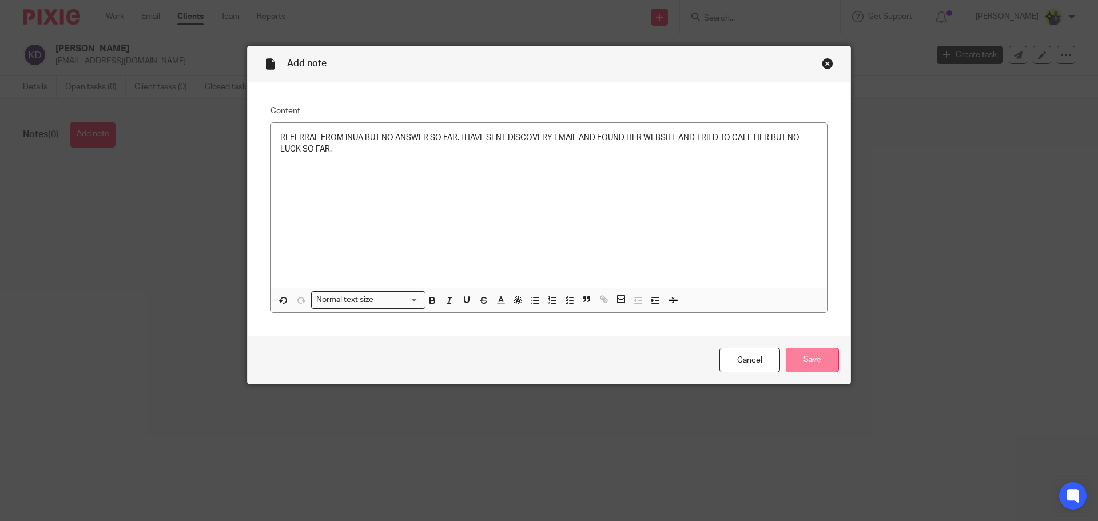
click at [817, 363] on input "Save" at bounding box center [812, 360] width 53 height 25
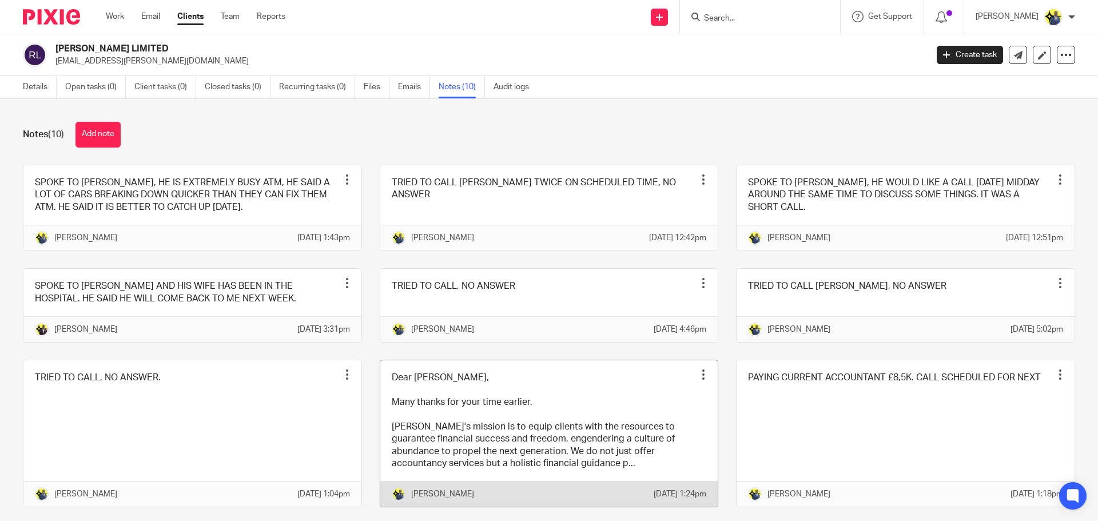
click at [579, 460] on link at bounding box center [549, 433] width 338 height 147
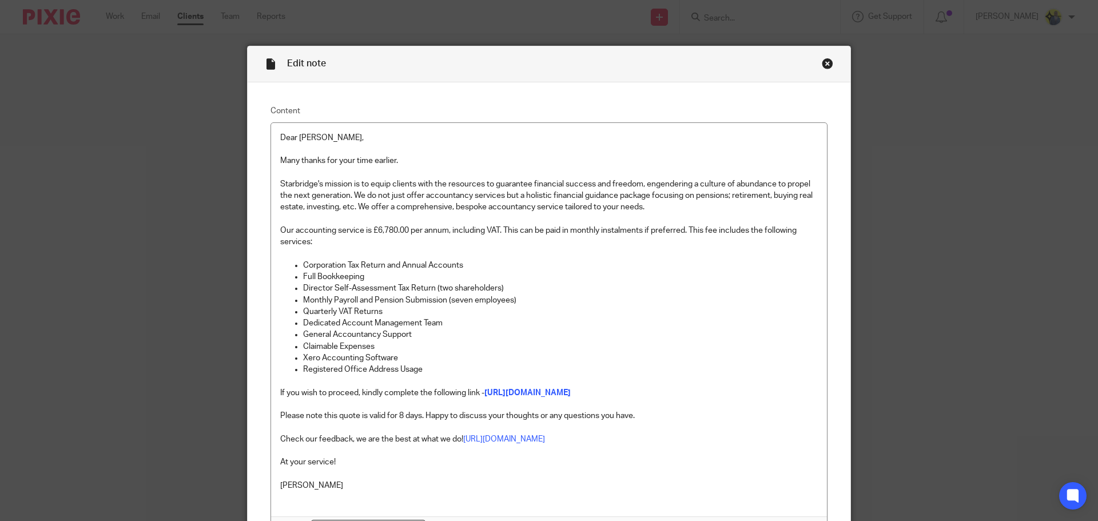
click at [823, 65] on div "Close this dialog window" at bounding box center [827, 63] width 11 height 11
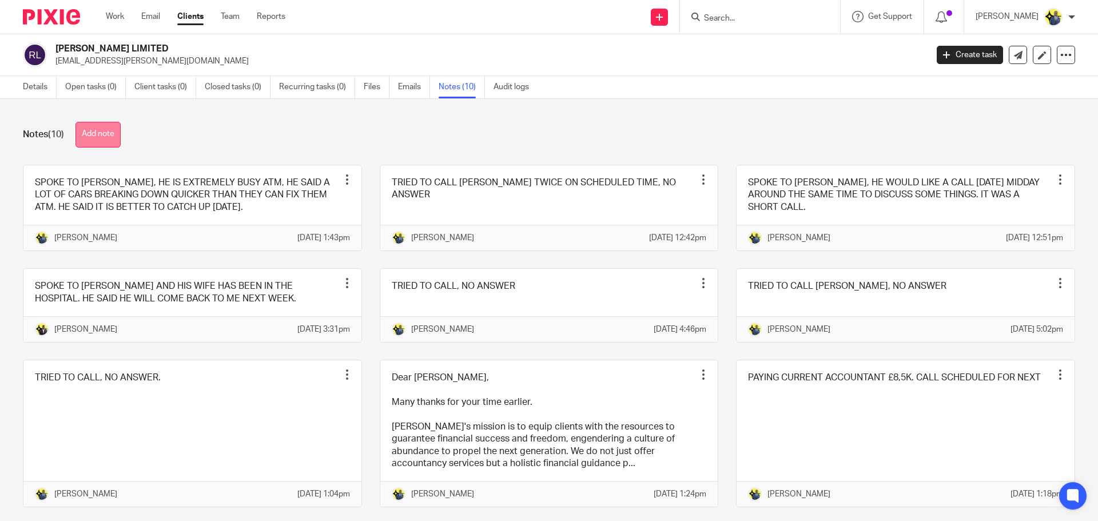
click at [110, 137] on button "Add note" at bounding box center [97, 135] width 45 height 26
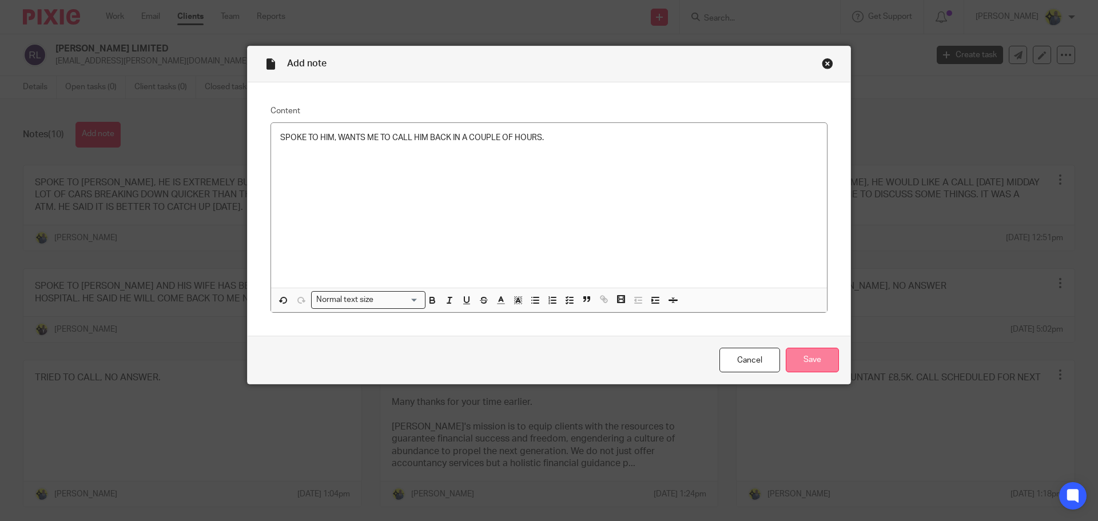
click at [796, 360] on input "Save" at bounding box center [812, 360] width 53 height 25
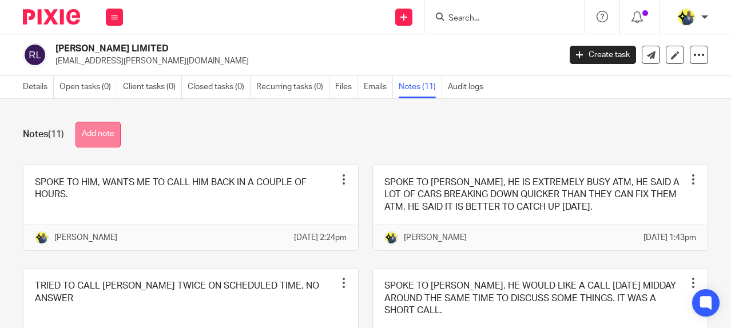
click at [87, 132] on button "Add note" at bounding box center [97, 135] width 45 height 26
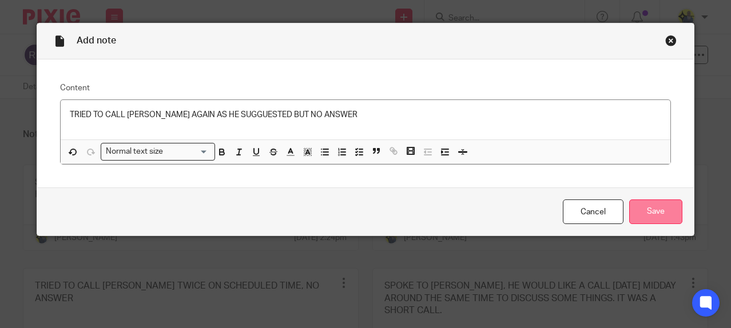
click at [639, 206] on input "Save" at bounding box center [655, 212] width 53 height 25
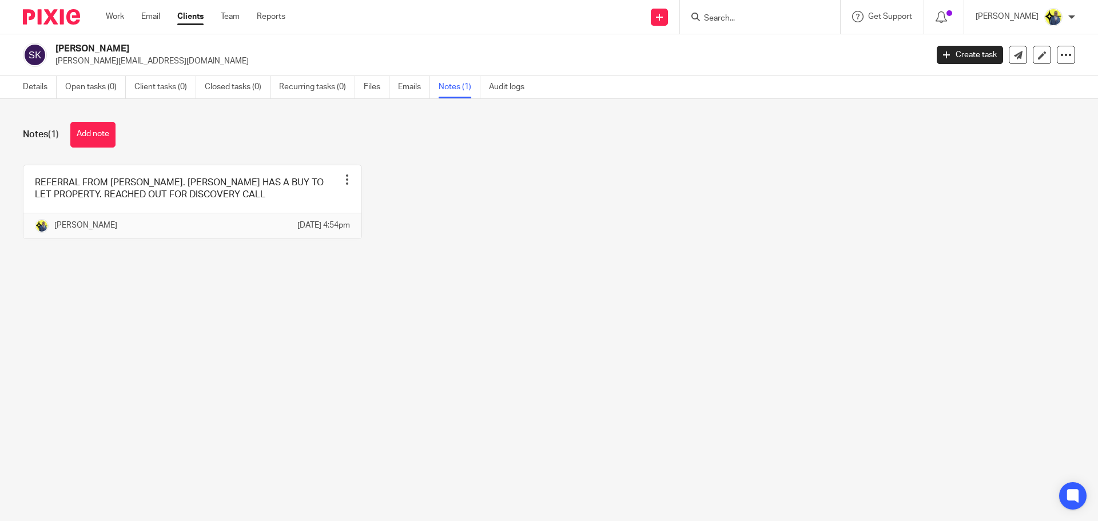
drag, startPoint x: 169, startPoint y: 61, endPoint x: 57, endPoint y: 64, distance: 112.7
click at [57, 64] on p "[PERSON_NAME][EMAIL_ADDRESS][DOMAIN_NAME]" at bounding box center [487, 60] width 864 height 11
copy p "[PERSON_NAME][EMAIL_ADDRESS][DOMAIN_NAME]"
click at [33, 86] on link "Details" at bounding box center [40, 87] width 34 height 22
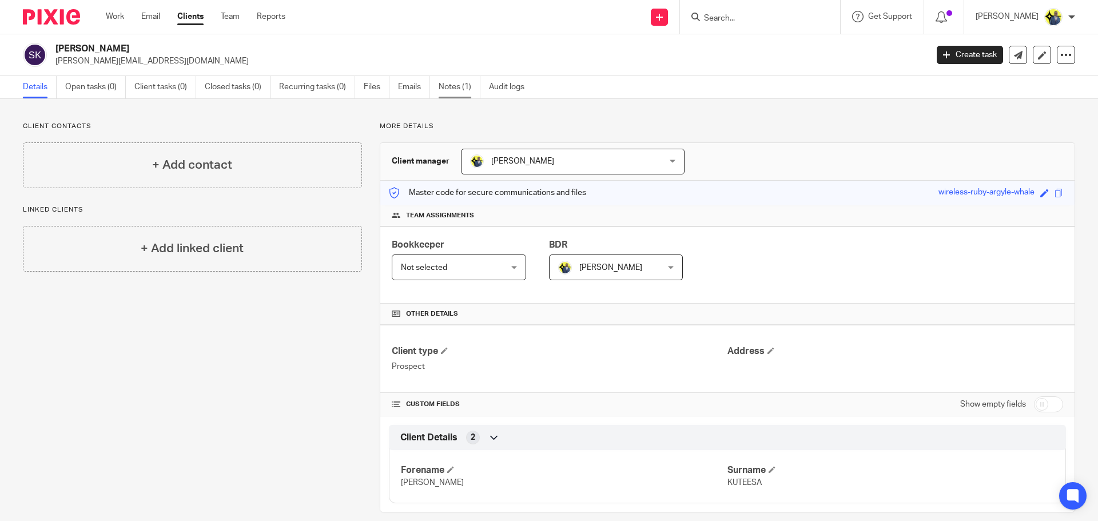
click at [460, 87] on link "Notes (1)" at bounding box center [460, 87] width 42 height 22
click at [452, 84] on link "Notes (2)" at bounding box center [460, 87] width 42 height 22
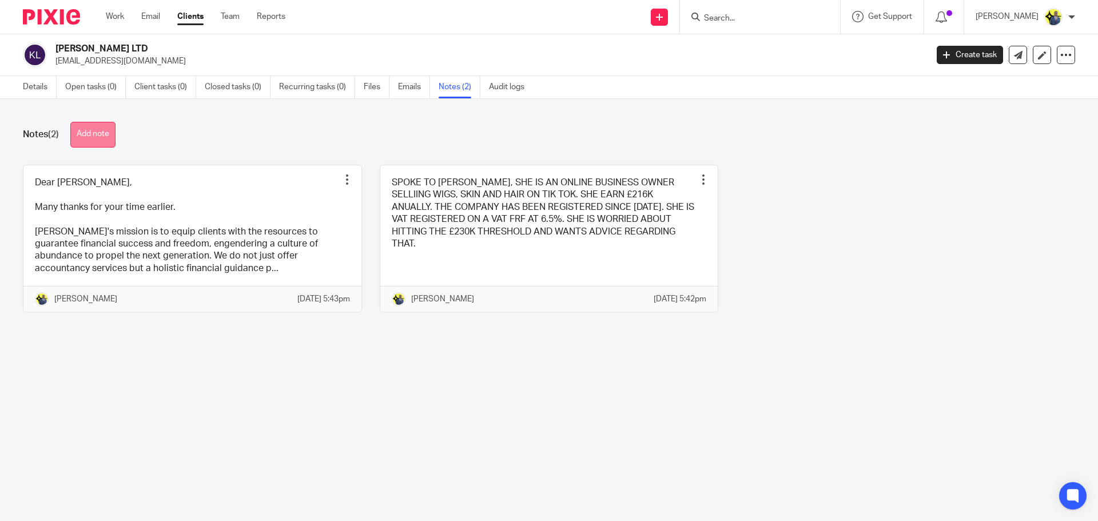
click at [97, 130] on button "Add note" at bounding box center [92, 135] width 45 height 26
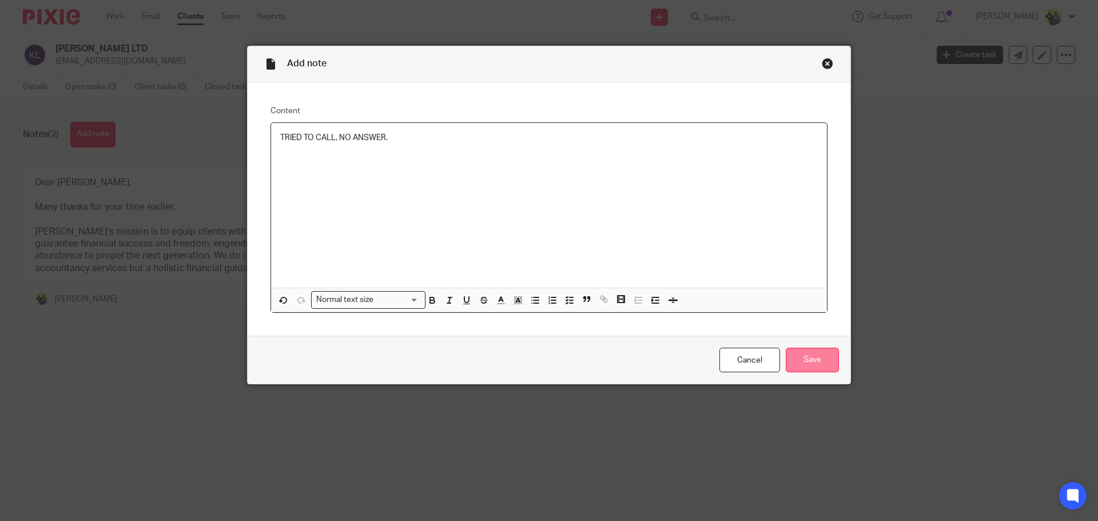
click at [802, 349] on input "Save" at bounding box center [812, 360] width 53 height 25
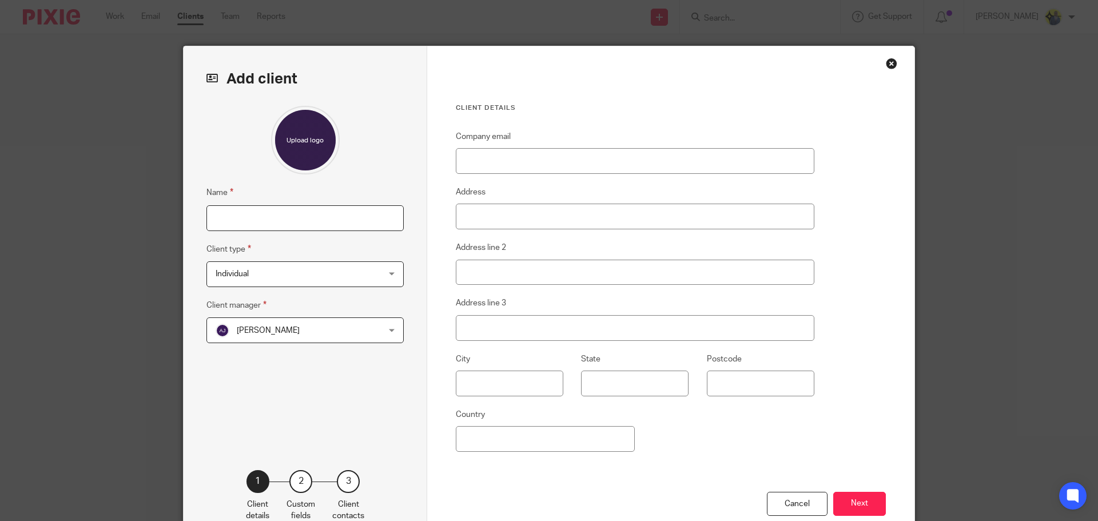
click at [348, 221] on input "Name" at bounding box center [304, 218] width 197 height 26
type input "DAVIES OJO"
click at [242, 271] on span "Individual" at bounding box center [232, 274] width 33 height 8
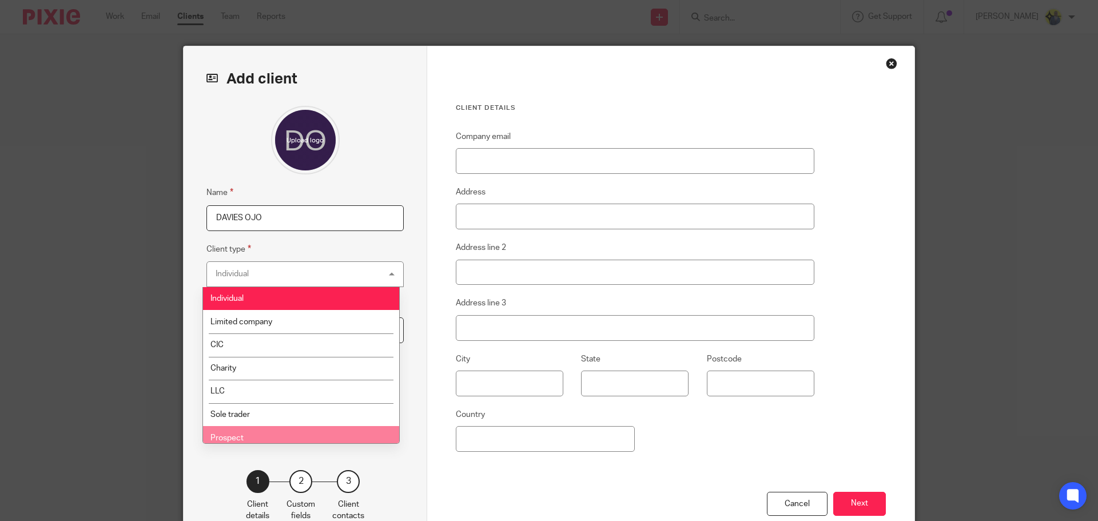
click at [256, 437] on li "Prospect" at bounding box center [301, 437] width 196 height 23
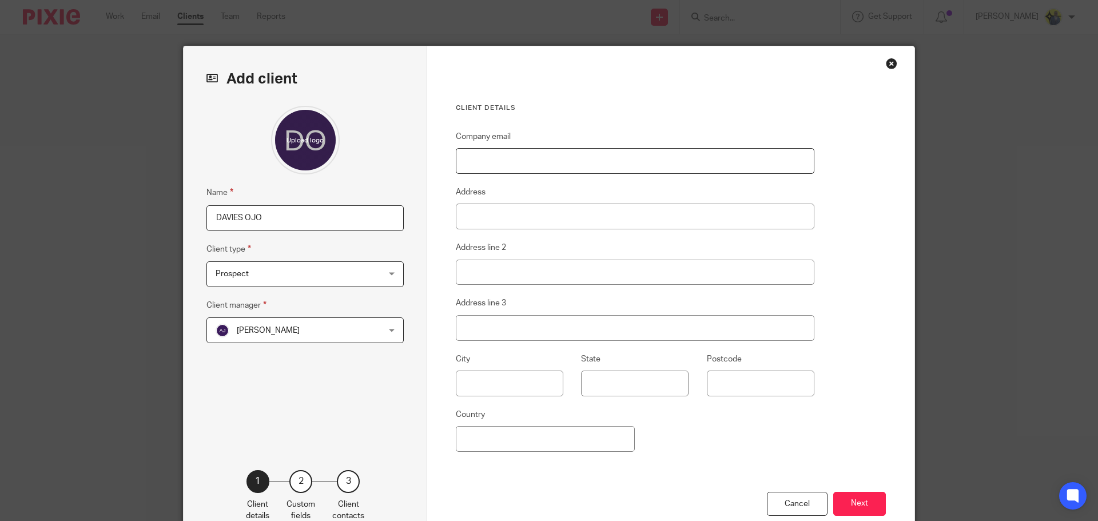
click at [488, 159] on input "Company email" at bounding box center [635, 161] width 359 height 26
click at [504, 157] on input "Company email" at bounding box center [635, 161] width 359 height 26
paste input "daviesojo@hotmail.co.uk"
type input "daviesojo@hotmail.co.uk"
click at [847, 498] on button "Next" at bounding box center [859, 504] width 53 height 25
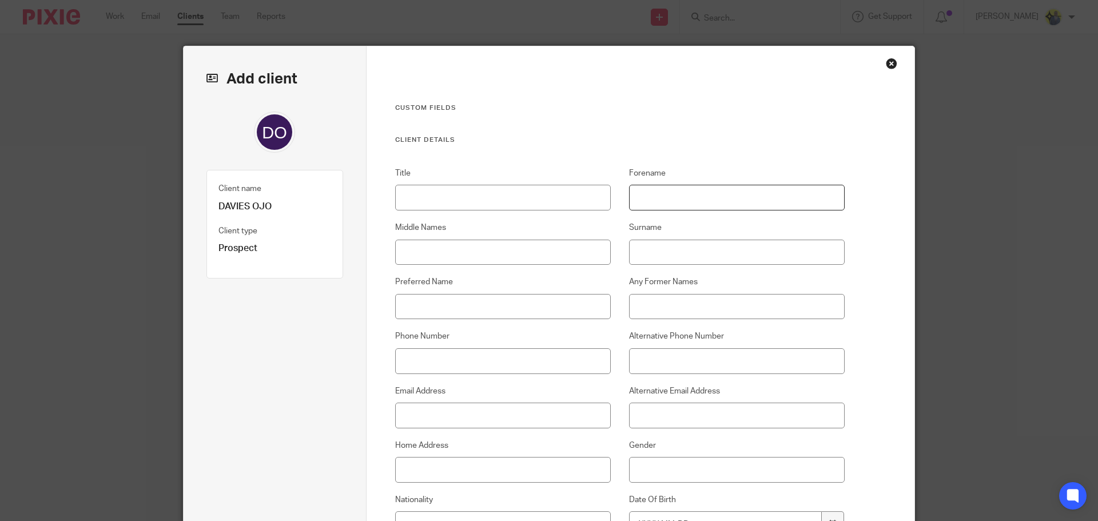
click at [650, 200] on input "Forename" at bounding box center [737, 198] width 216 height 26
type input "DAVIES"
click at [714, 252] on input "Surname" at bounding box center [737, 253] width 216 height 26
type input "OJO"
click at [409, 359] on input "Phone Number" at bounding box center [503, 361] width 216 height 26
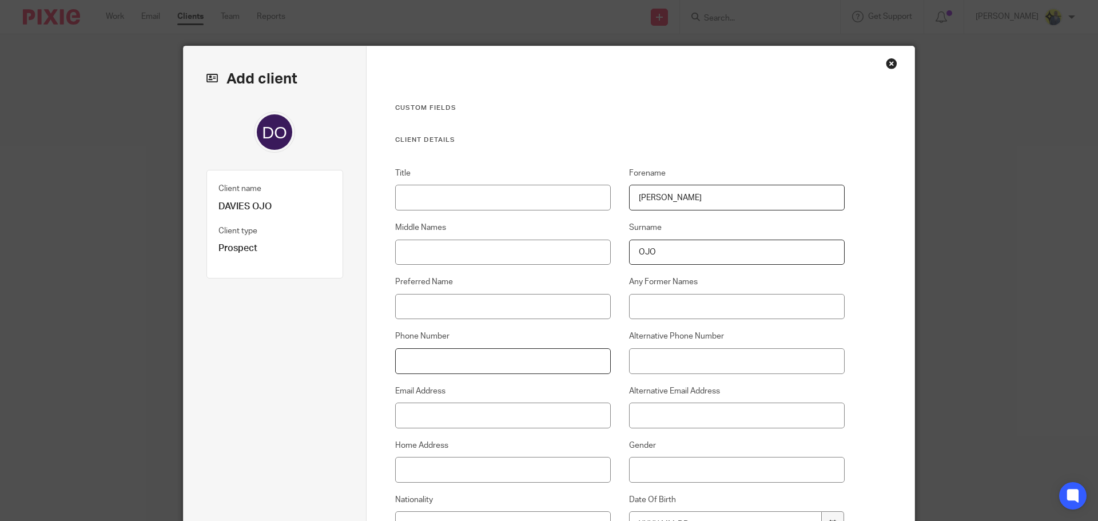
paste input "07904769134"
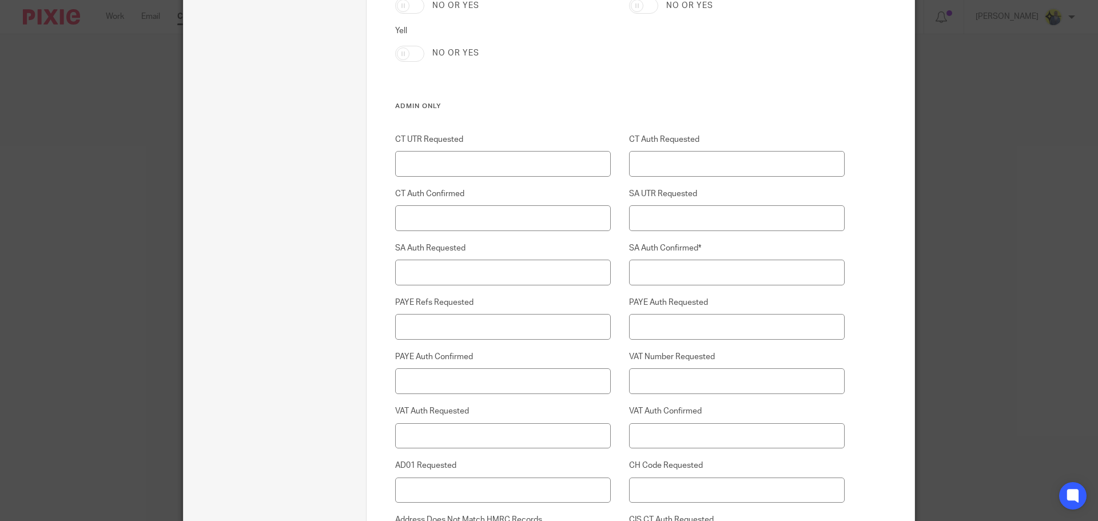
scroll to position [2914, 0]
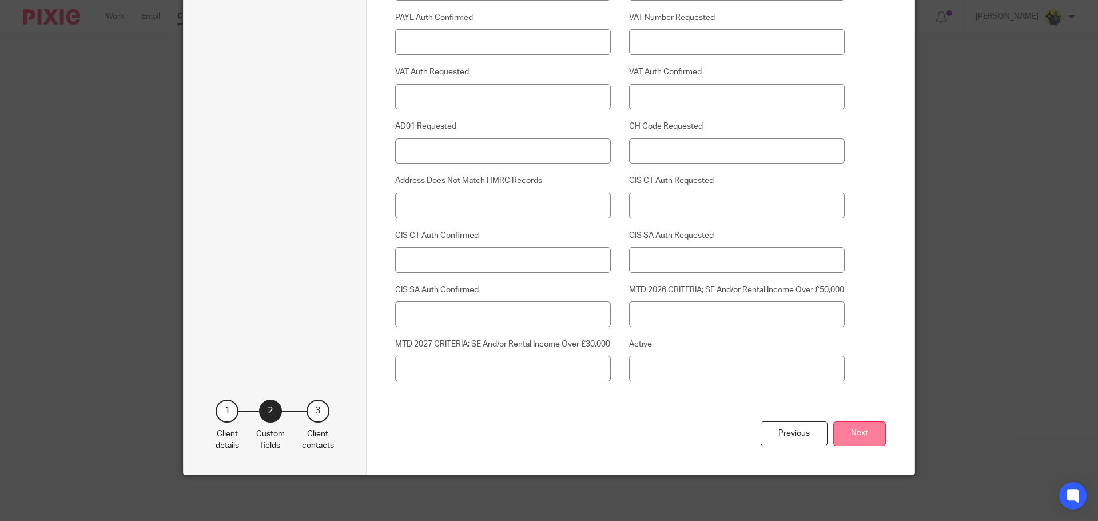
type input "07904 769 134"
click at [866, 433] on button "Next" at bounding box center [859, 433] width 53 height 25
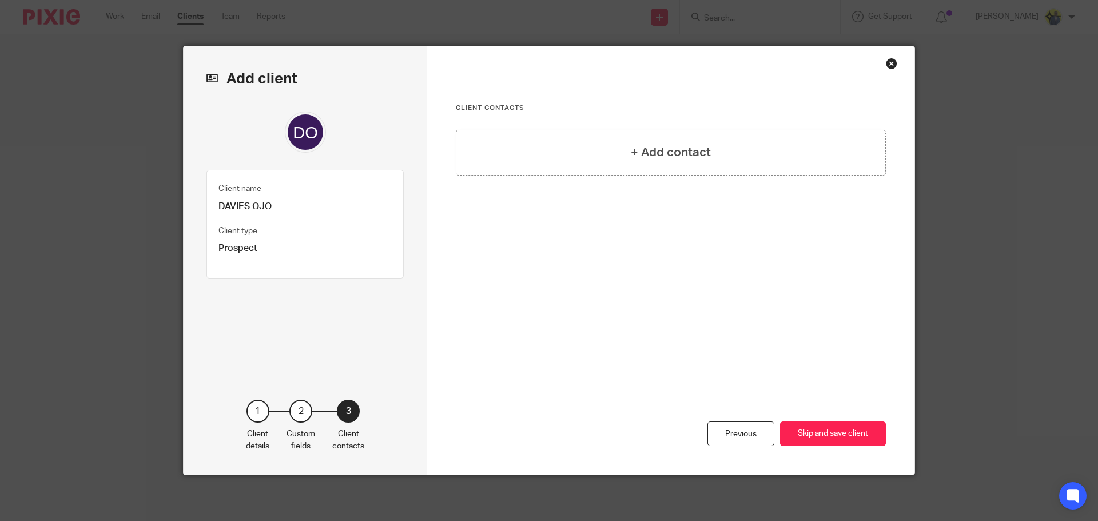
scroll to position [0, 0]
click at [834, 432] on button "Skip and save client" at bounding box center [833, 433] width 106 height 25
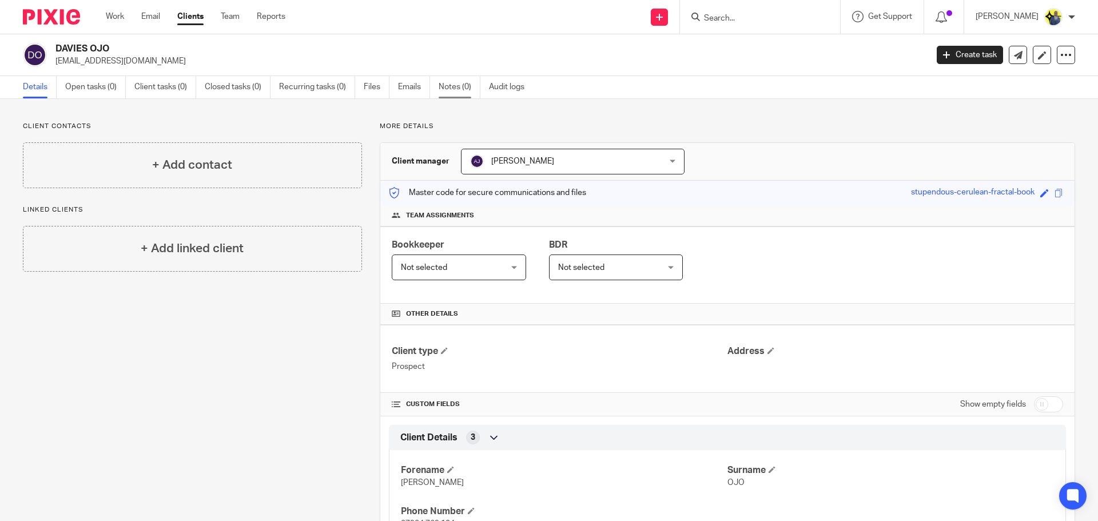
click at [457, 90] on link "Notes (0)" at bounding box center [460, 87] width 42 height 22
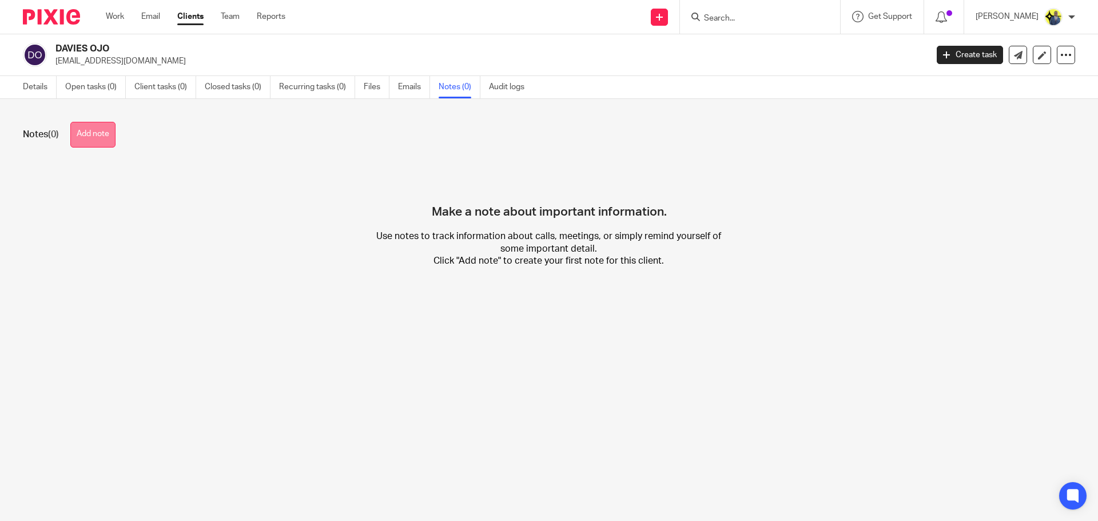
click at [78, 133] on button "Add note" at bounding box center [92, 135] width 45 height 26
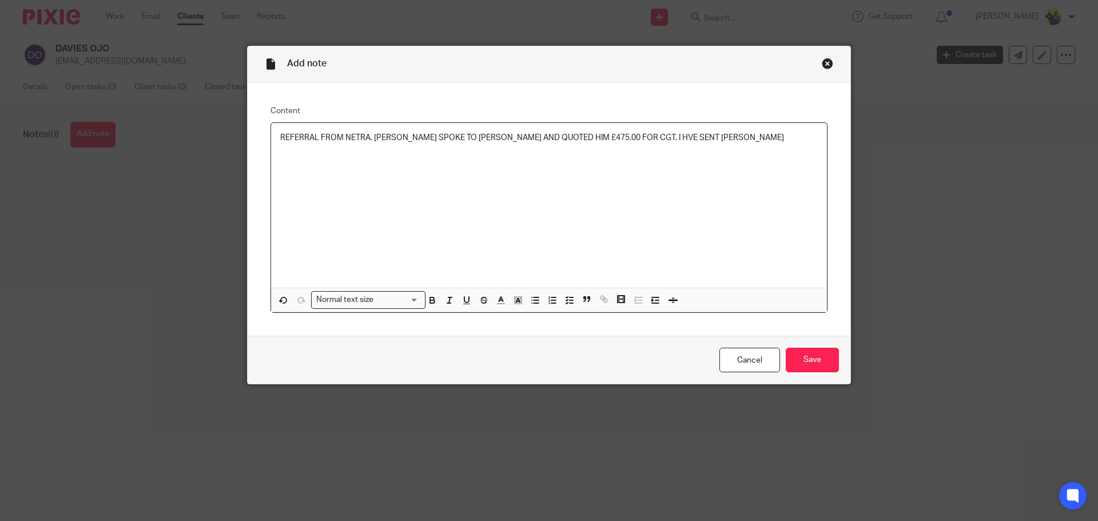
click at [605, 136] on p "REFERRAL FROM NETRA. [PERSON_NAME] SPOKE TO [PERSON_NAME] AND QUOTED HIM £475.0…" at bounding box center [548, 137] width 537 height 11
click at [612, 138] on p "REFERRAL FROM NETRA. [PERSON_NAME] SPOKE TO [PERSON_NAME] AND QUOTED HIM £475.0…" at bounding box center [548, 137] width 537 height 11
click at [689, 140] on p "REFERRAL FROM NETRA. [PERSON_NAME] SPOKE TO [PERSON_NAME] AND QUOTED HIM £475.0…" at bounding box center [548, 137] width 537 height 11
click at [690, 137] on p "REFERRAL FROM NETRA. [PERSON_NAME] SPOKE TO [PERSON_NAME] AND QUOTED HIM £475.0…" at bounding box center [548, 137] width 537 height 11
click at [764, 137] on p "REFERRAL FROM NETRA. NETRA SPOKE TO DAVIES AND QUOTED HIM £475.00 FOR CGT. I HA…" at bounding box center [548, 143] width 537 height 23
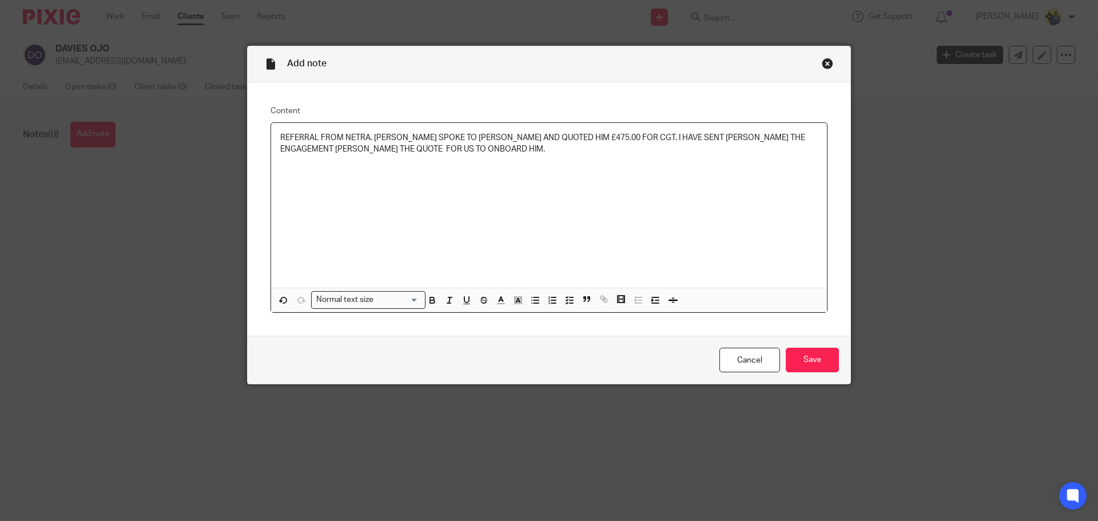
click at [767, 133] on p "REFERRAL FROM NETRA. NETRA SPOKE TO DAVIES AND QUOTED HIM £475.00 FOR CGT. I HA…" at bounding box center [548, 143] width 537 height 23
click at [515, 166] on div "REFERRAL FROM NETRA. [PERSON_NAME] SPOKE TO [PERSON_NAME] AND QUOTED HIM £475.0…" at bounding box center [549, 205] width 556 height 165
click at [818, 367] on input "Save" at bounding box center [812, 360] width 53 height 25
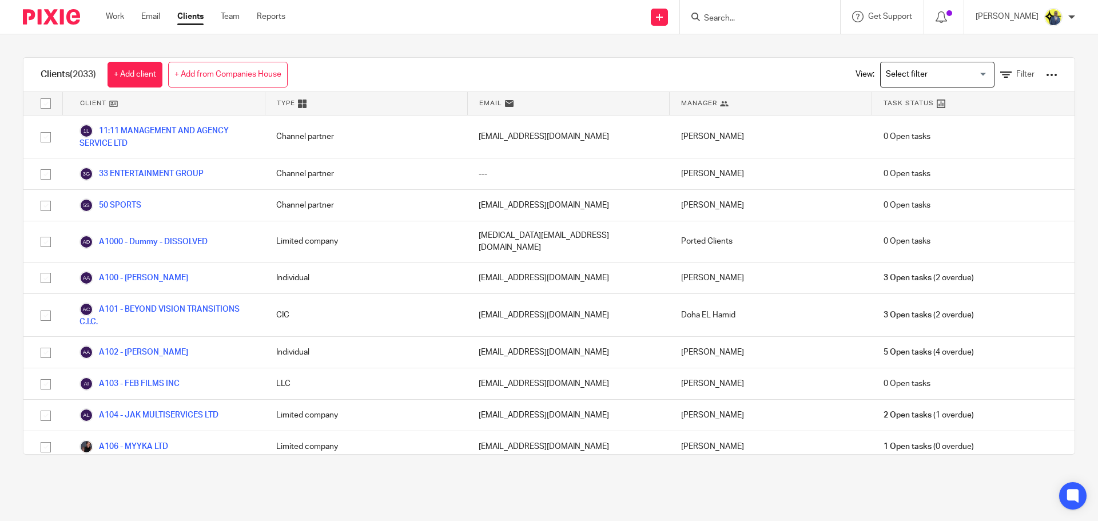
click at [788, 17] on input "Search" at bounding box center [754, 19] width 103 height 10
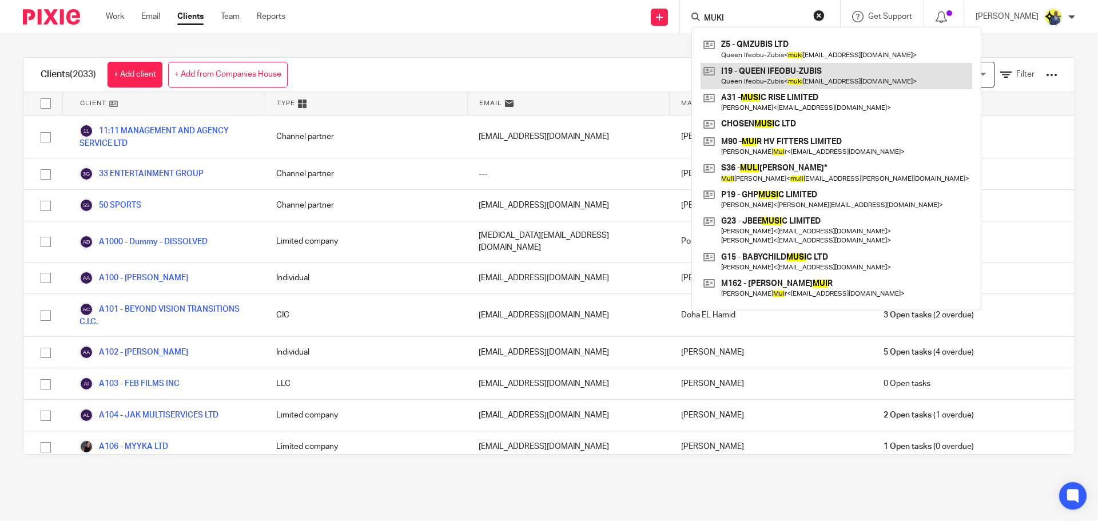
type input "MUKI"
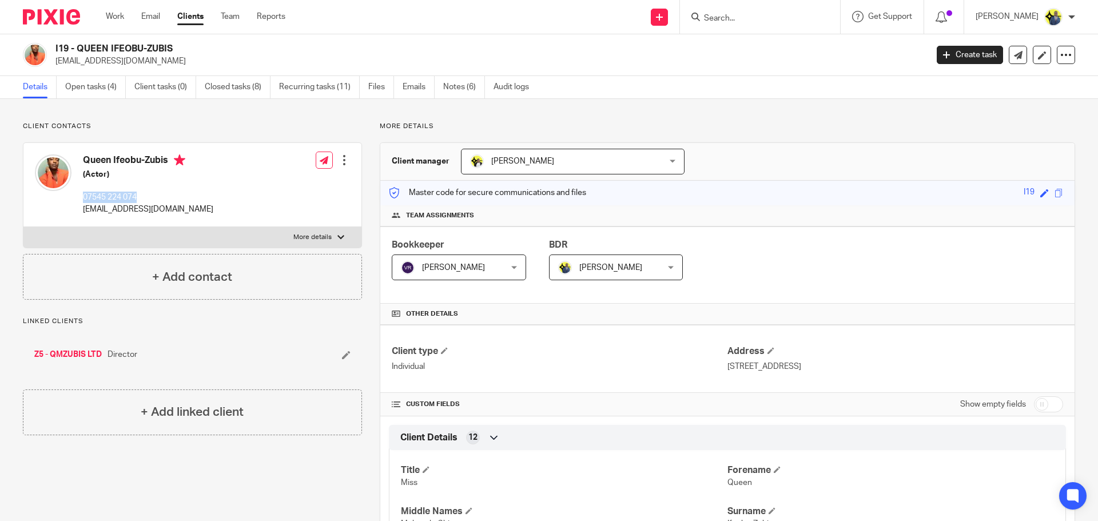
drag, startPoint x: 161, startPoint y: 193, endPoint x: 81, endPoint y: 190, distance: 80.7
click at [81, 190] on div "Queen Ifeobu-Zubis (Actor) 07545 224 074 [EMAIL_ADDRESS][DOMAIN_NAME]" at bounding box center [124, 185] width 178 height 72
copy p "07545 224 074"
click at [457, 86] on link "Notes (6)" at bounding box center [464, 87] width 42 height 22
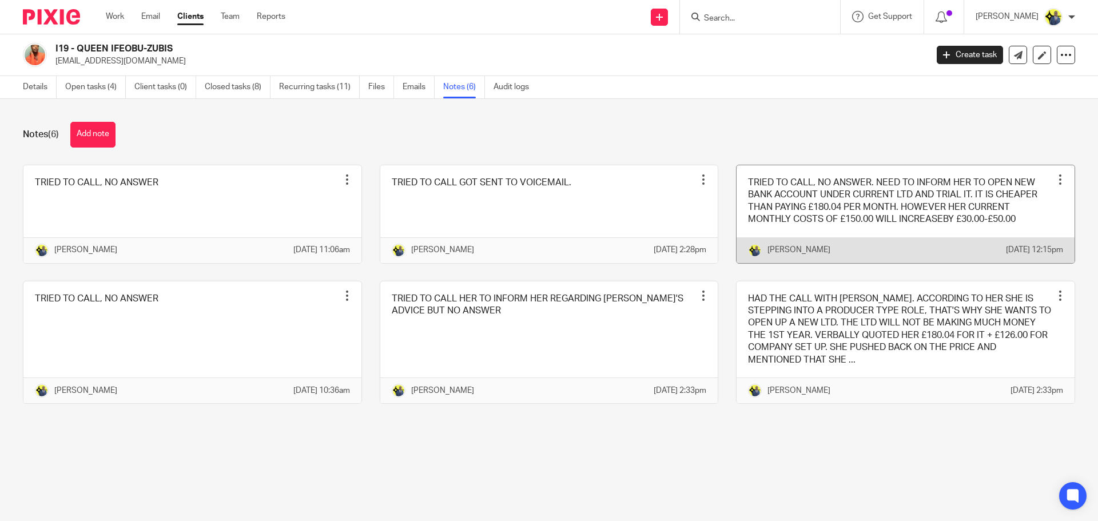
click at [851, 211] on link at bounding box center [905, 214] width 338 height 98
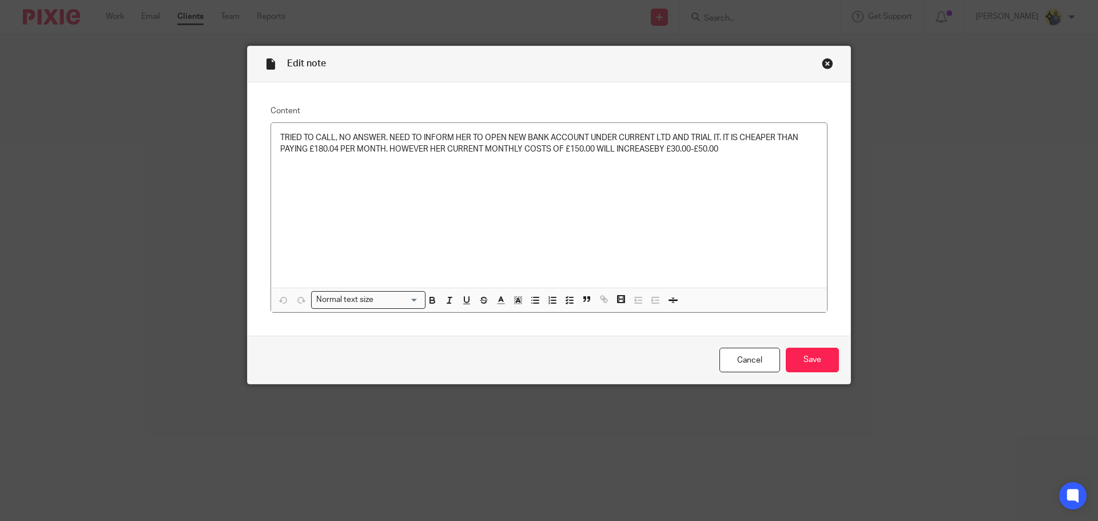
click at [822, 62] on div "Close this dialog window" at bounding box center [827, 63] width 11 height 11
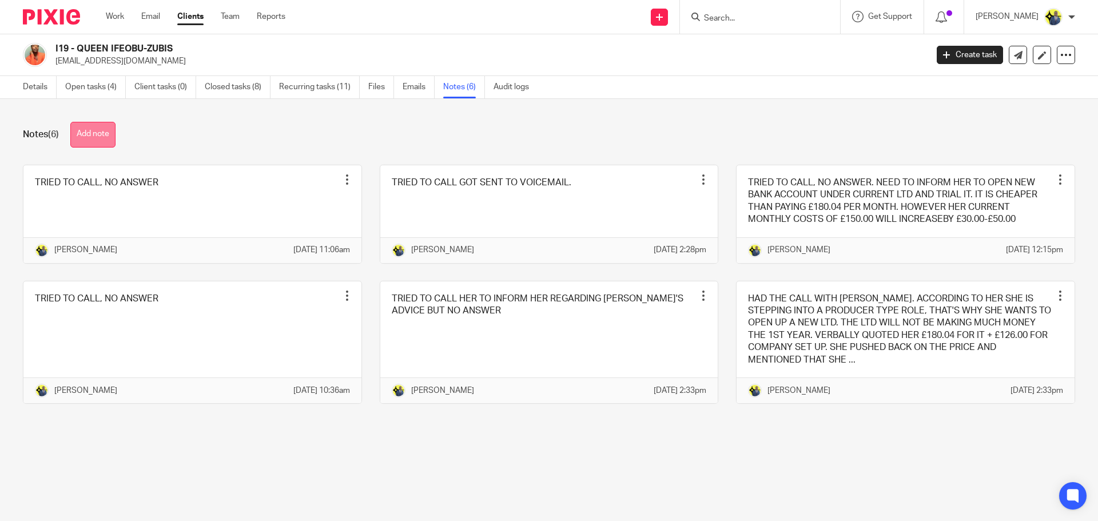
click at [108, 136] on button "Add note" at bounding box center [92, 135] width 45 height 26
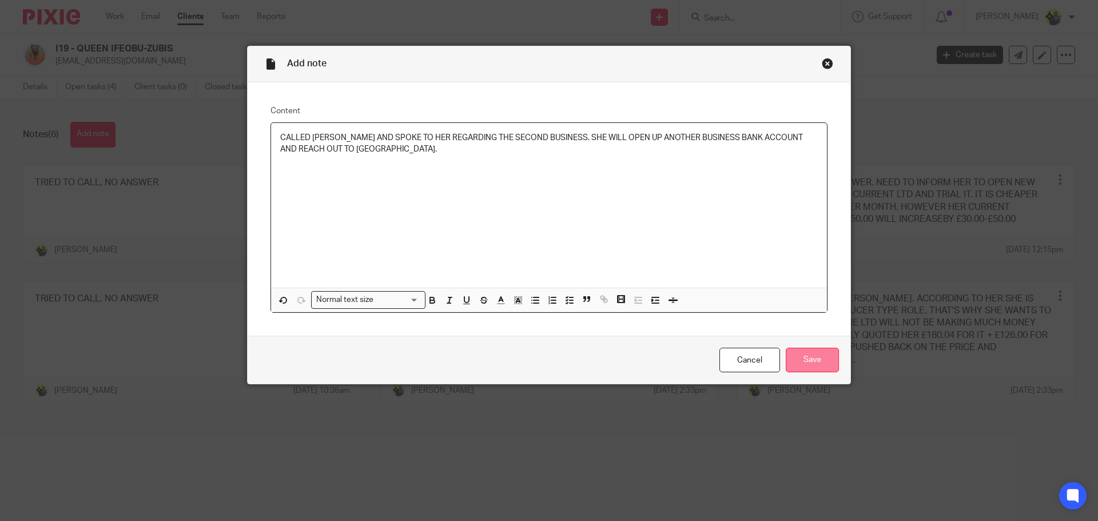
click at [802, 361] on input "Save" at bounding box center [812, 360] width 53 height 25
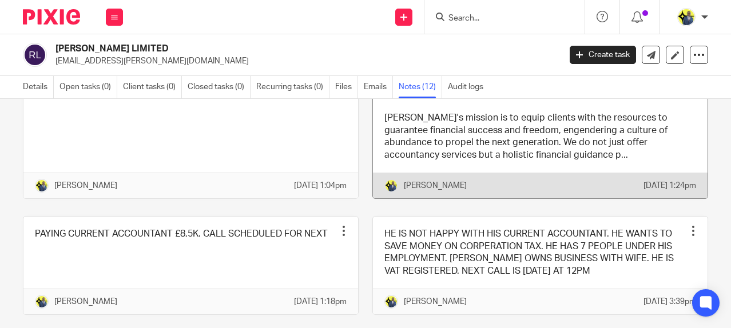
scroll to position [446, 0]
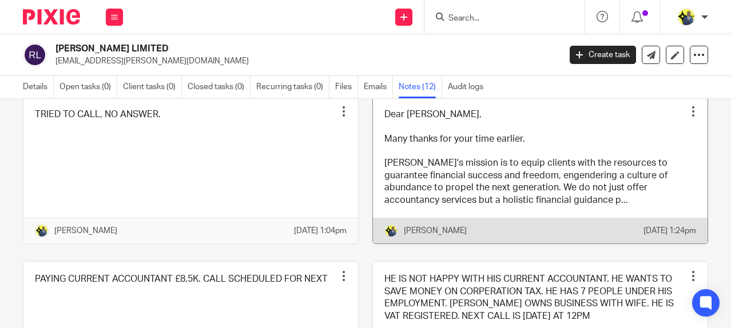
click at [462, 221] on link at bounding box center [540, 170] width 334 height 147
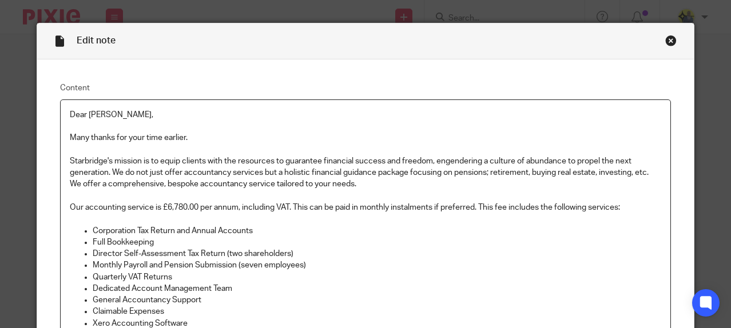
click at [665, 37] on div "Close this dialog window" at bounding box center [670, 40] width 11 height 11
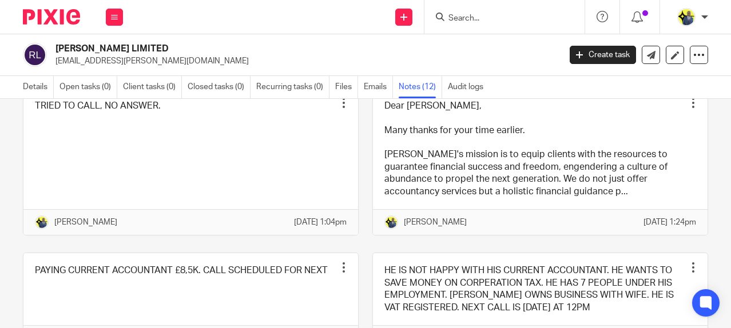
scroll to position [533, 0]
